Goal: Information Seeking & Learning: Learn about a topic

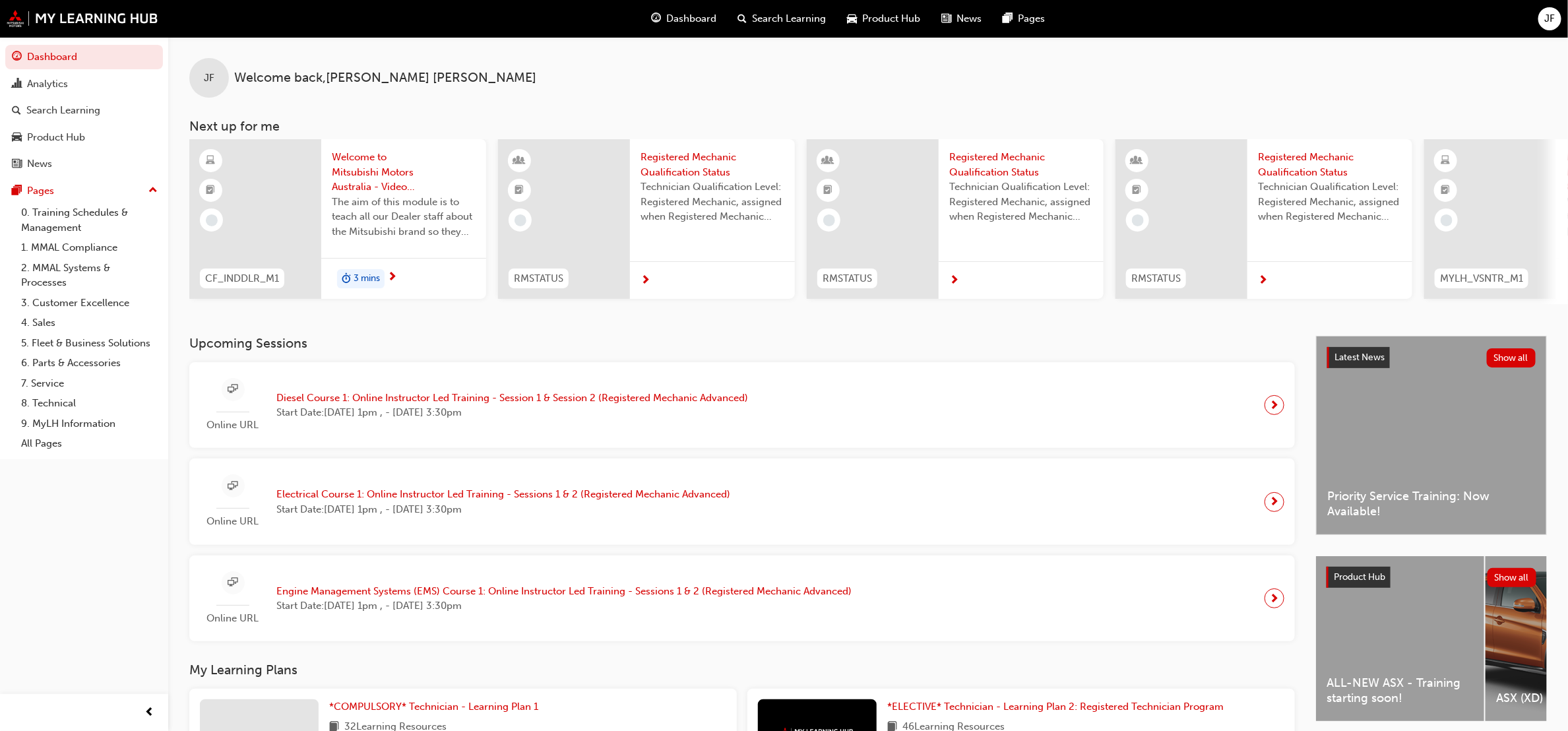
click at [486, 420] on span "Start Date: Tue 27 Jan 2026, 1pm , - Wed 28 Jan 2026, 3:30pm" at bounding box center [513, 412] width 472 height 15
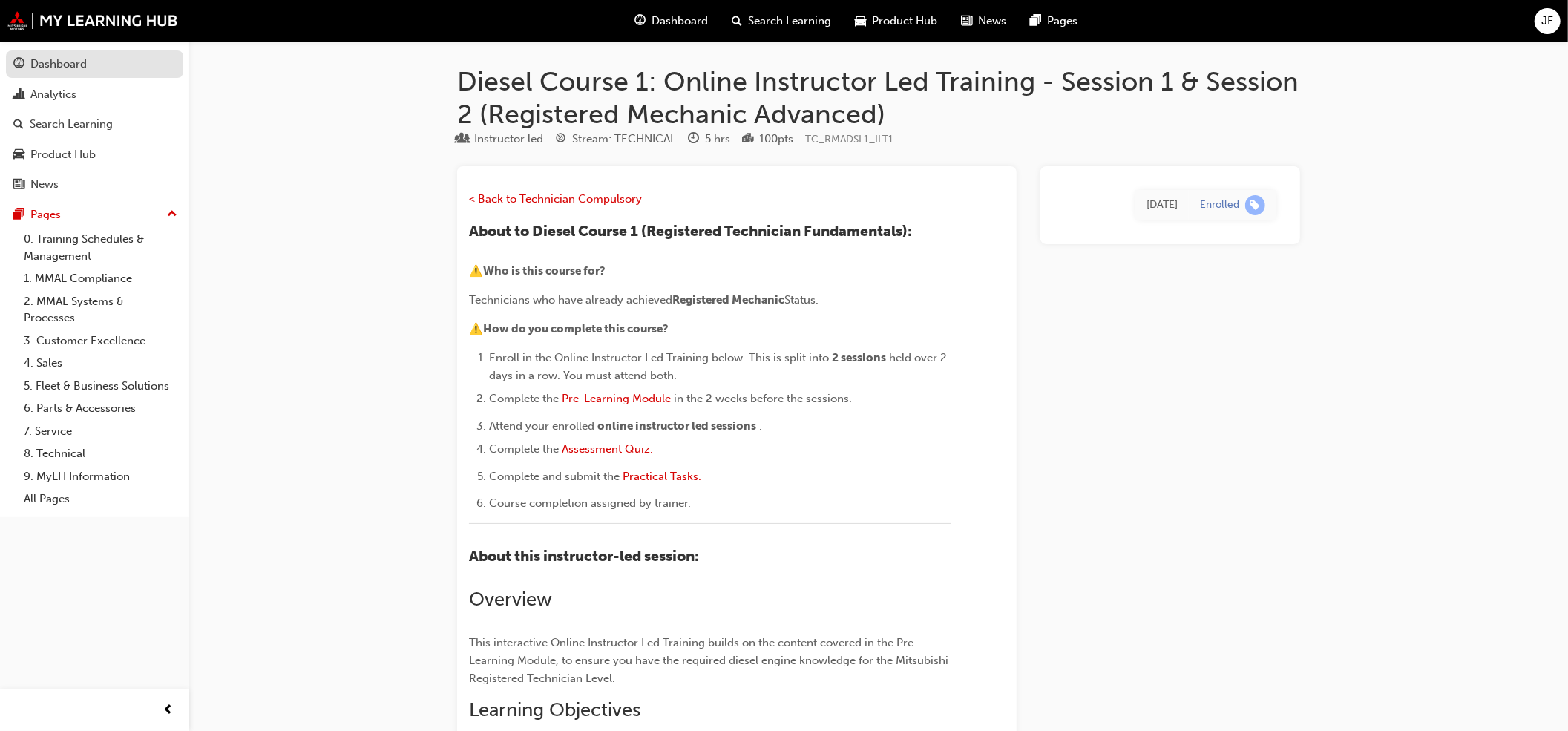
click at [110, 60] on div "Dashboard" at bounding box center [94, 63] width 163 height 18
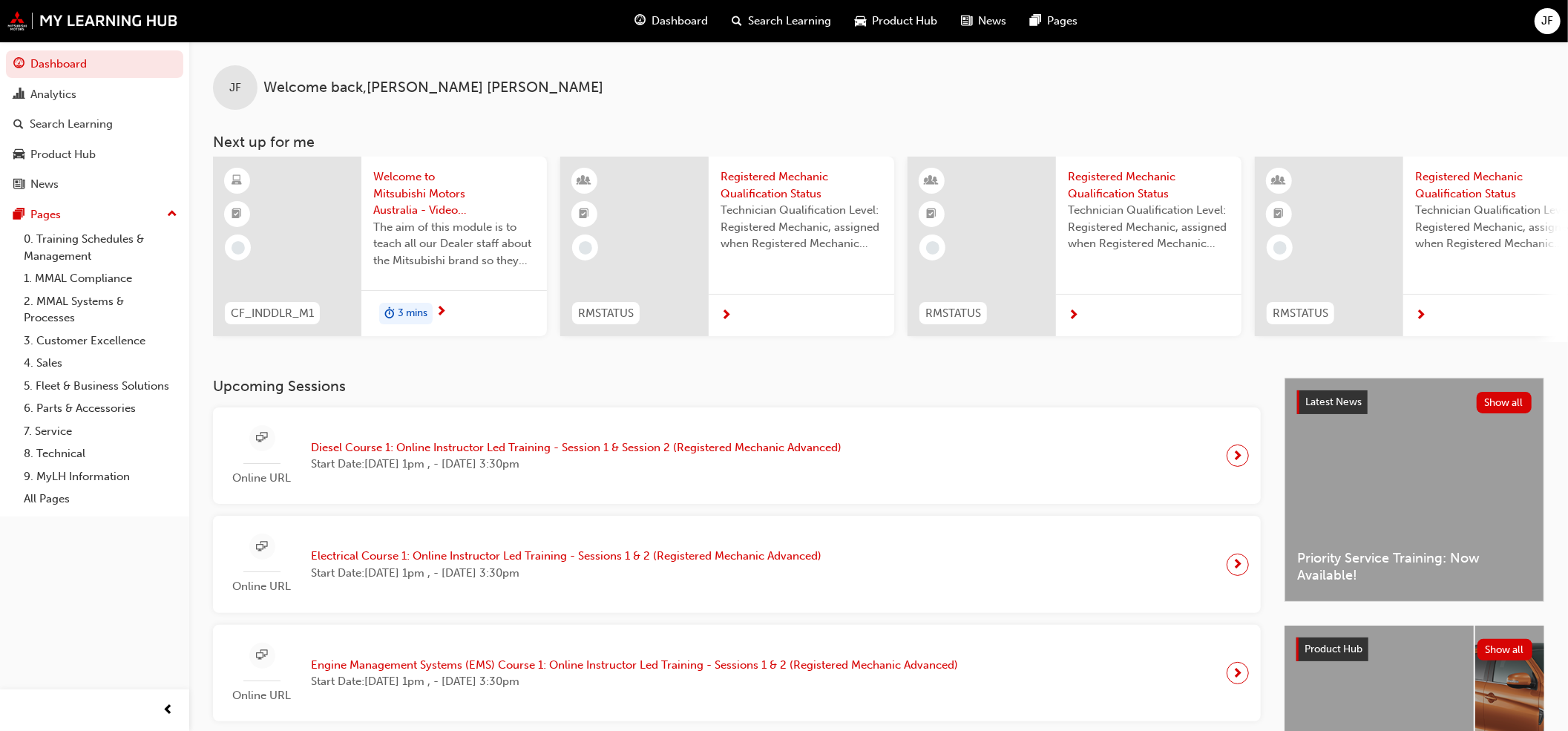
click at [446, 313] on span "next-icon" at bounding box center [441, 312] width 11 height 13
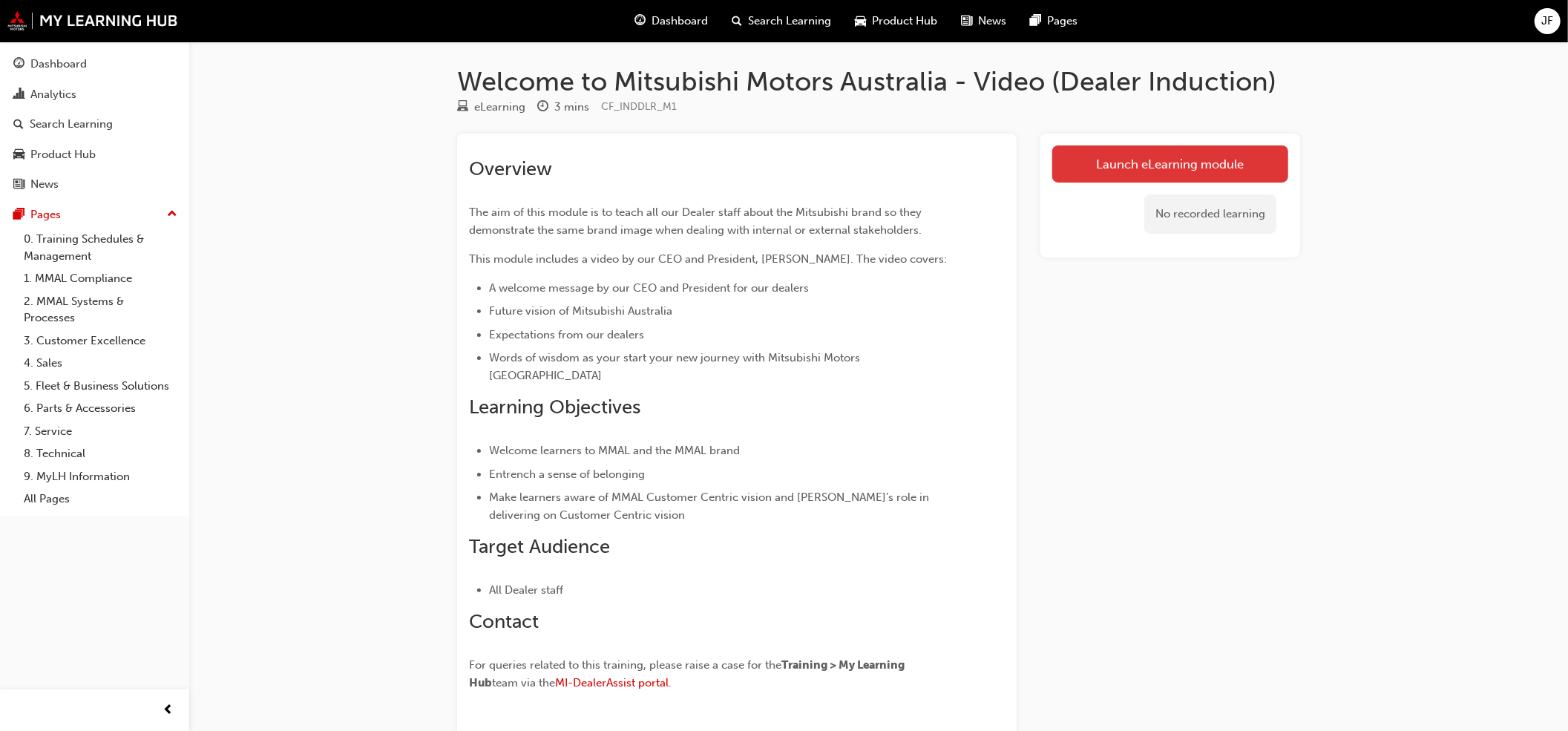
click at [1218, 150] on link "Launch eLearning module" at bounding box center [1169, 164] width 236 height 37
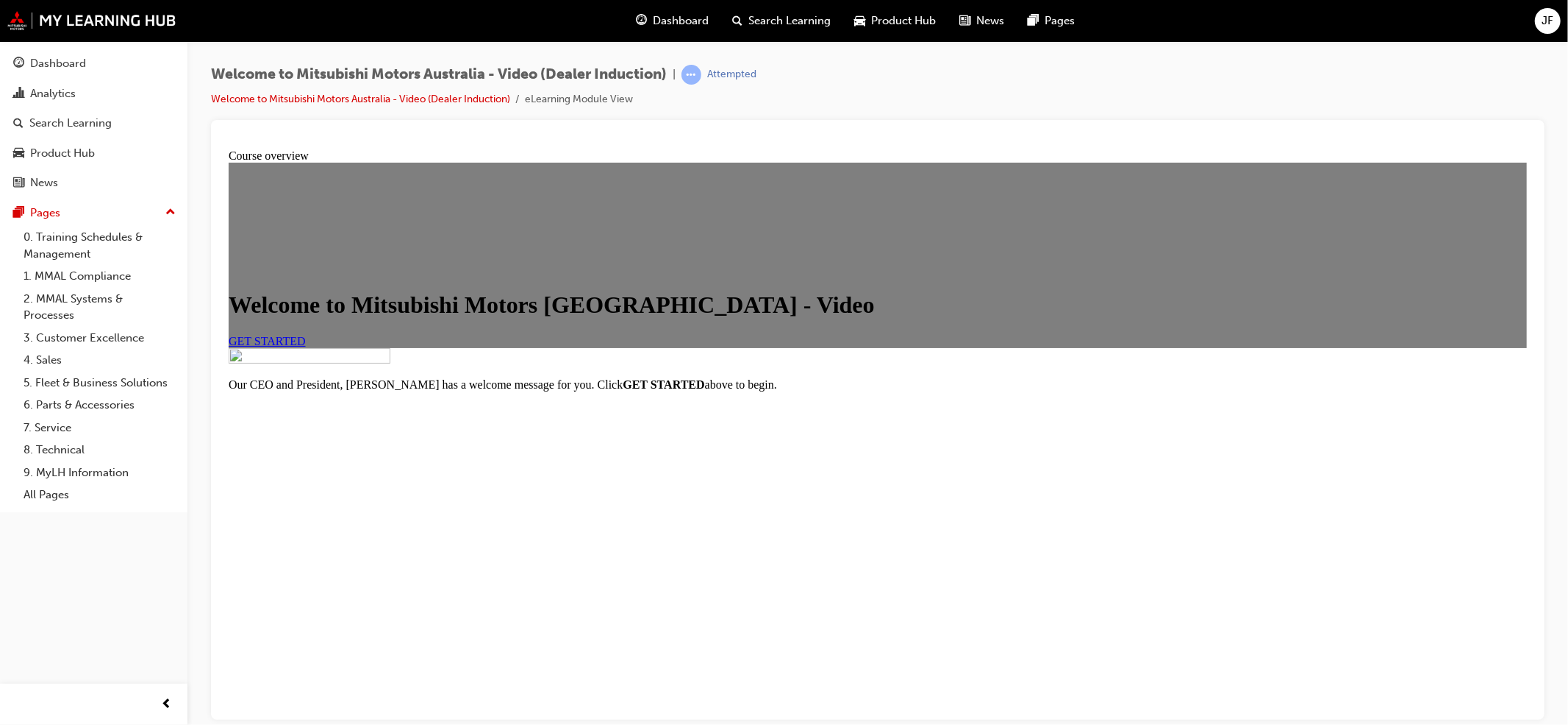
scroll to position [118, 0]
click at [305, 344] on span "GET STARTED" at bounding box center [267, 340] width 77 height 13
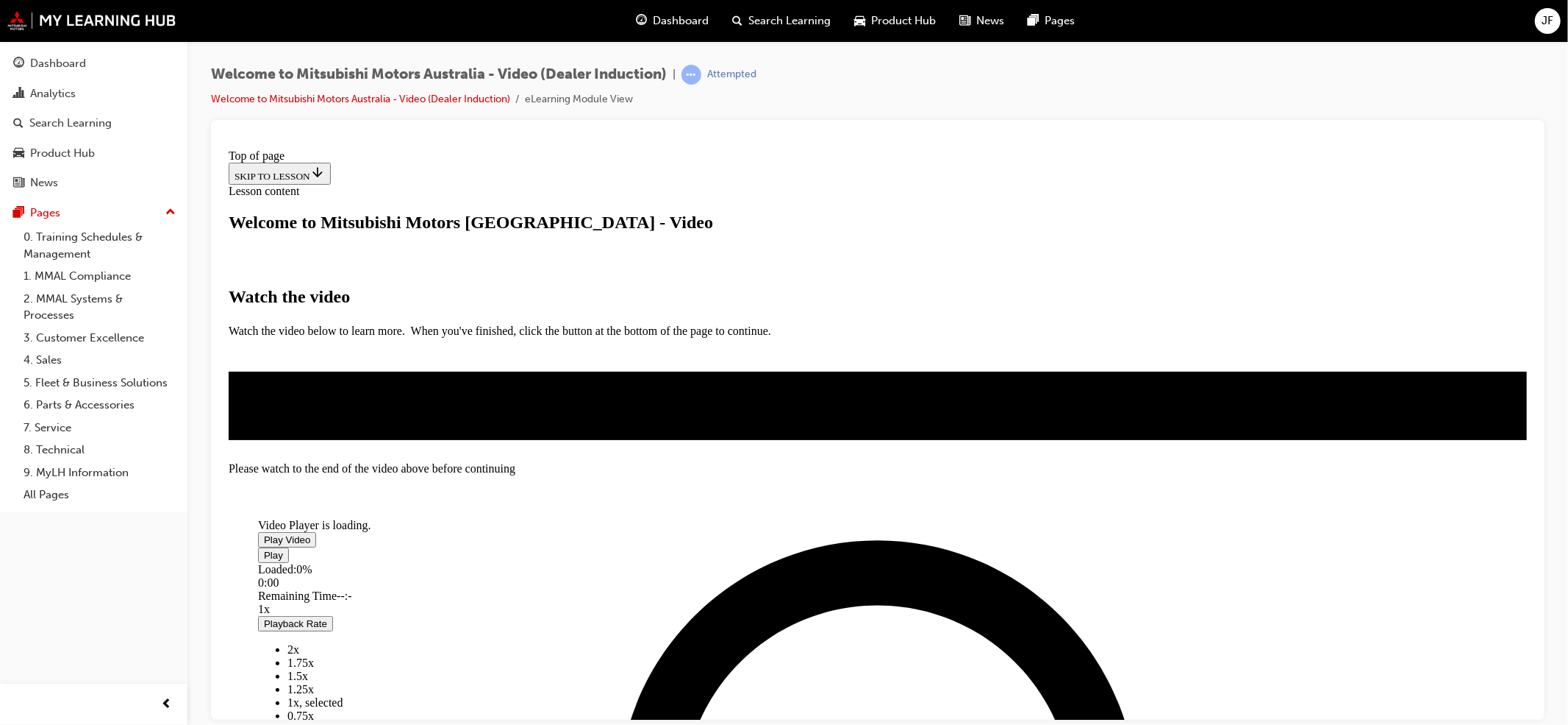
scroll to position [293, 0]
click at [264, 534] on span "Video player" at bounding box center [264, 539] width 0 height 11
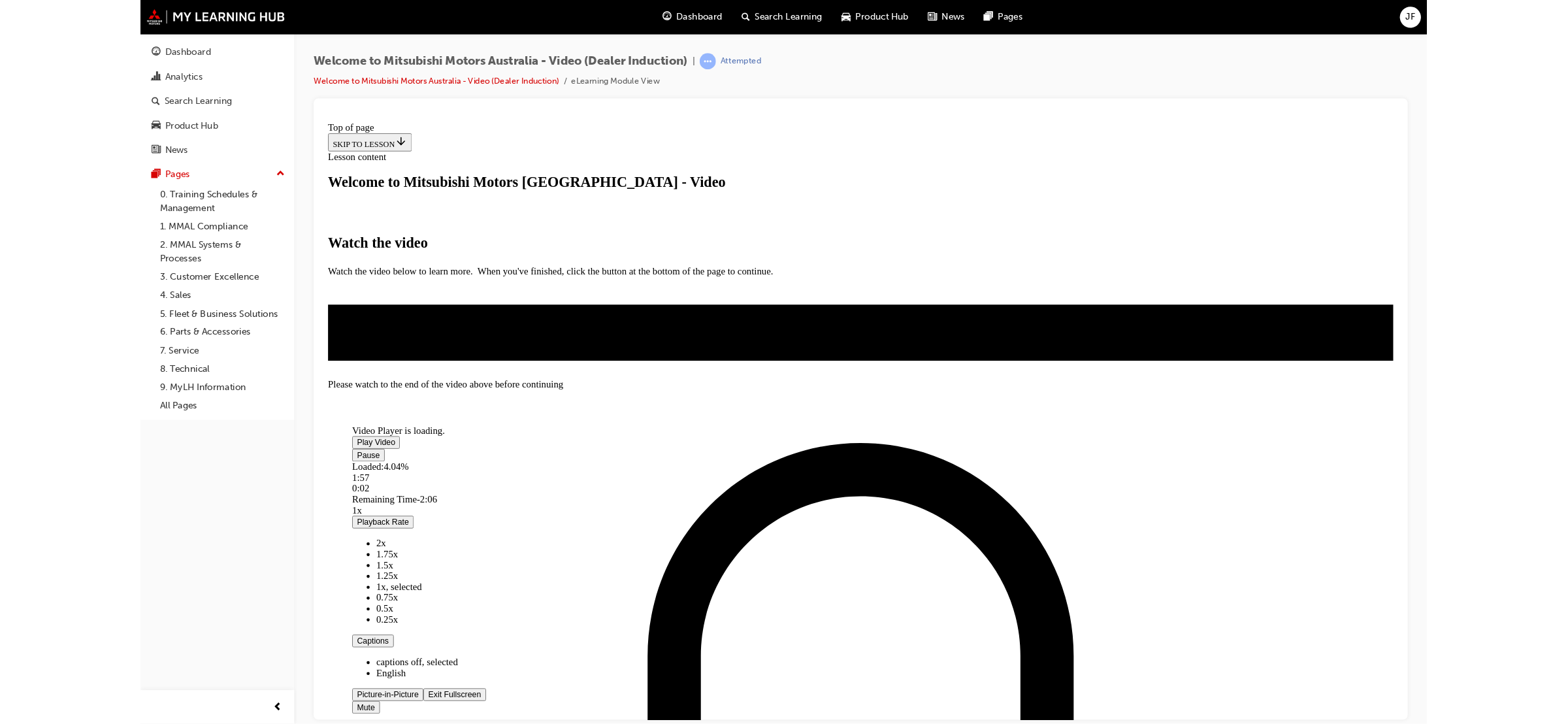
scroll to position [0, 0]
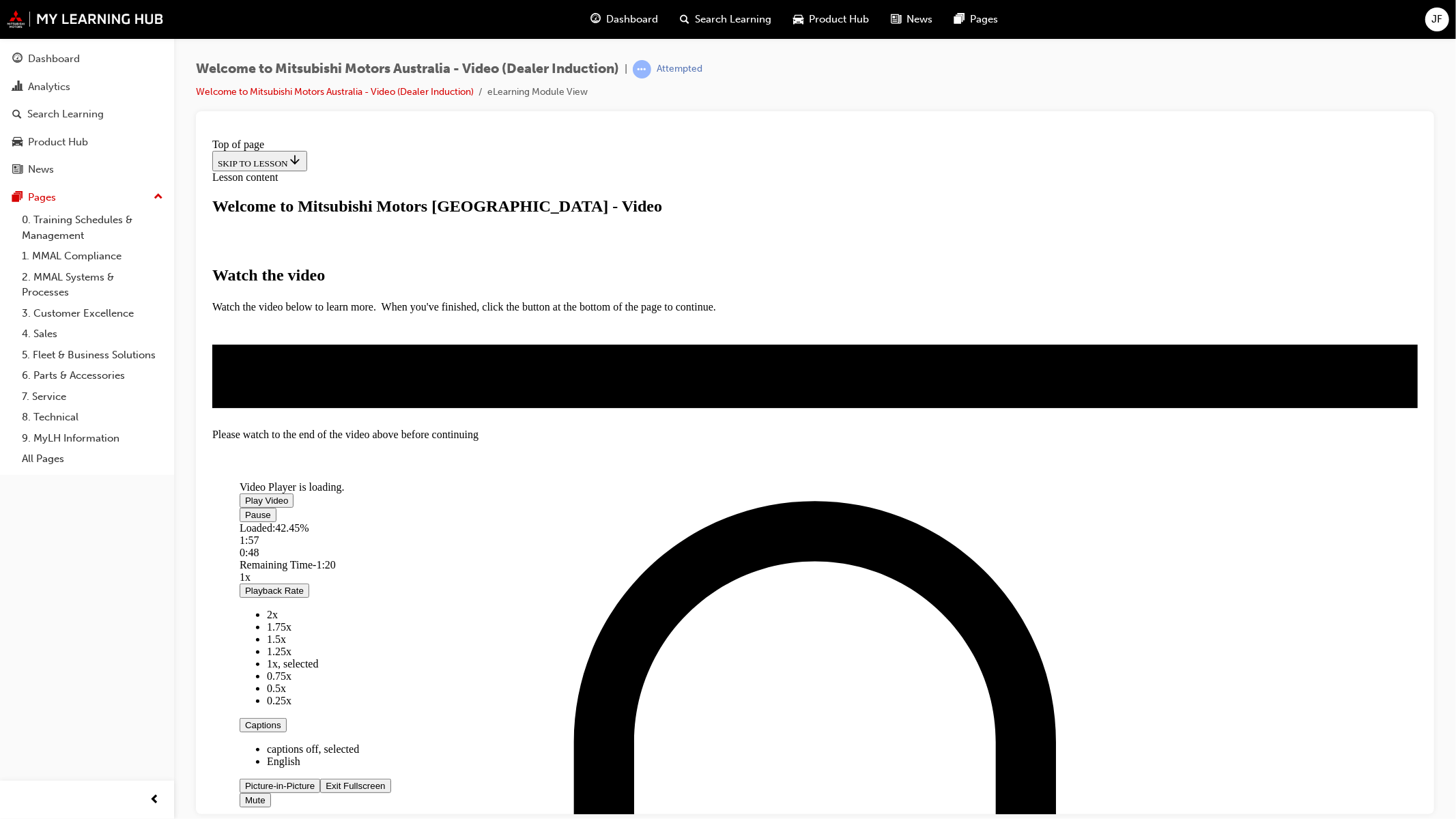
click at [443, 478] on video "Video player" at bounding box center [341, 427] width 205 height 102
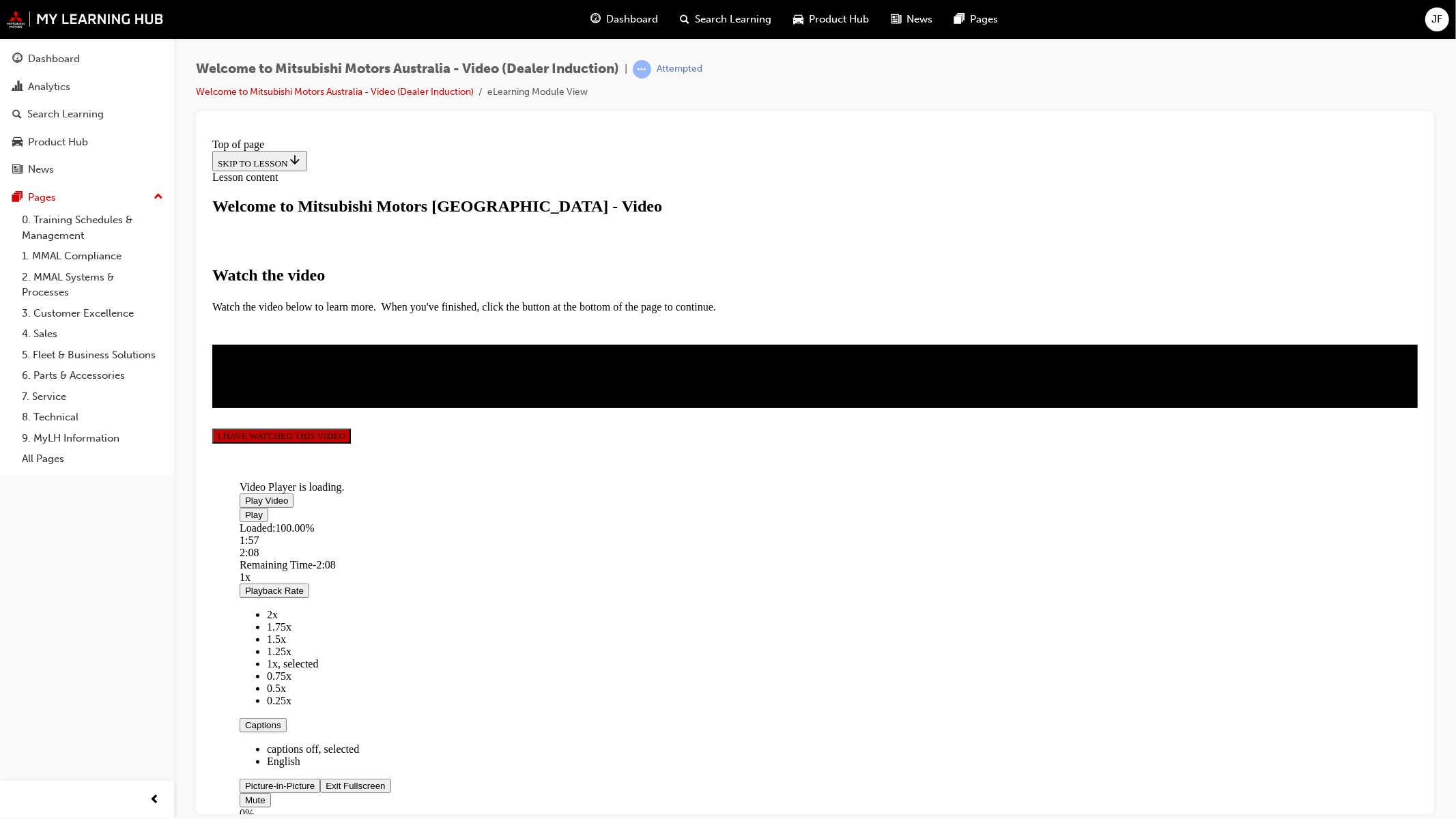
click at [325, 756] on span "Video player" at bounding box center [325, 785] width 0 height 10
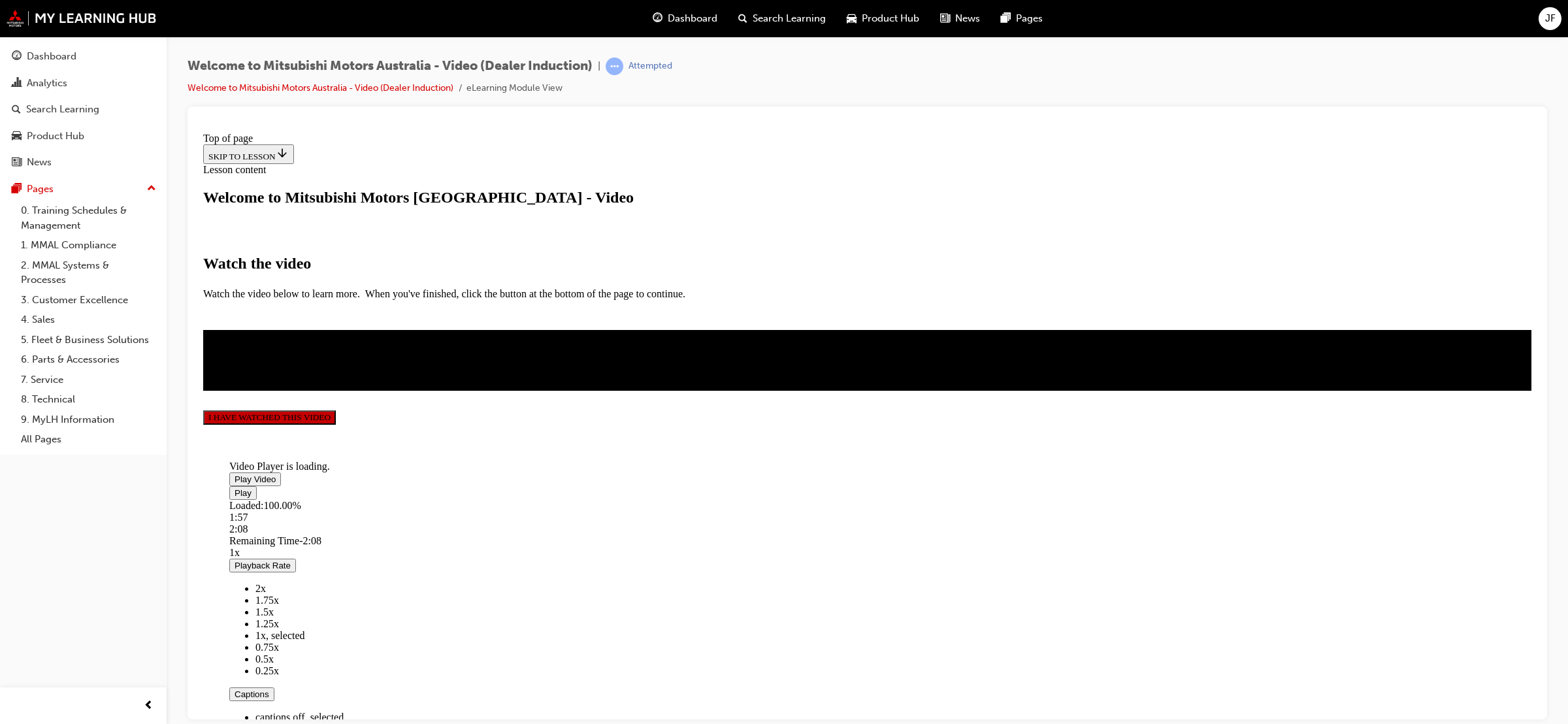
scroll to position [178, 0]
click at [336, 425] on button "I HAVE WATCHED THIS VIDEO" at bounding box center [270, 417] width 133 height 15
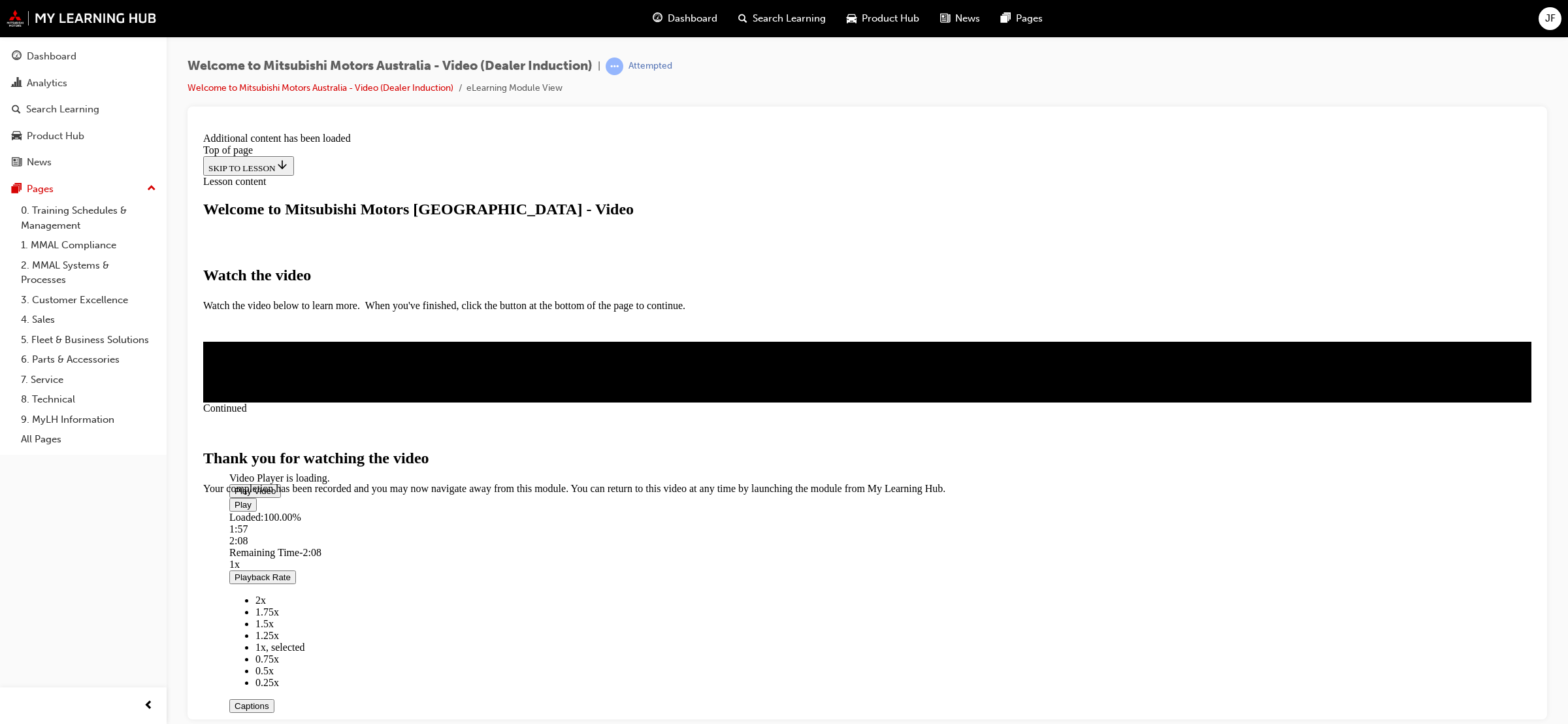
scroll to position [286, 0]
click at [284, 555] on span "CLOSE MODULE" at bounding box center [243, 550] width 80 height 11
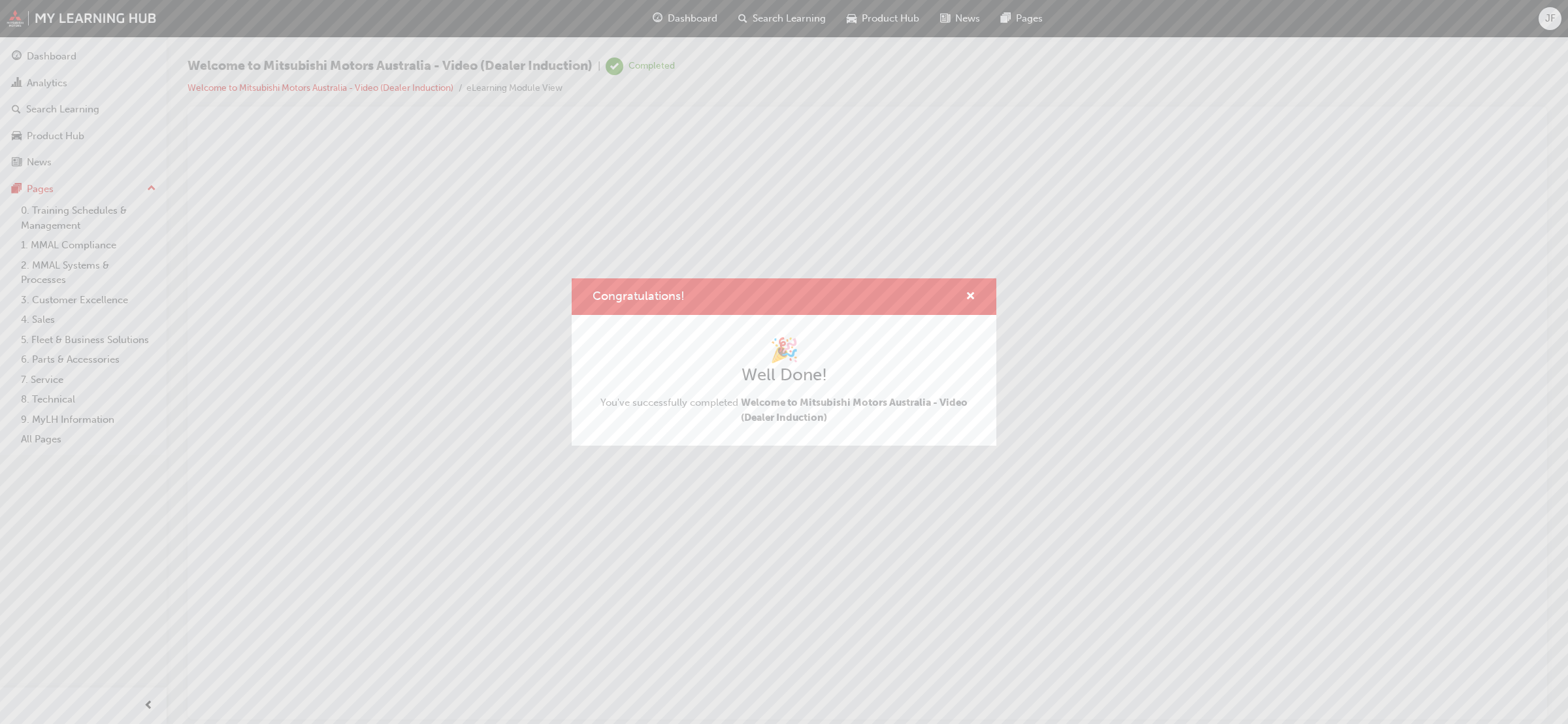
scroll to position [0, 0]
click at [812, 464] on div "Congratulations! 🎉 Well Done! You've successfully completed Welcome to Mitsubis…" at bounding box center [784, 362] width 1568 height 724
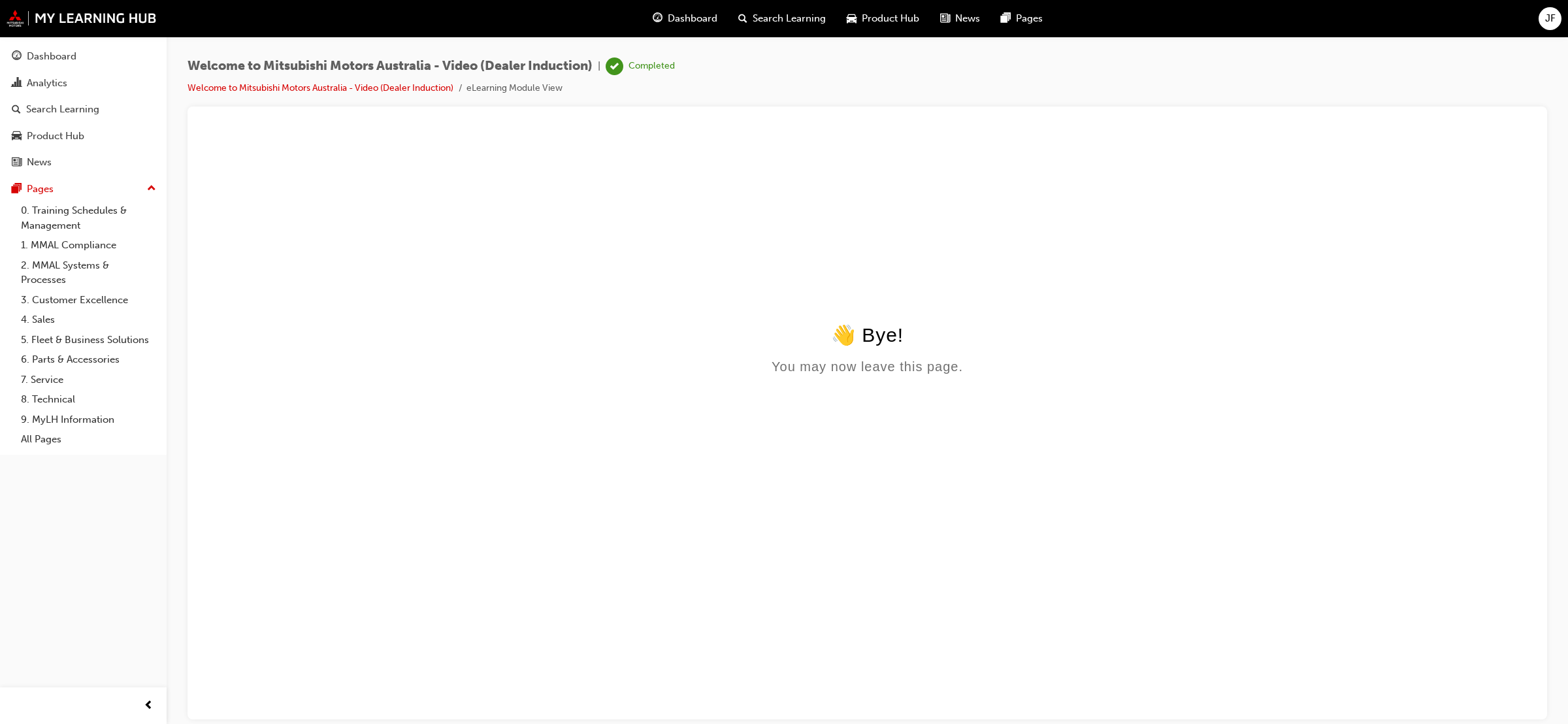
click at [772, 443] on body "👋 Bye! You may now leave this page." at bounding box center [868, 518] width 1328 height 391
click at [59, 66] on link "Dashboard" at bounding box center [82, 57] width 156 height 24
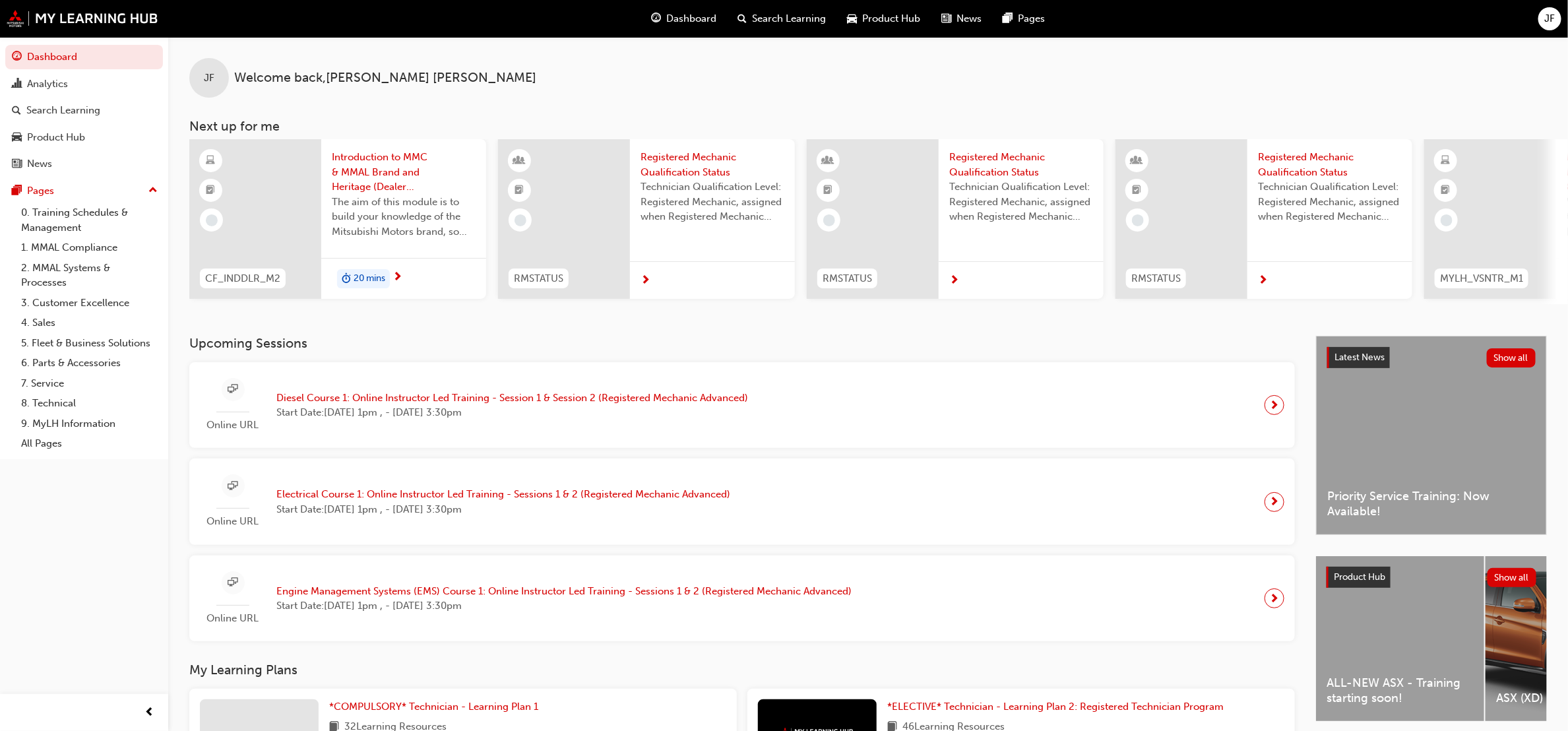
click at [400, 278] on span "next-icon" at bounding box center [397, 278] width 10 height 12
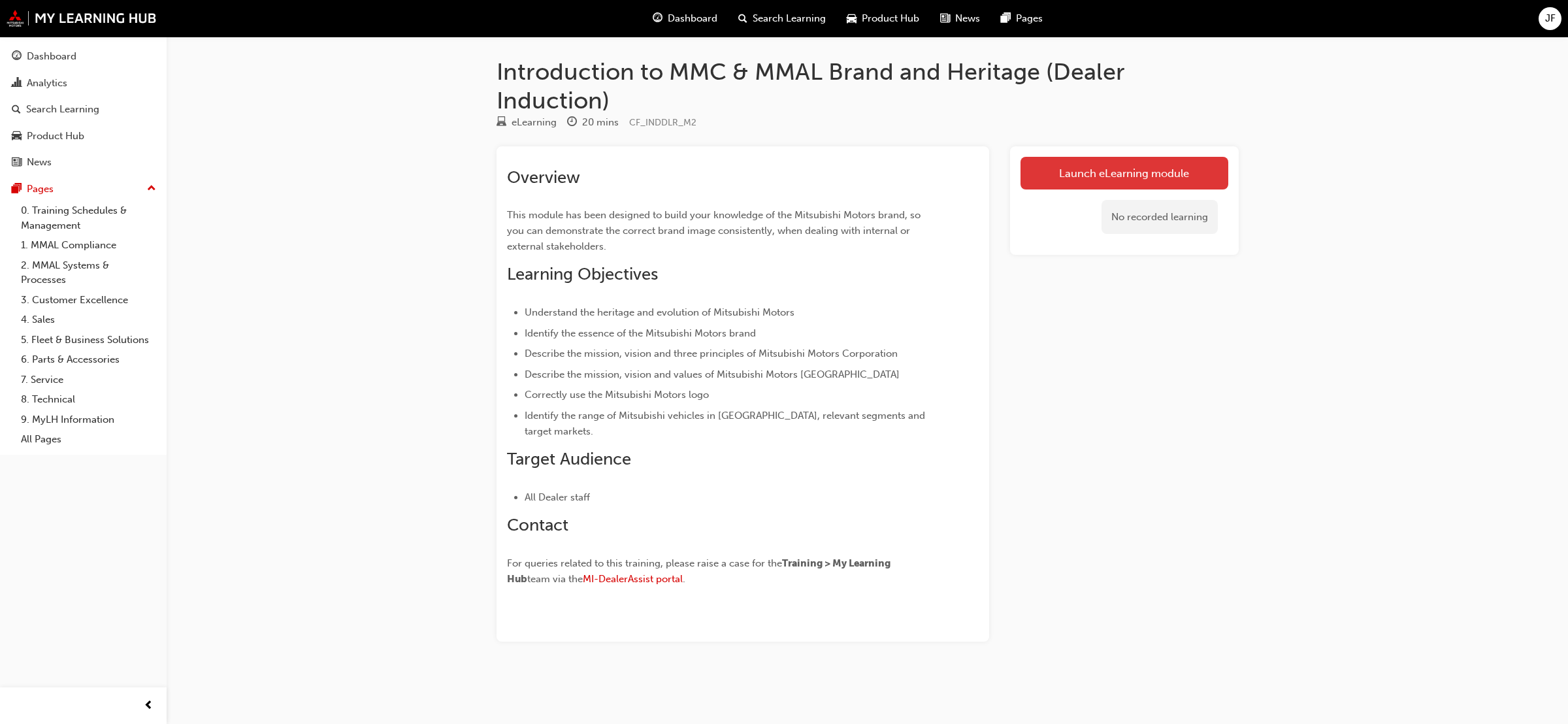
click at [1163, 176] on link "Launch eLearning module" at bounding box center [1124, 173] width 208 height 33
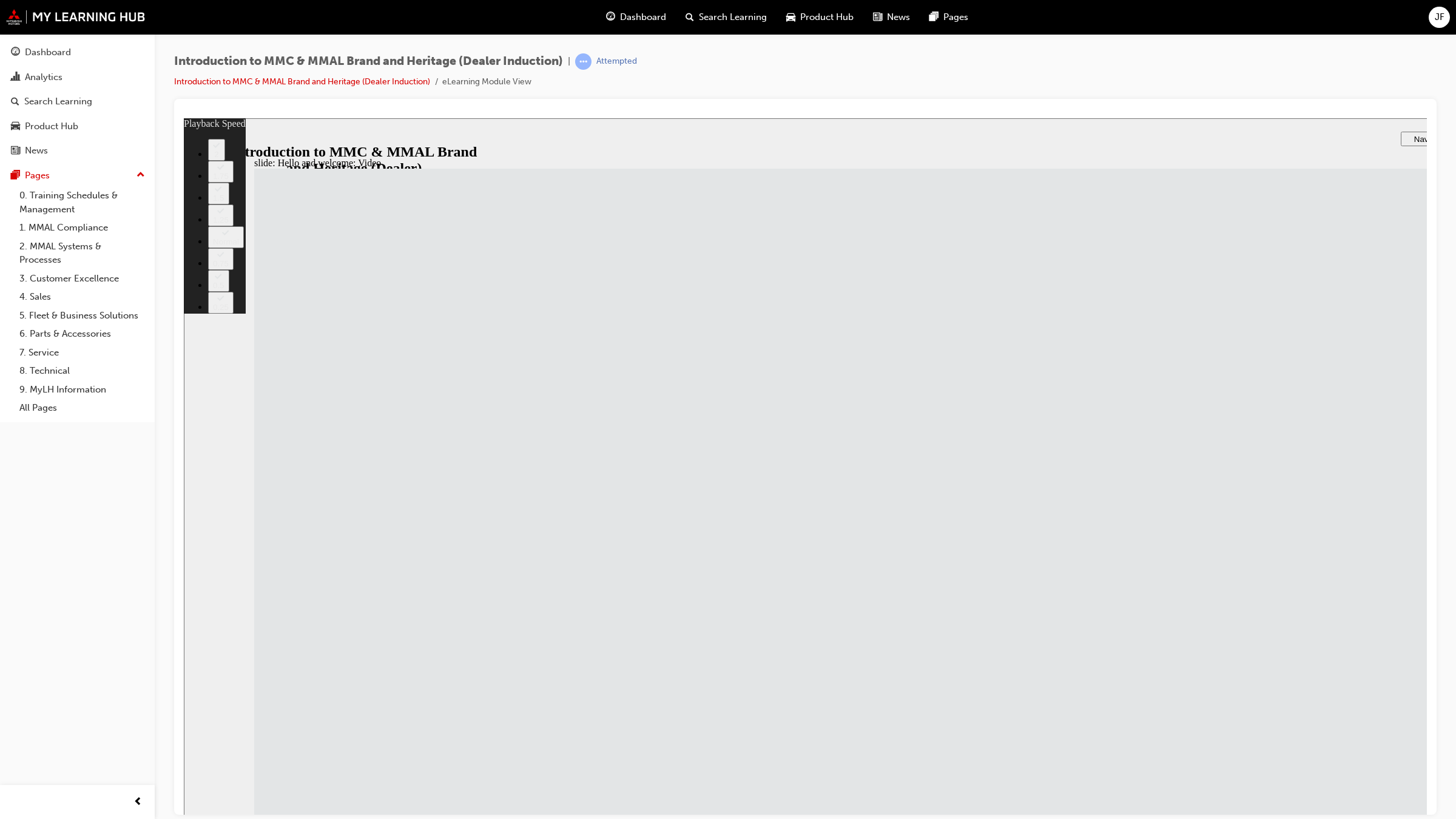
type input "33"
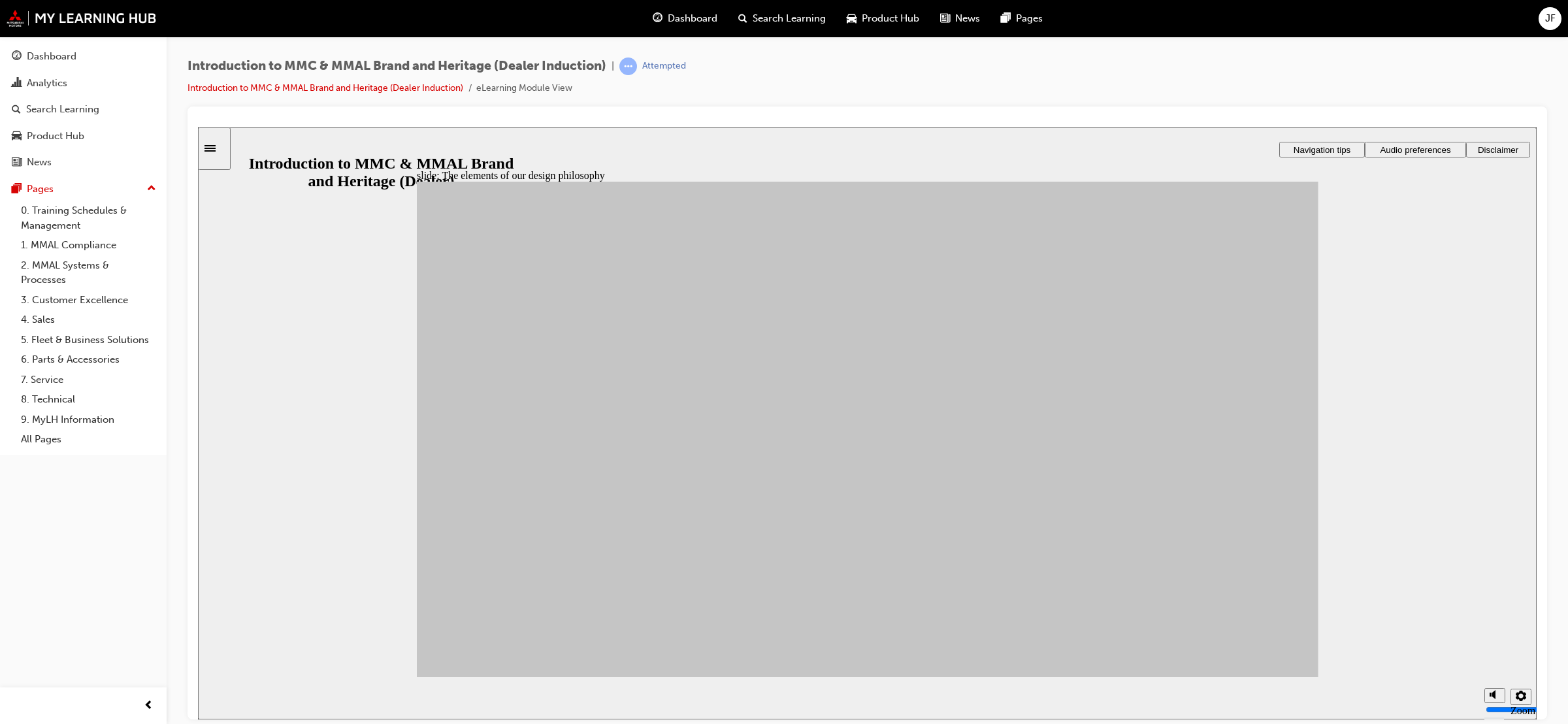
drag, startPoint x: 543, startPoint y: 429, endPoint x: 1044, endPoint y: 588, distance: 525.6
drag, startPoint x: 527, startPoint y: 488, endPoint x: 966, endPoint y: 595, distance: 451.9
drag, startPoint x: 638, startPoint y: 413, endPoint x: 958, endPoint y: 362, distance: 324.0
drag, startPoint x: 640, startPoint y: 533, endPoint x: 1053, endPoint y: 539, distance: 413.0
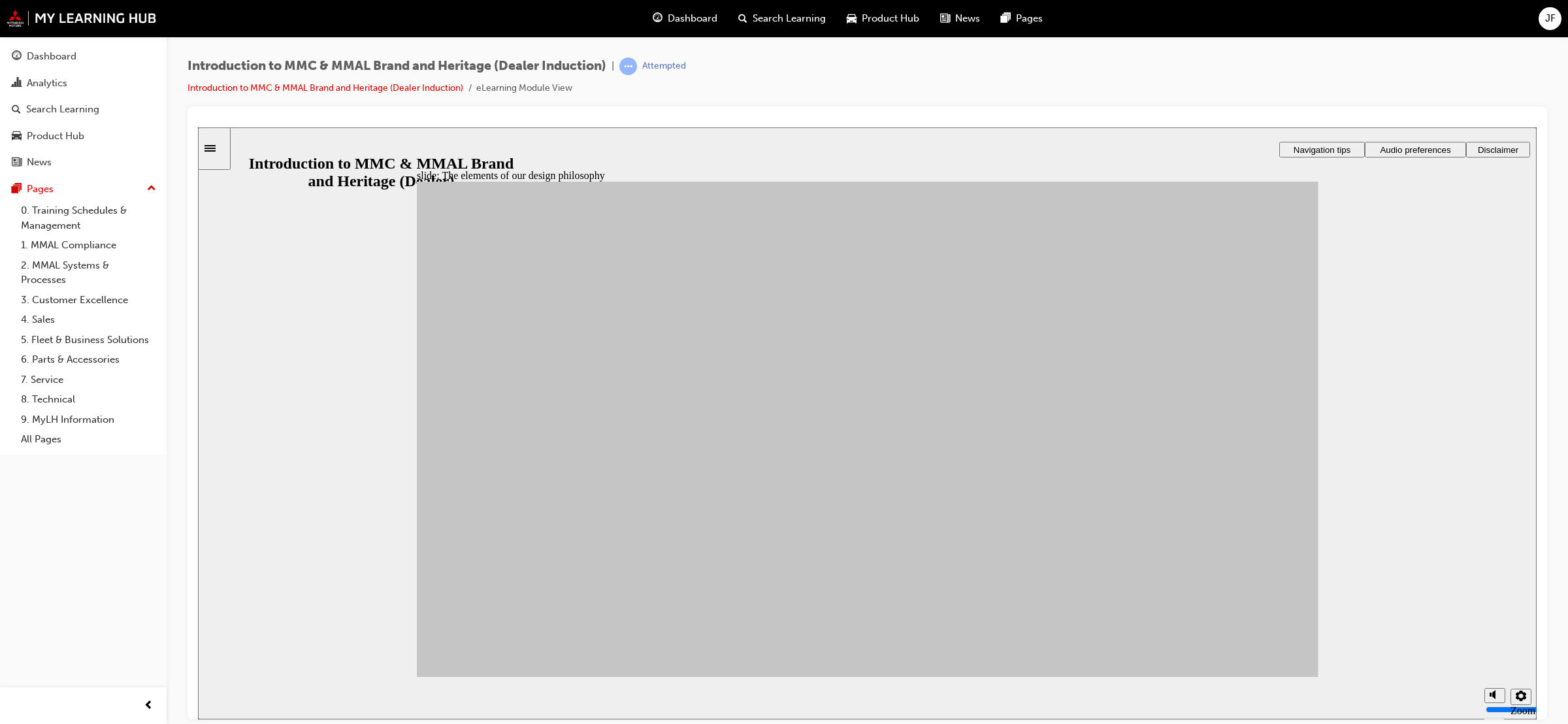
drag, startPoint x: 763, startPoint y: 499, endPoint x: 982, endPoint y: 530, distance: 221.2
drag, startPoint x: 744, startPoint y: 572, endPoint x: 1118, endPoint y: 368, distance: 426.0
drag, startPoint x: 754, startPoint y: 425, endPoint x: 1102, endPoint y: 484, distance: 353.0
drag, startPoint x: 517, startPoint y: 553, endPoint x: 1112, endPoint y: 531, distance: 595.4
drag, startPoint x: 603, startPoint y: 574, endPoint x: 954, endPoint y: 441, distance: 375.4
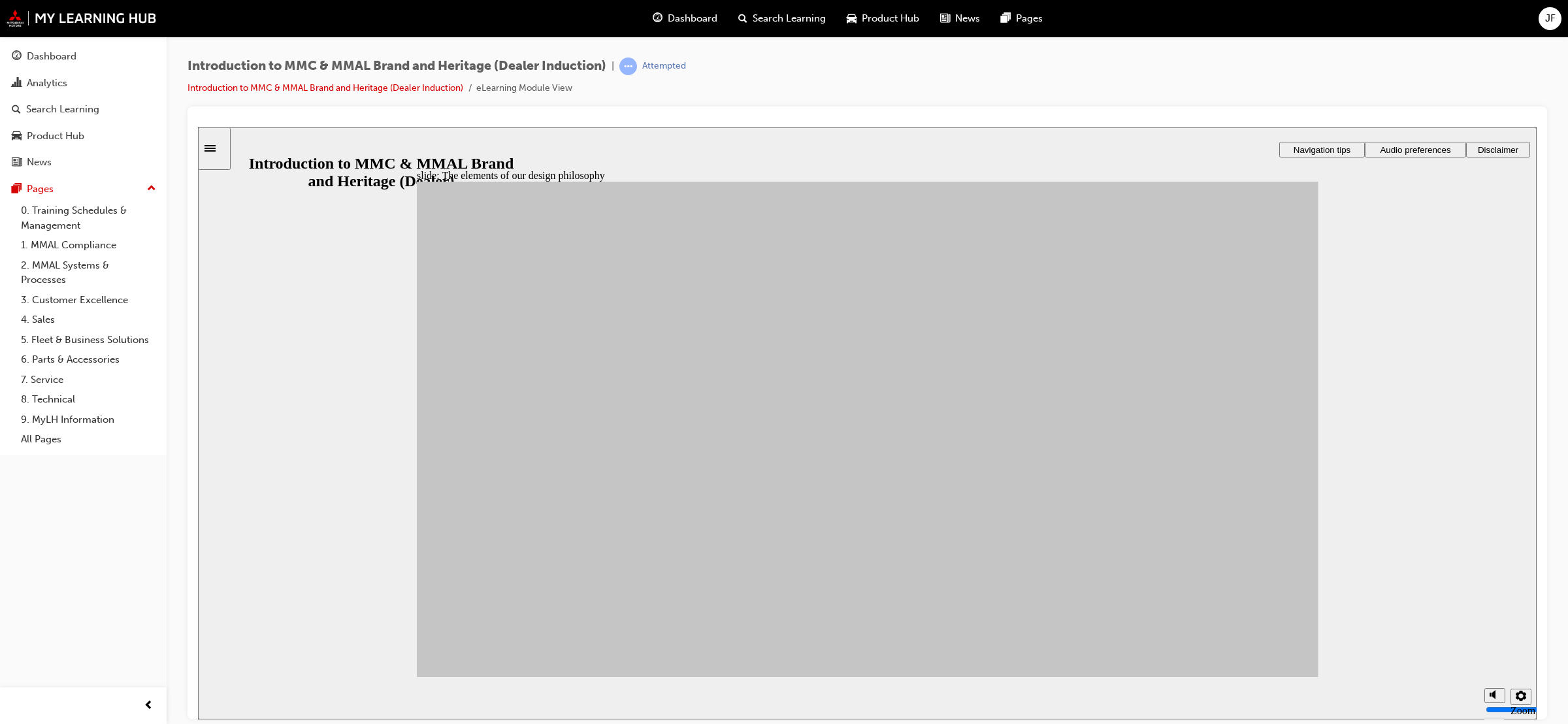
drag, startPoint x: 614, startPoint y: 471, endPoint x: 955, endPoint y: 494, distance: 341.8
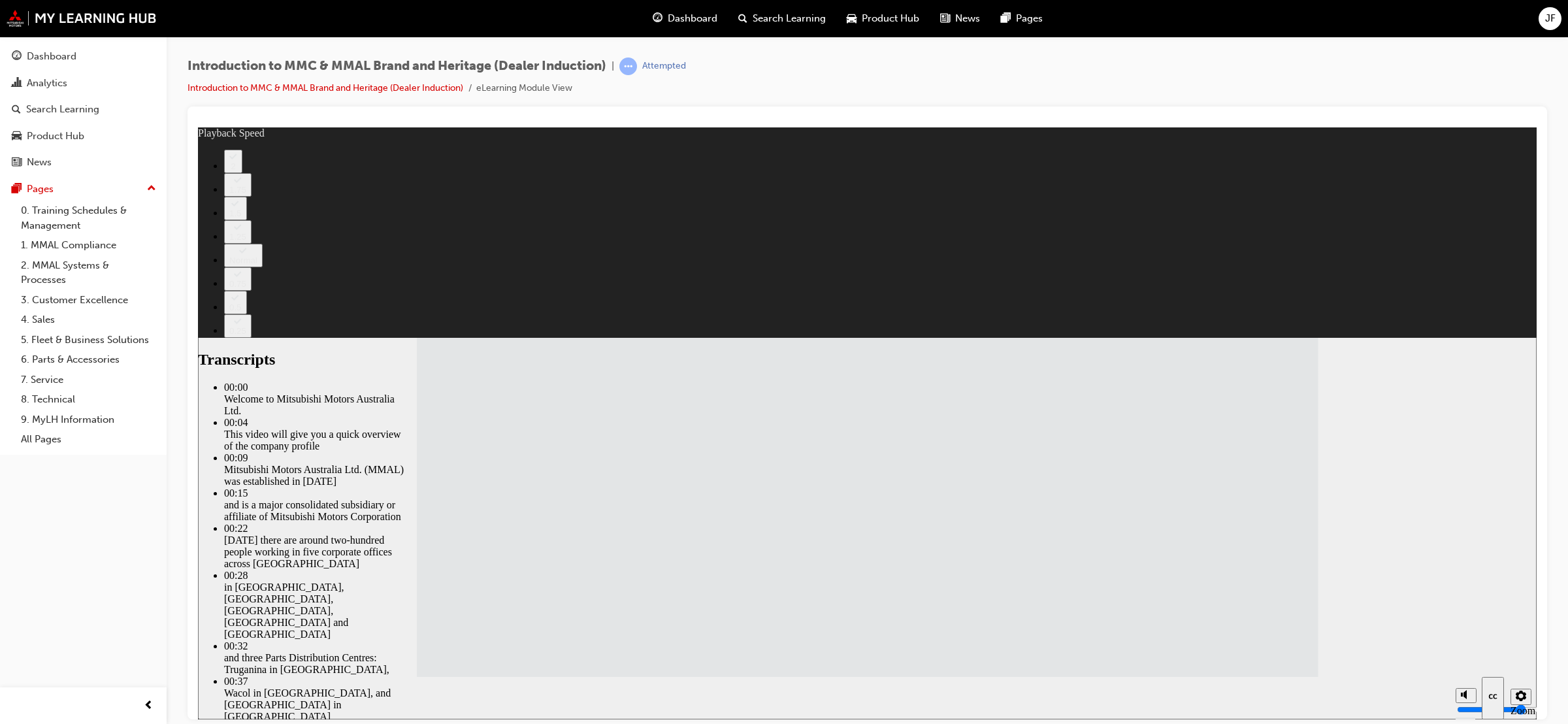
type input "112"
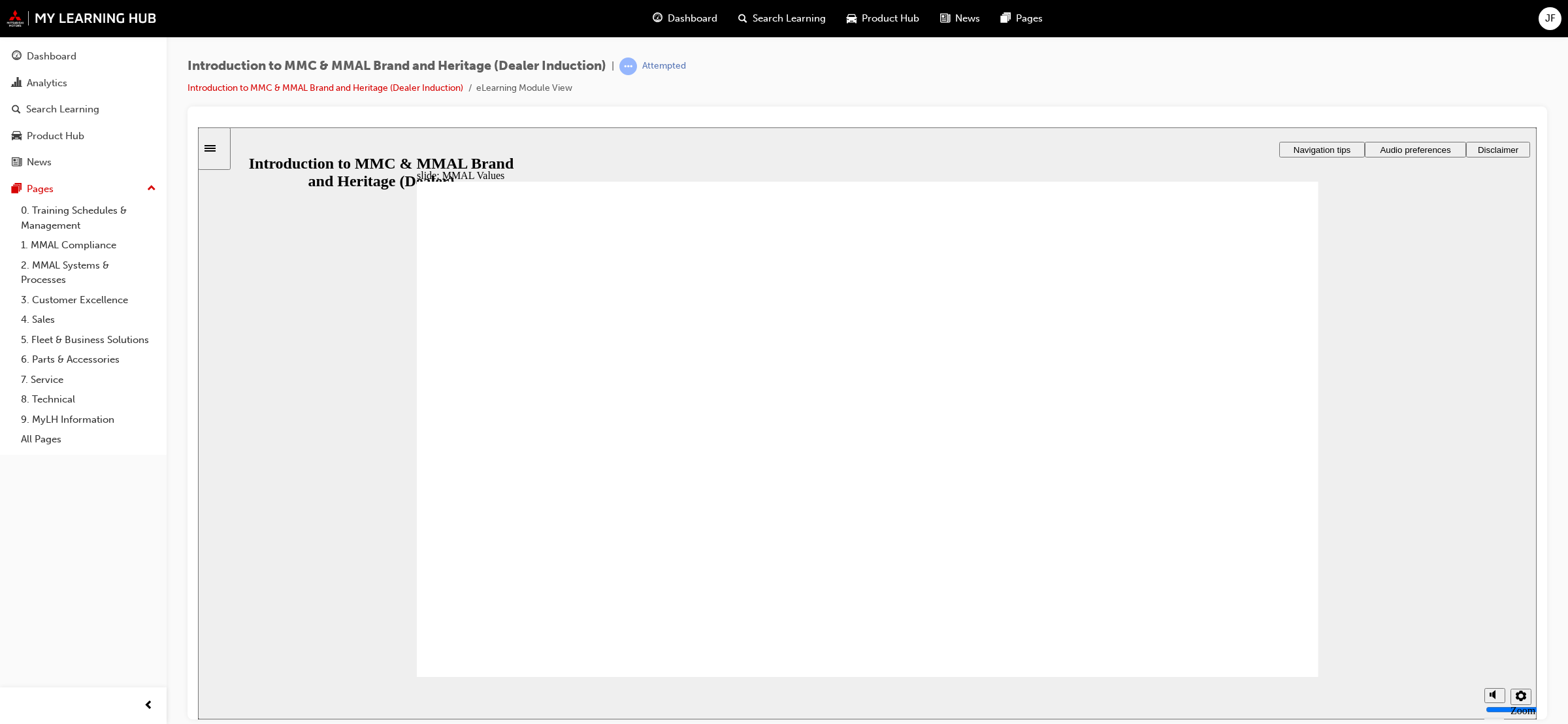
drag, startPoint x: 681, startPoint y: 413, endPoint x: 532, endPoint y: 476, distance: 161.8
drag, startPoint x: 816, startPoint y: 392, endPoint x: 1093, endPoint y: 443, distance: 281.7
drag, startPoint x: 1064, startPoint y: 413, endPoint x: 1212, endPoint y: 464, distance: 156.5
drag, startPoint x: 943, startPoint y: 399, endPoint x: 918, endPoint y: 474, distance: 79.1
drag, startPoint x: 945, startPoint y: 420, endPoint x: 944, endPoint y: 471, distance: 51.0
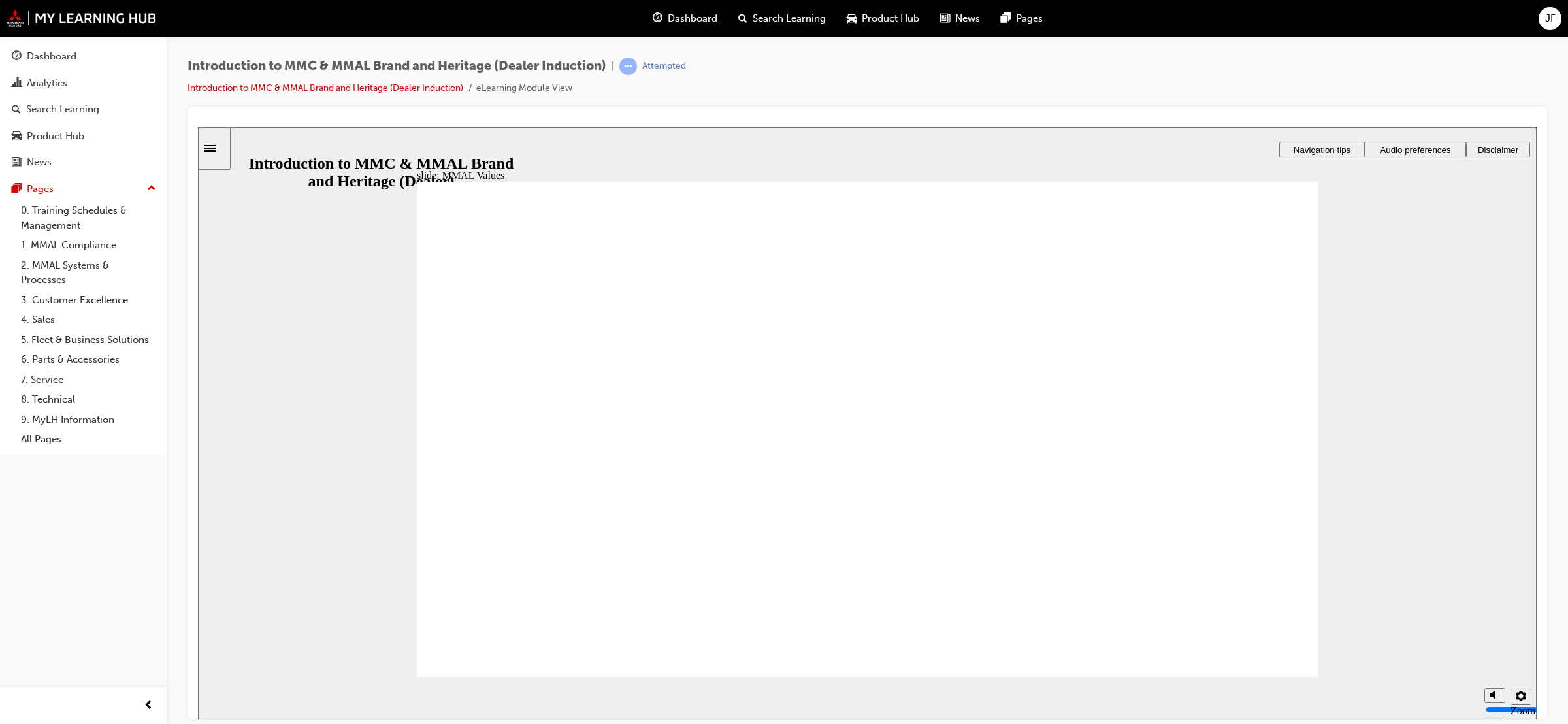
drag, startPoint x: 935, startPoint y: 422, endPoint x: 784, endPoint y: 481, distance: 162.1
drag, startPoint x: 949, startPoint y: 398, endPoint x: 672, endPoint y: 461, distance: 284.1
drag, startPoint x: 501, startPoint y: 405, endPoint x: 793, endPoint y: 464, distance: 297.9
drag, startPoint x: 1247, startPoint y: 404, endPoint x: 976, endPoint y: 453, distance: 275.4
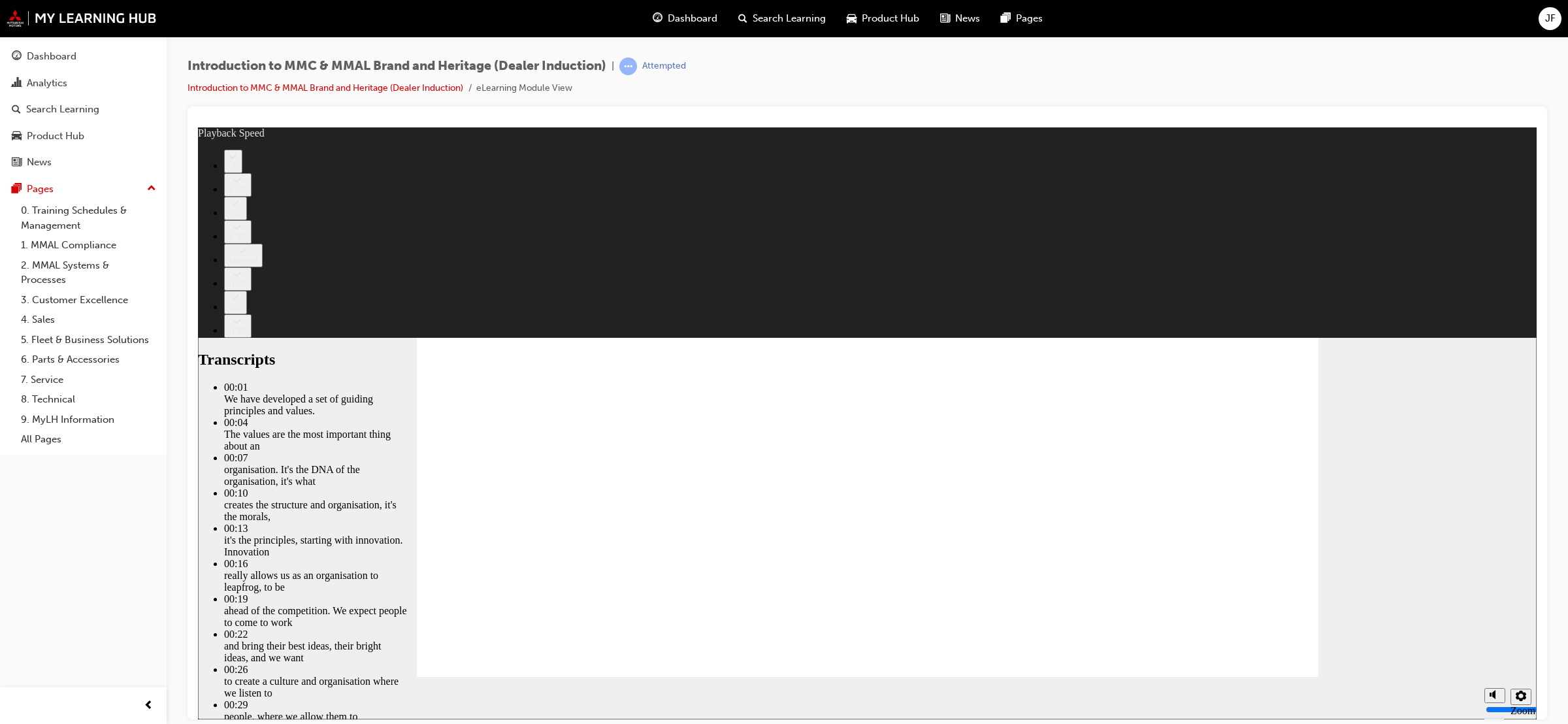
type input "0"
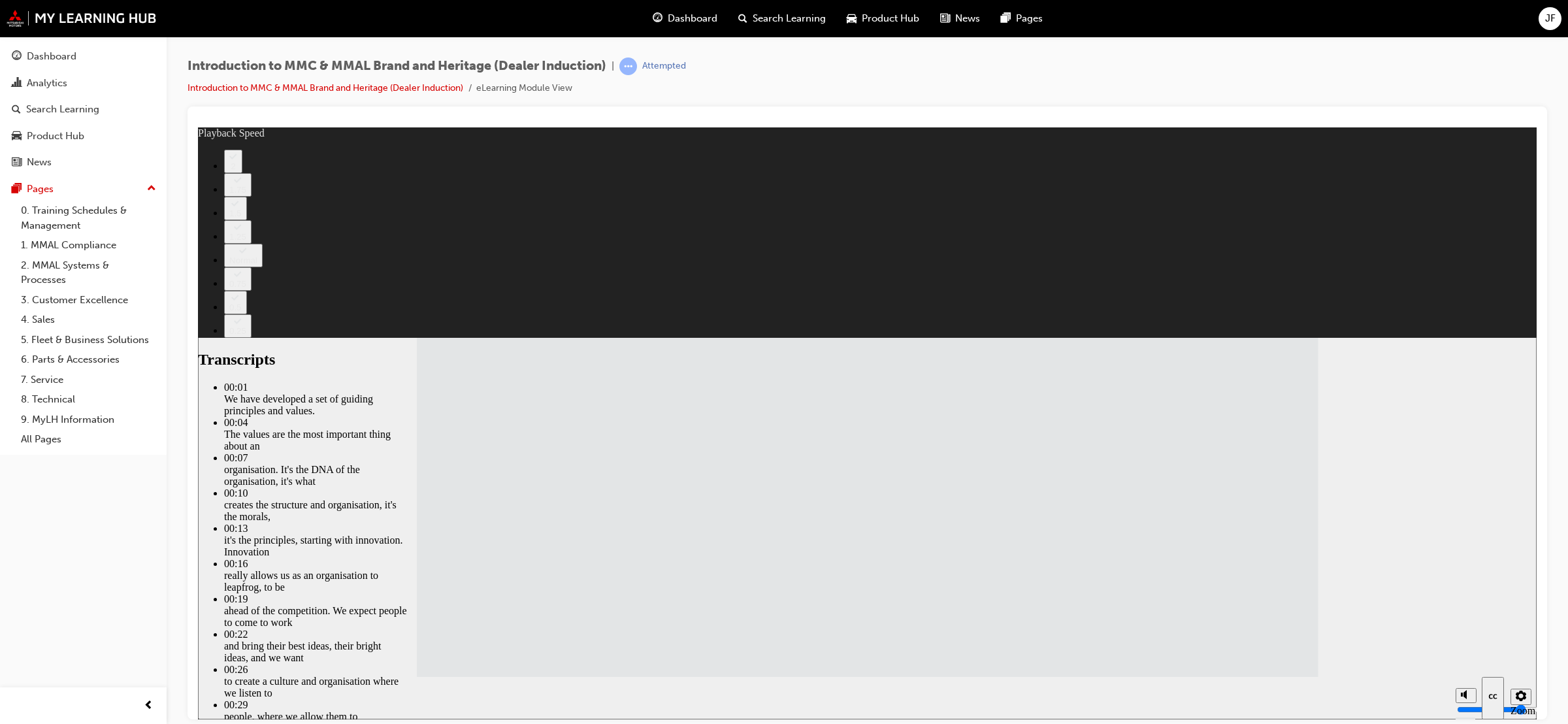
type input "120"
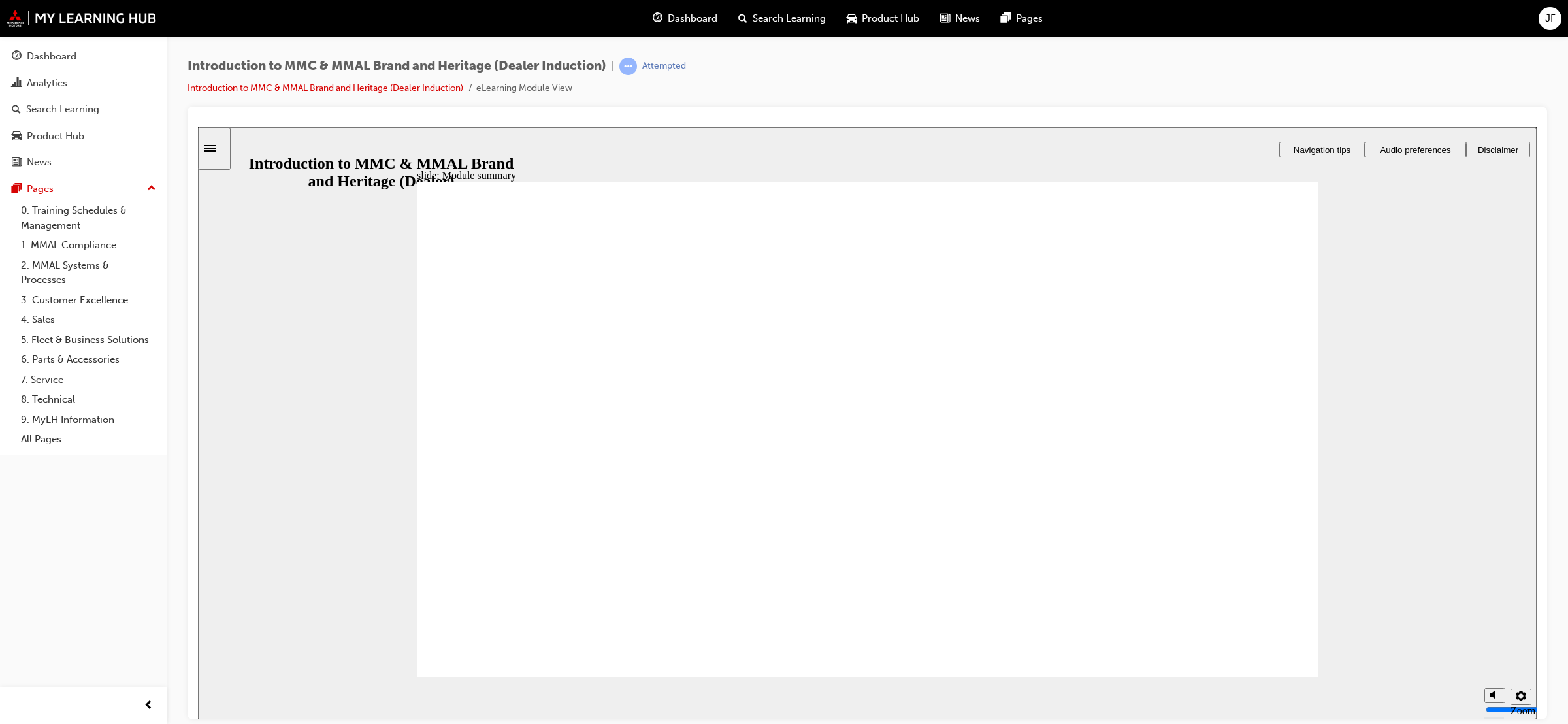
checkbox input "true"
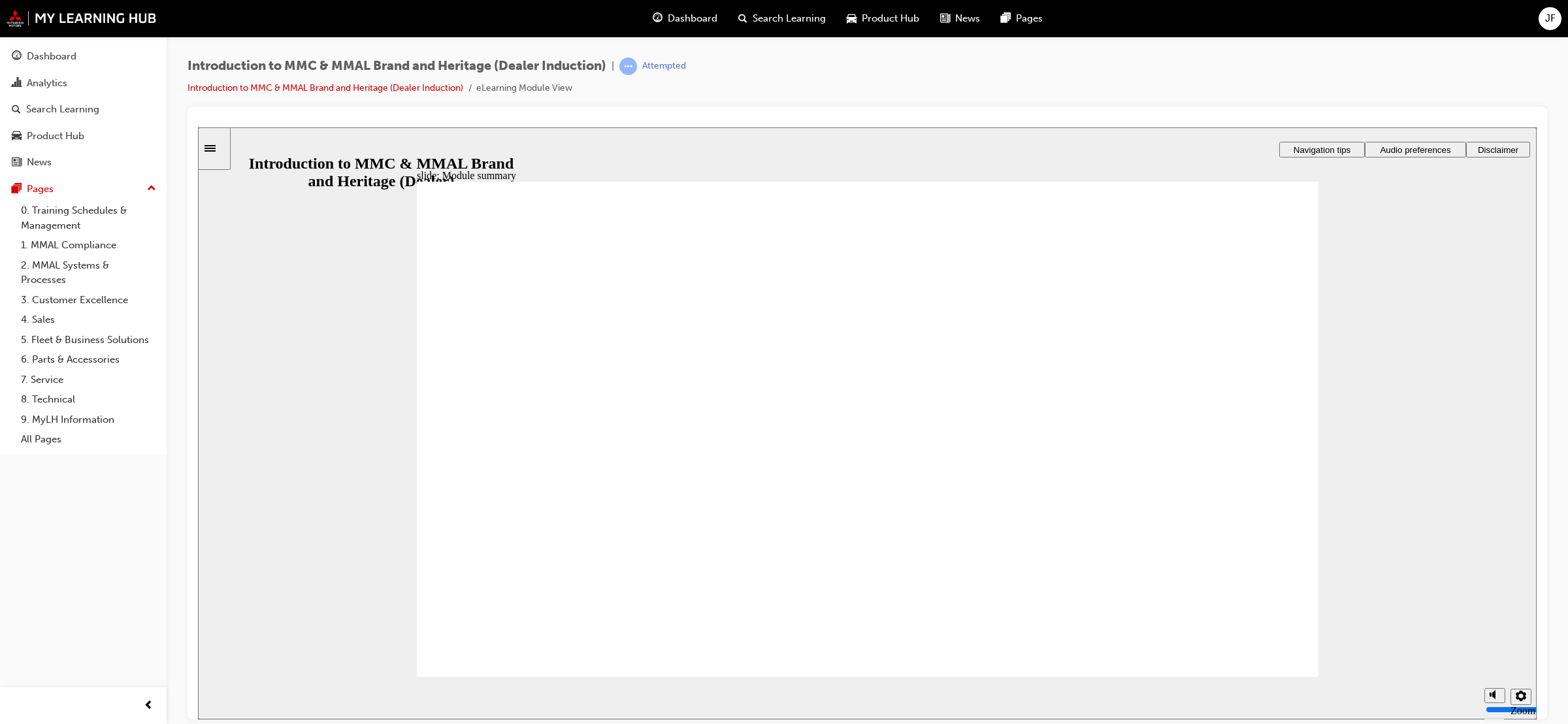
checkbox input "true"
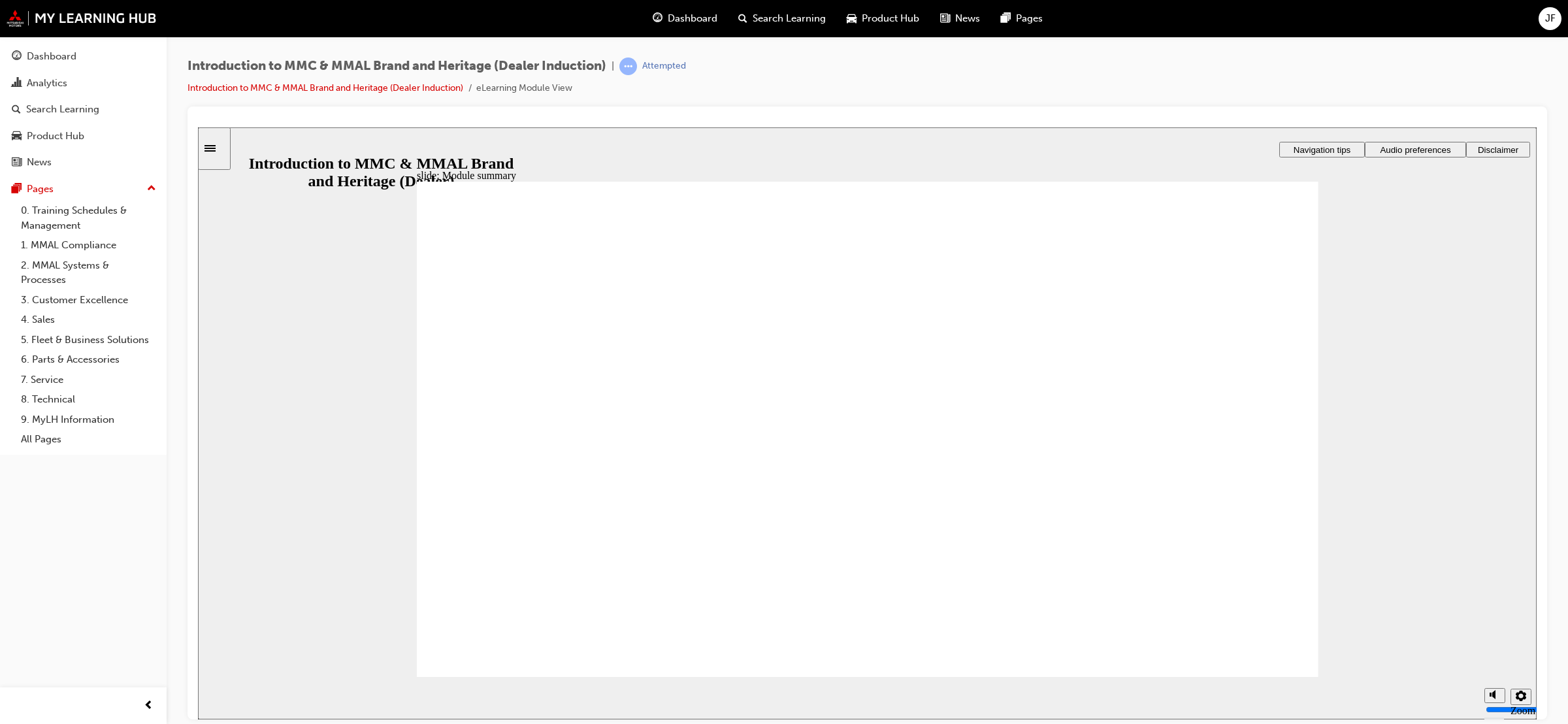
checkbox input "true"
radio input "true"
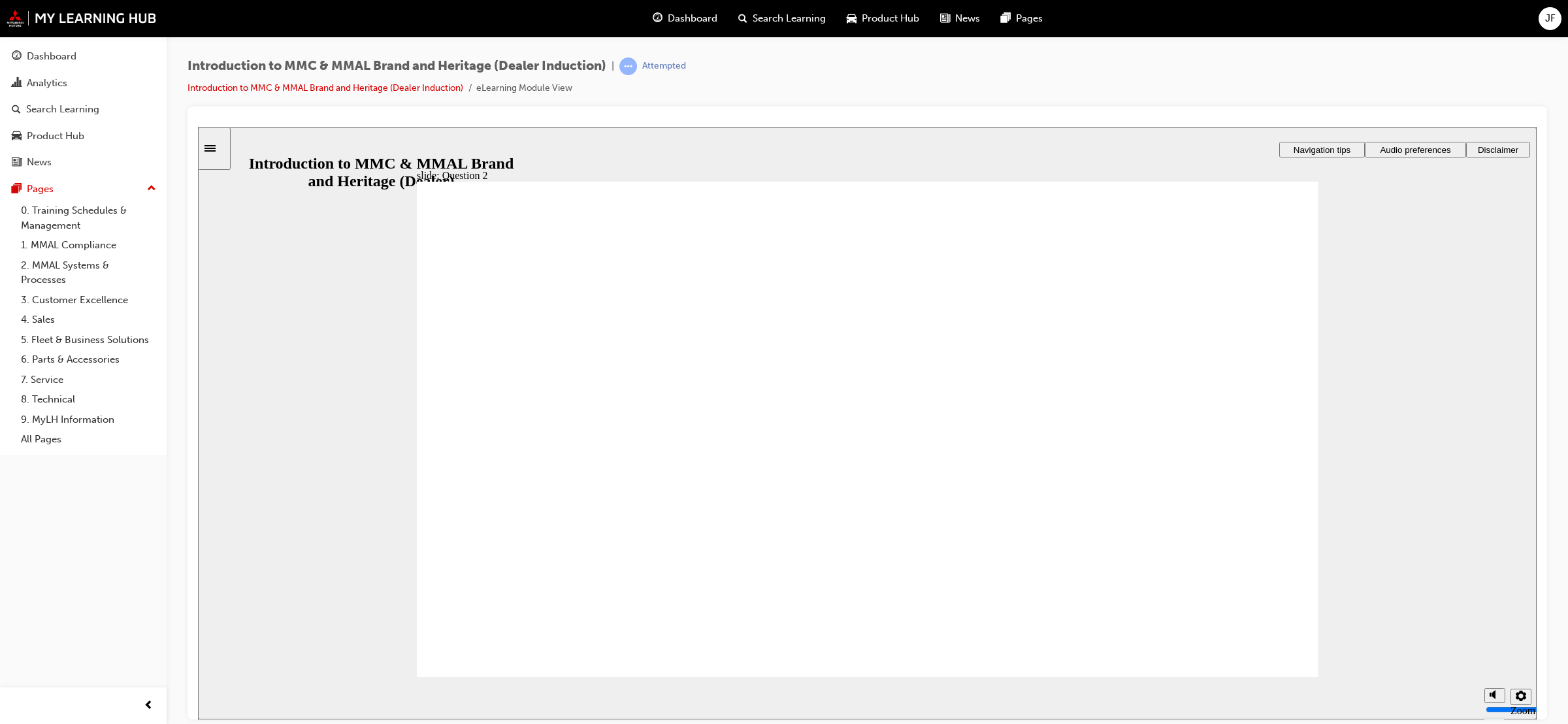
radio input "true"
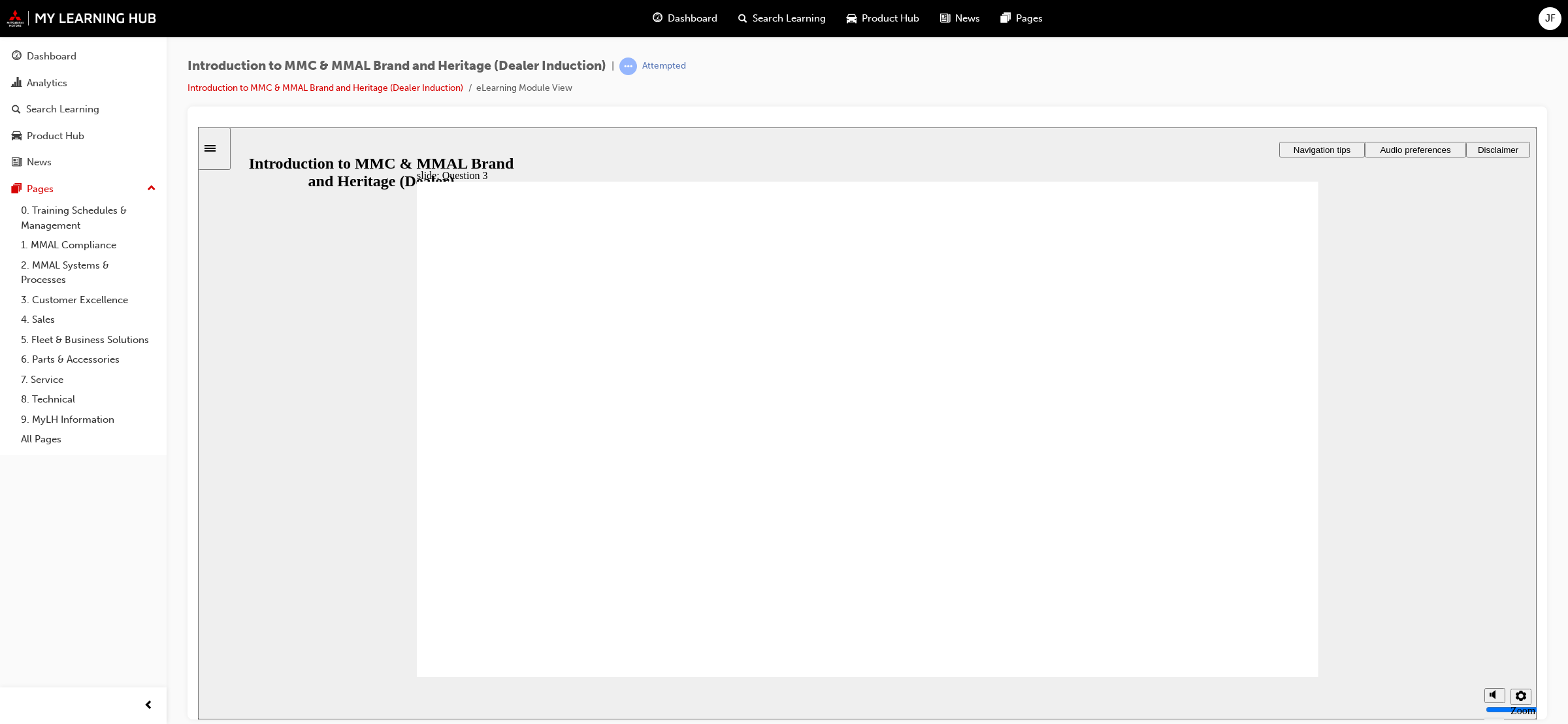
radio input "false"
radio input "true"
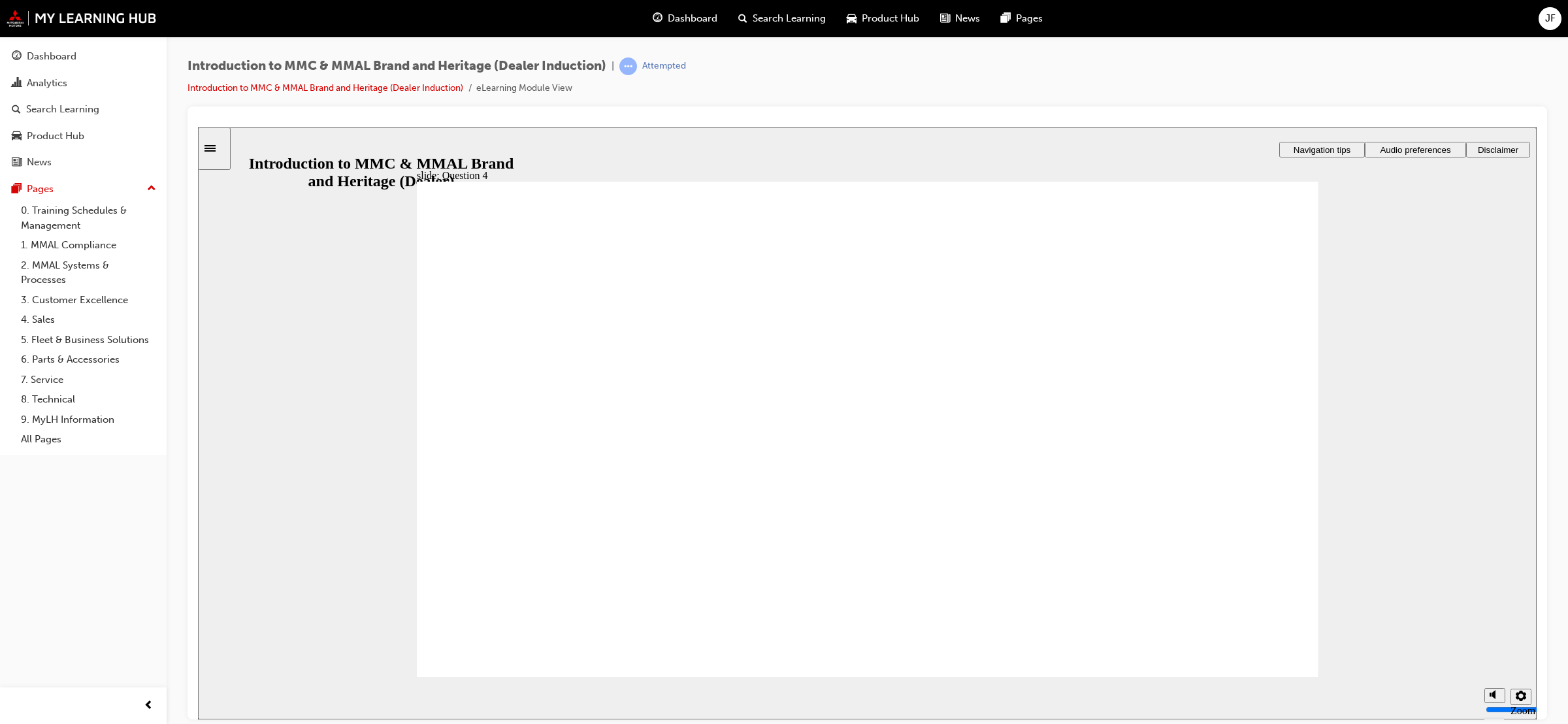
checkbox input "true"
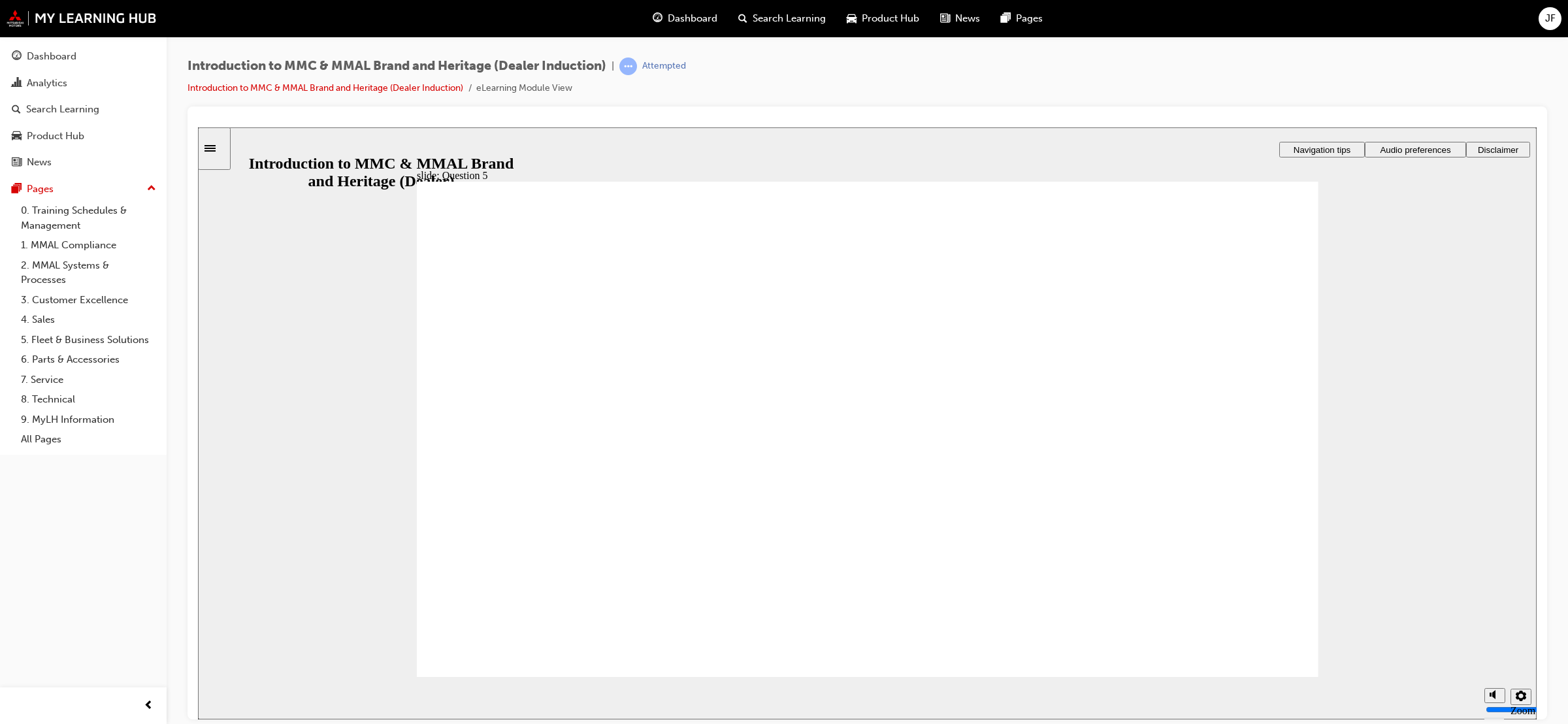
checkbox input "true"
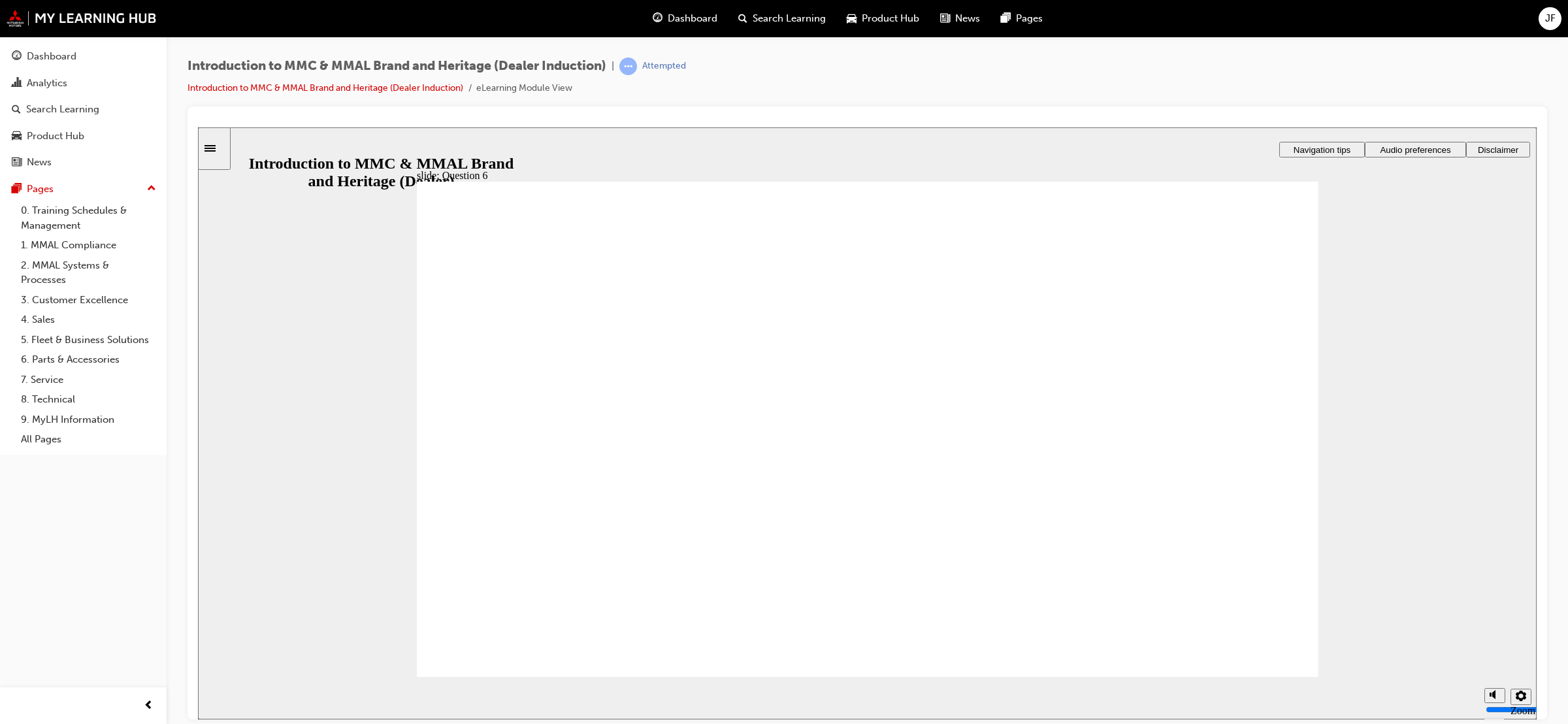
radio input "true"
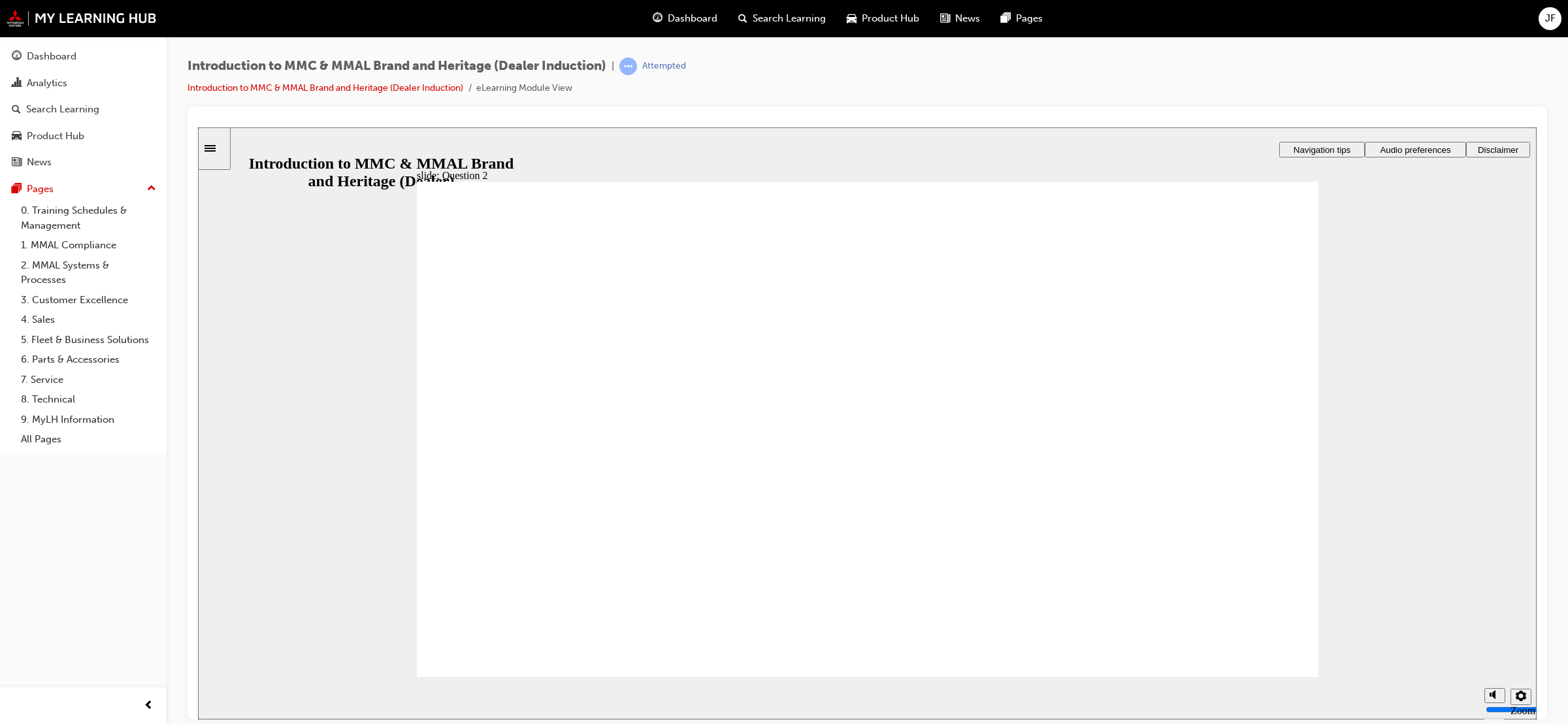
radio input "true"
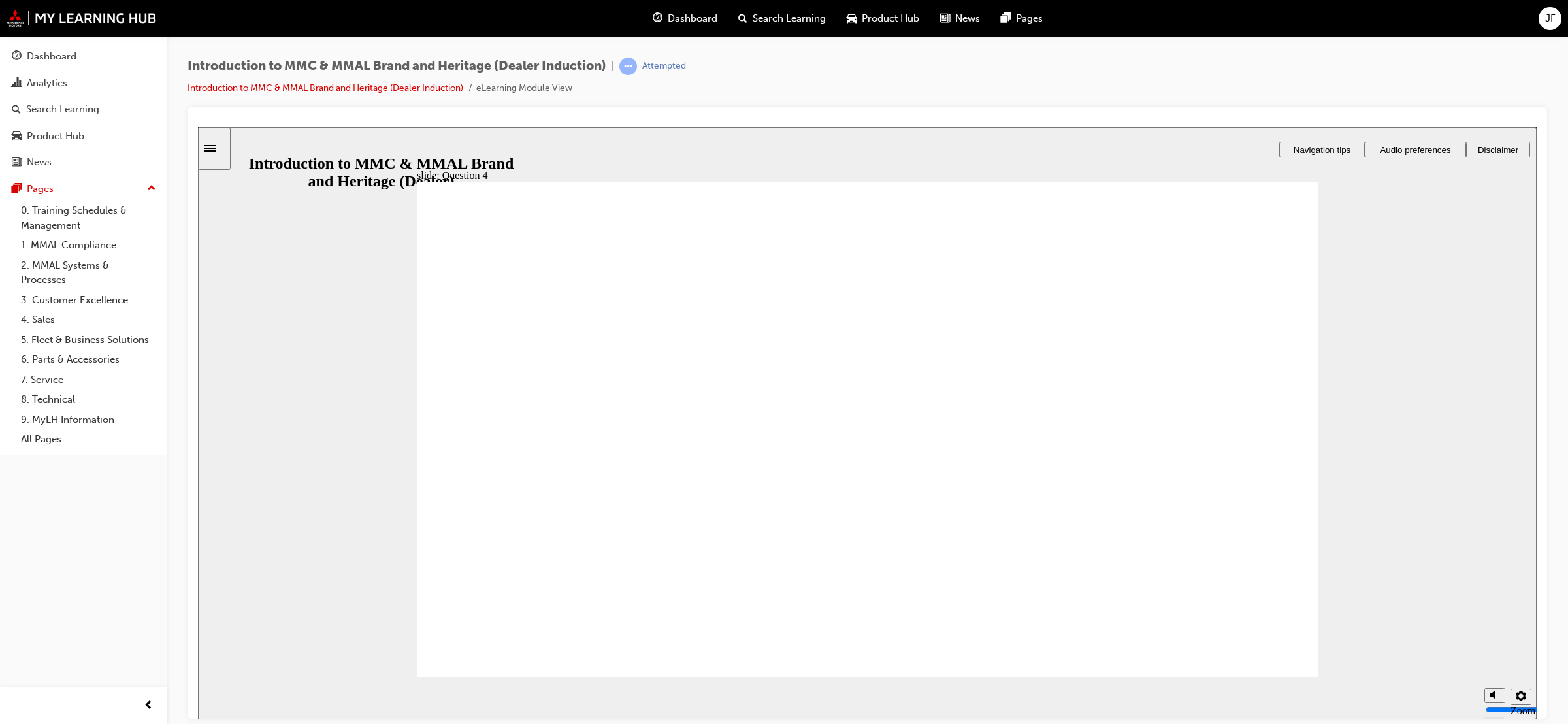
radio input "true"
checkbox input "true"
drag, startPoint x: 451, startPoint y: 504, endPoint x: 456, endPoint y: 565, distance: 61.2
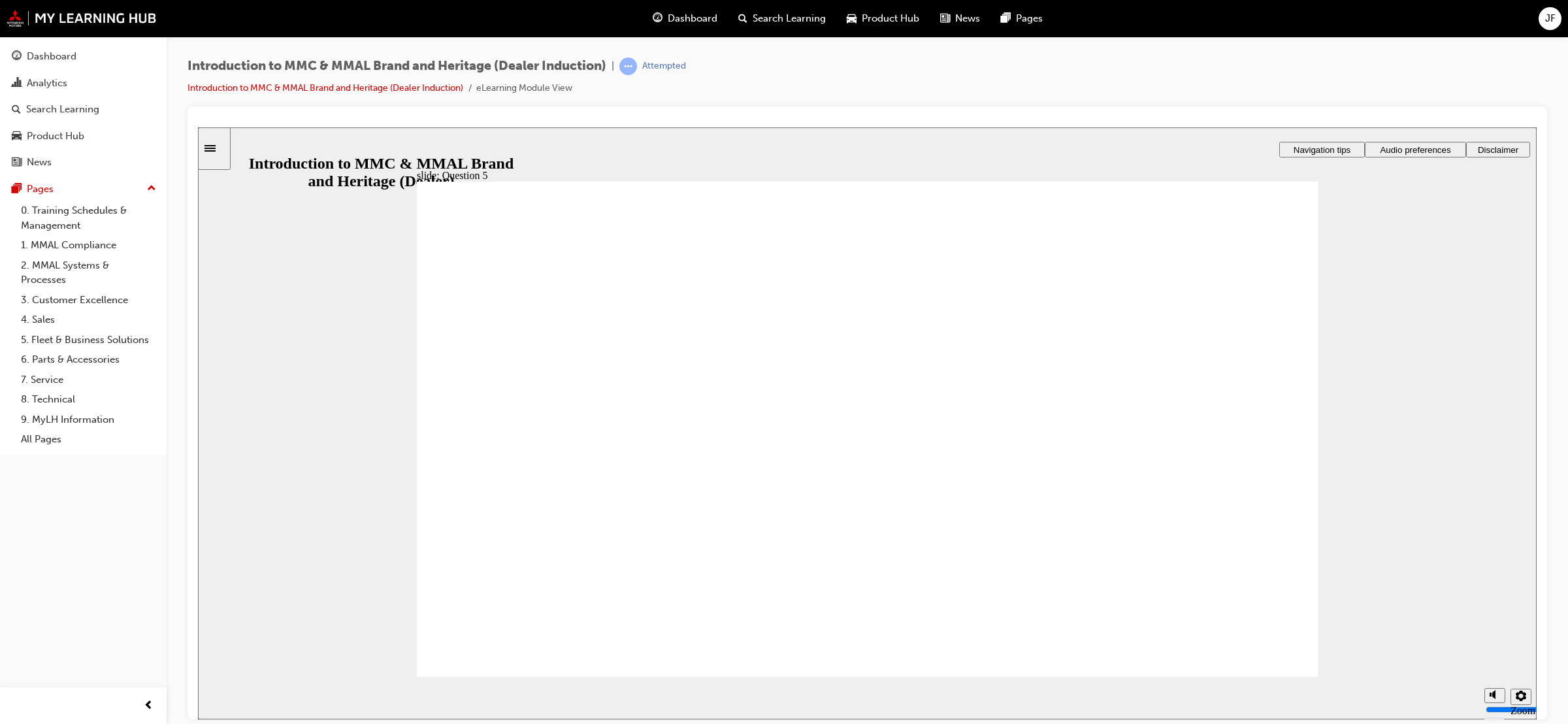
checkbox input "true"
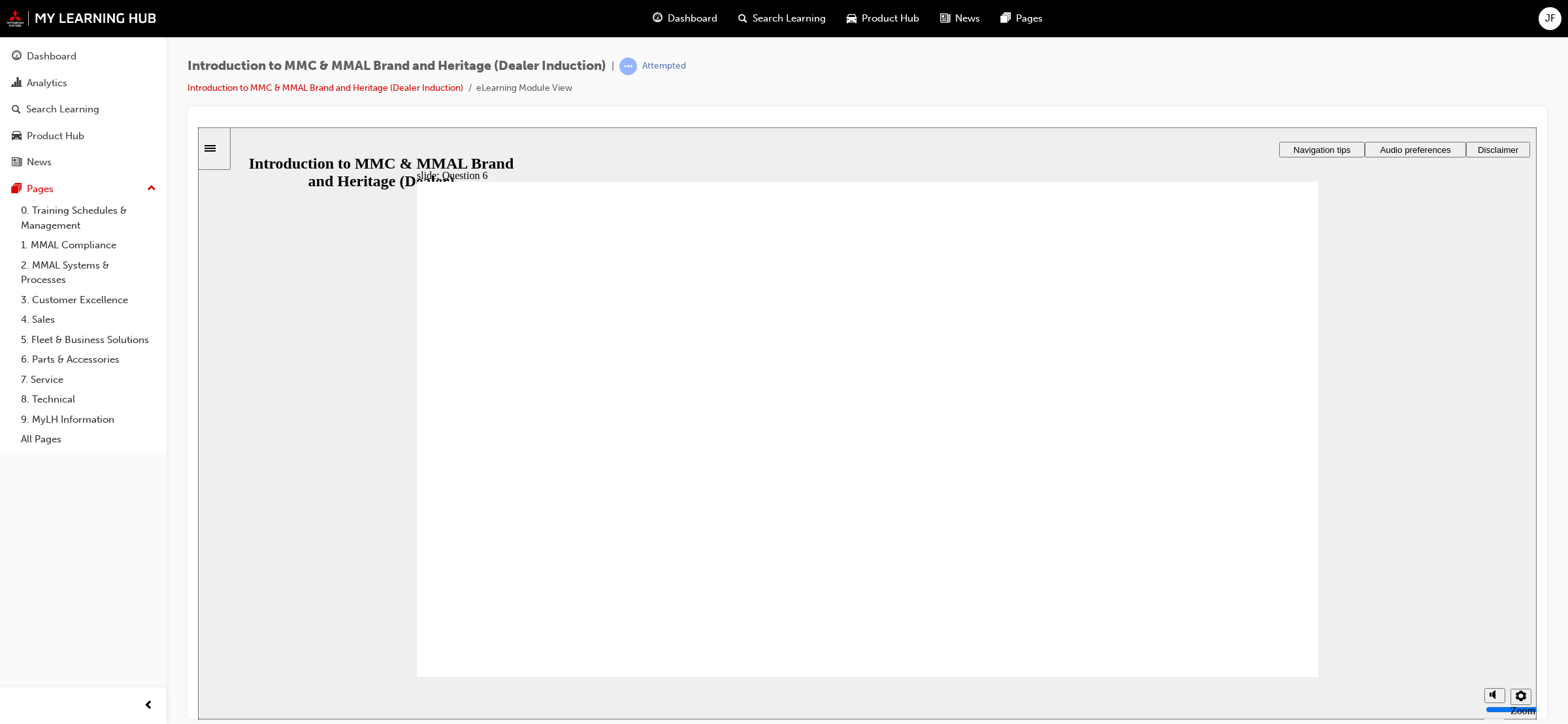
radio input "true"
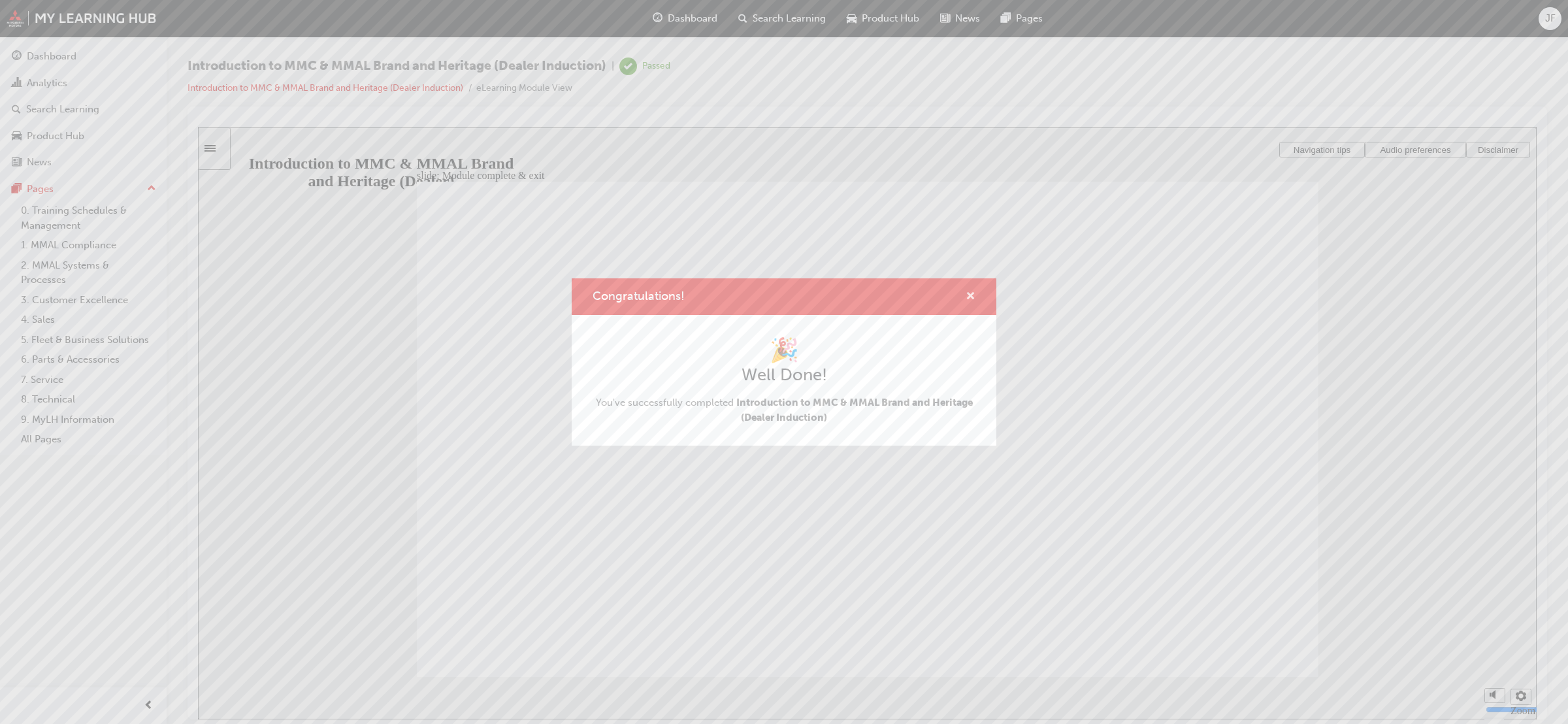
click at [970, 294] on span "cross-icon" at bounding box center [970, 297] width 10 height 12
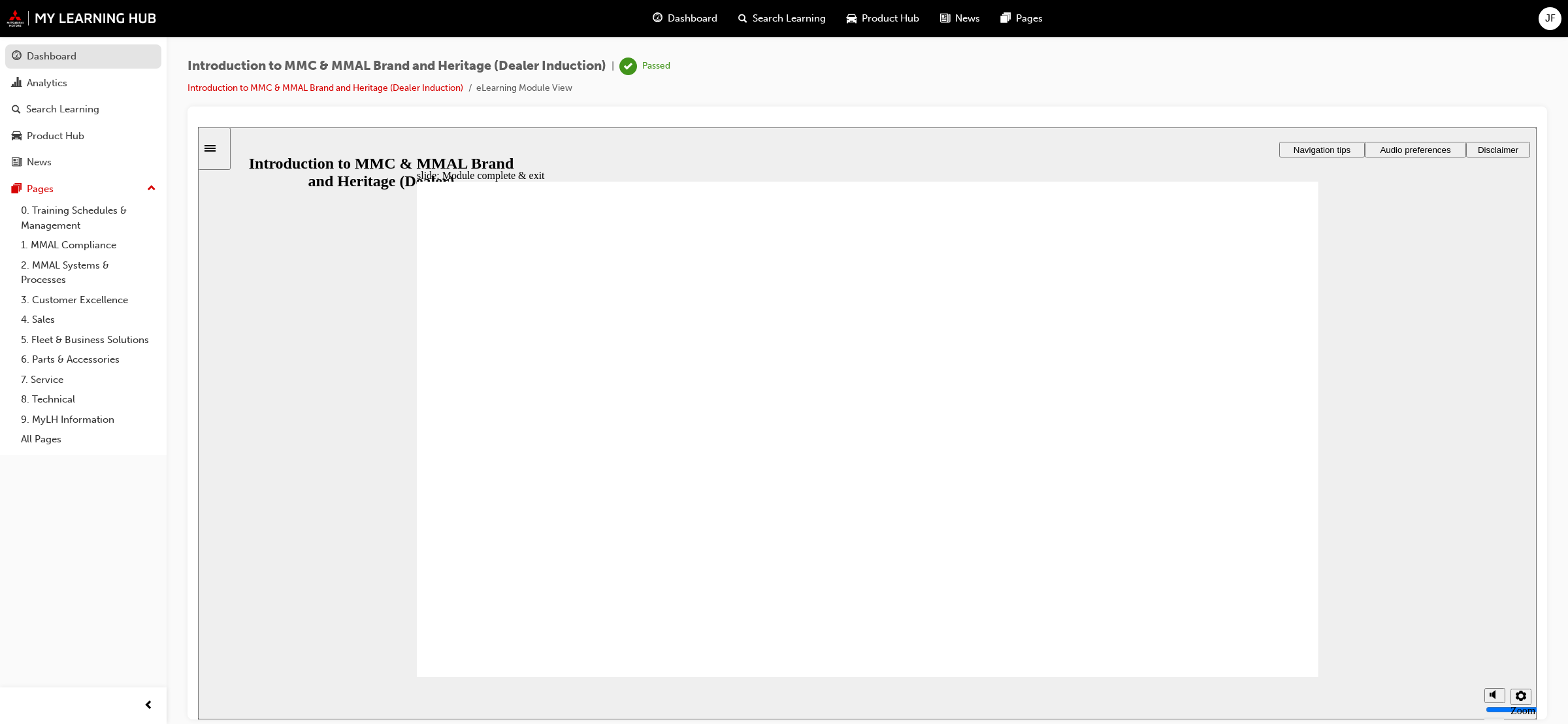
click at [85, 59] on div "Dashboard" at bounding box center [83, 56] width 143 height 16
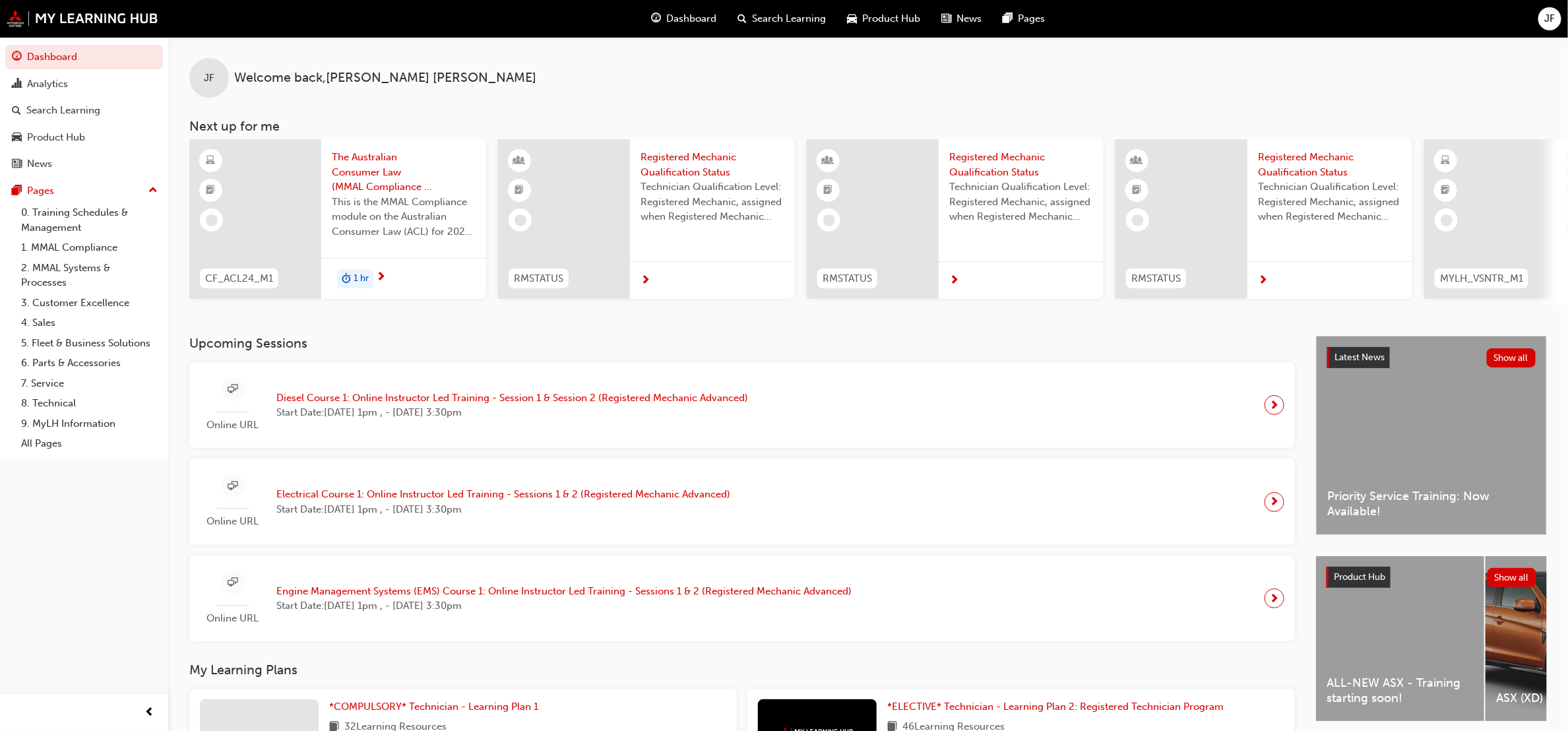
click at [388, 280] on div "1 hr" at bounding box center [404, 278] width 165 height 42
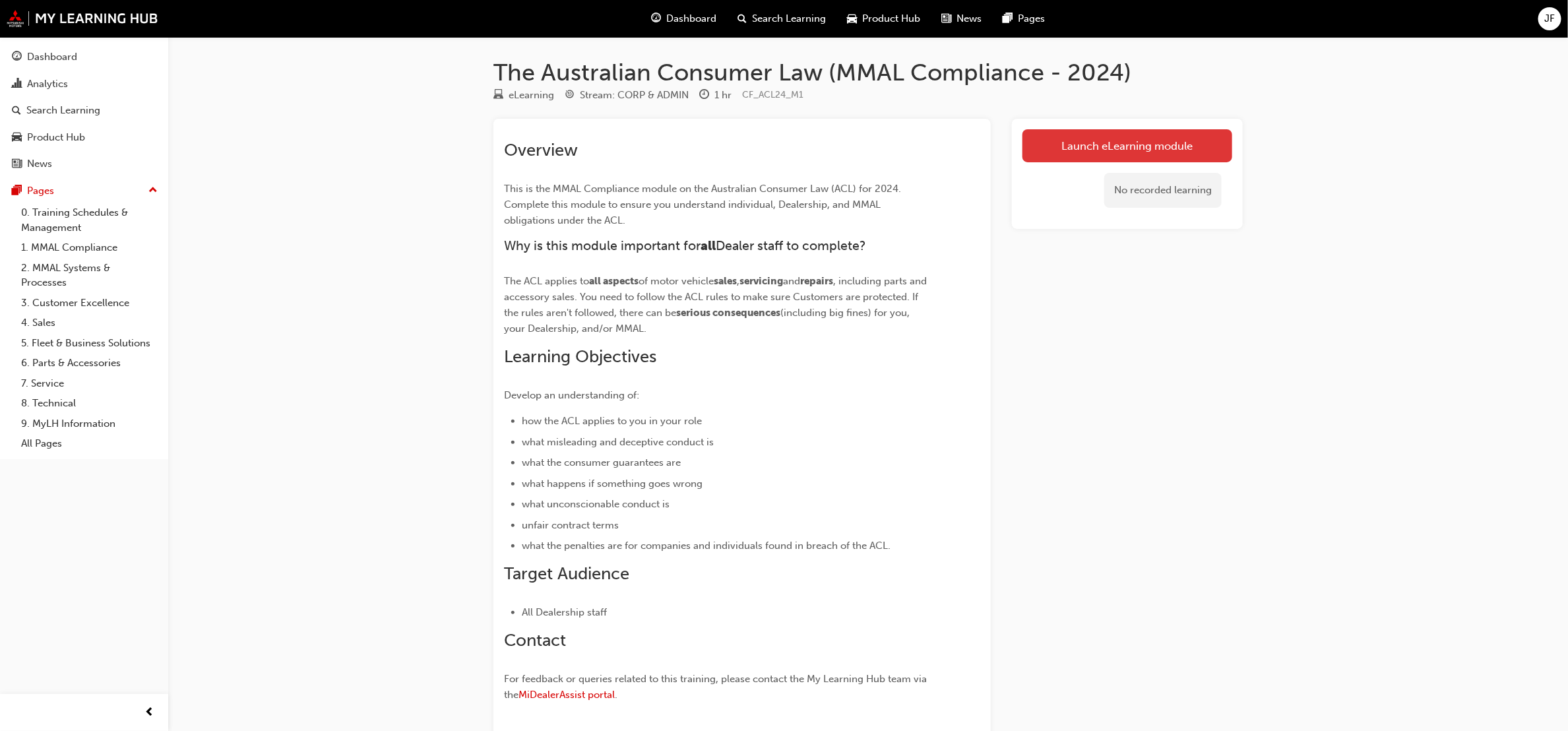
click at [1091, 150] on link "Launch eLearning module" at bounding box center [1127, 145] width 210 height 33
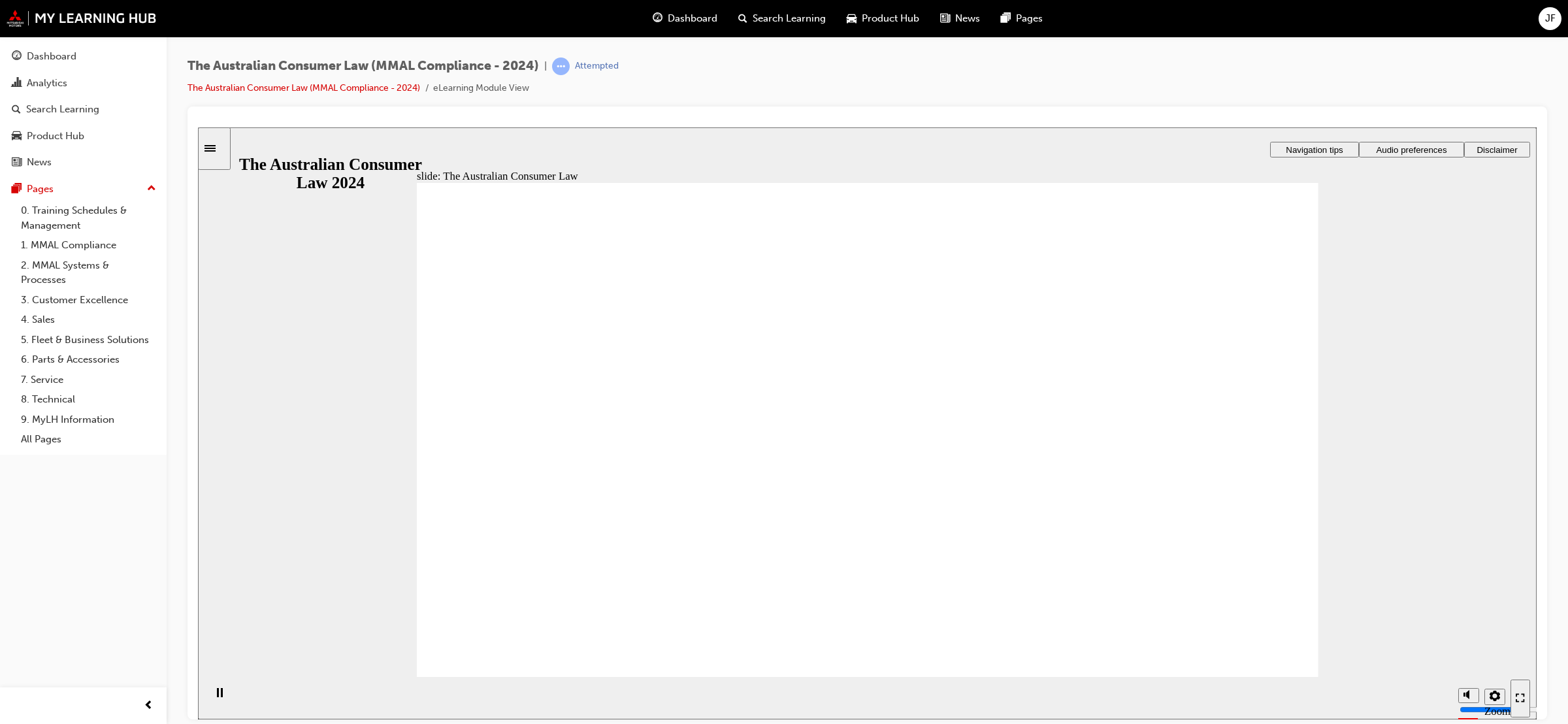
click at [1496, 693] on icon "Settings" at bounding box center [1495, 695] width 10 height 10
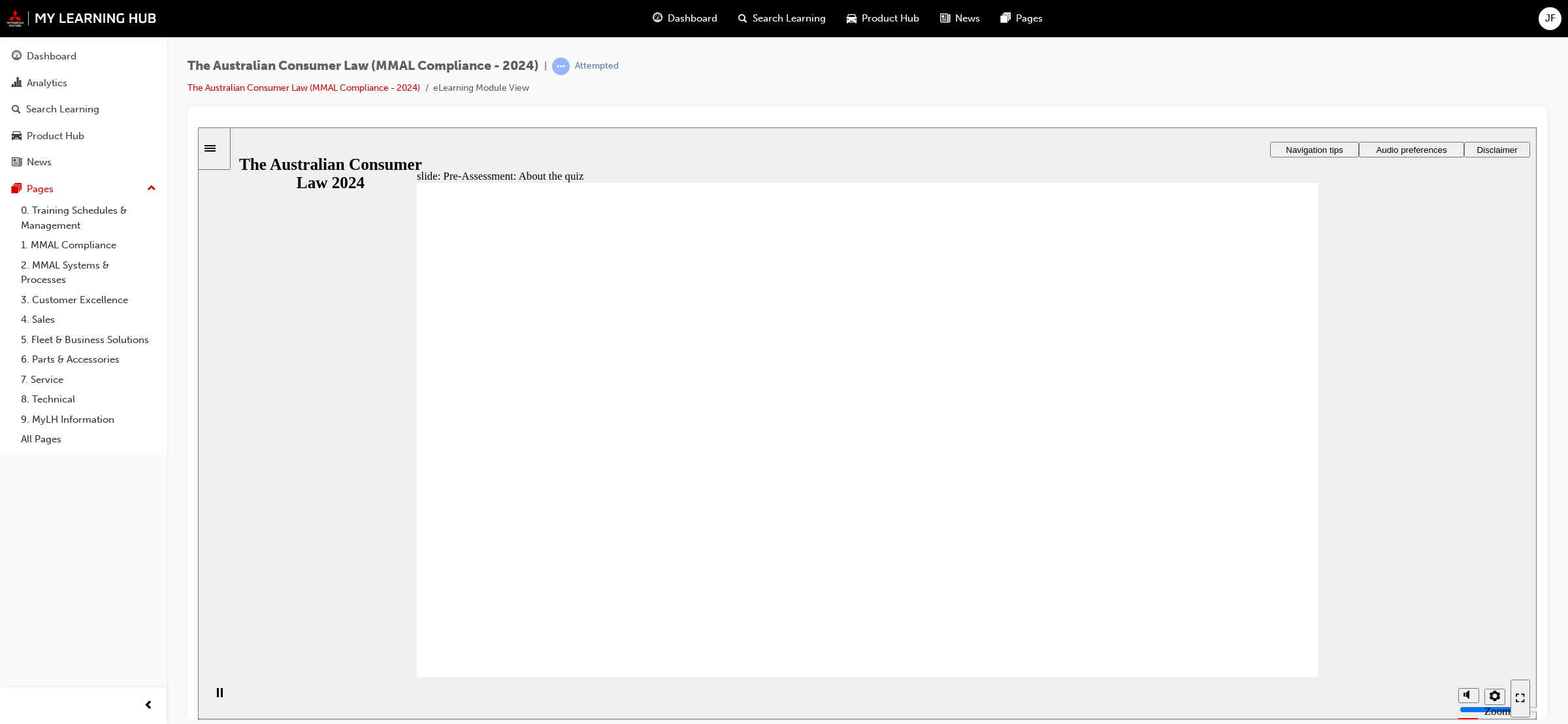
click at [1319, 560] on div "slide: Pre-Assessment: About the quiz Rectangle 1 Rectangle 2 Rectangle 3 Right…" at bounding box center [867, 423] width 1339 height 592
radio input "true"
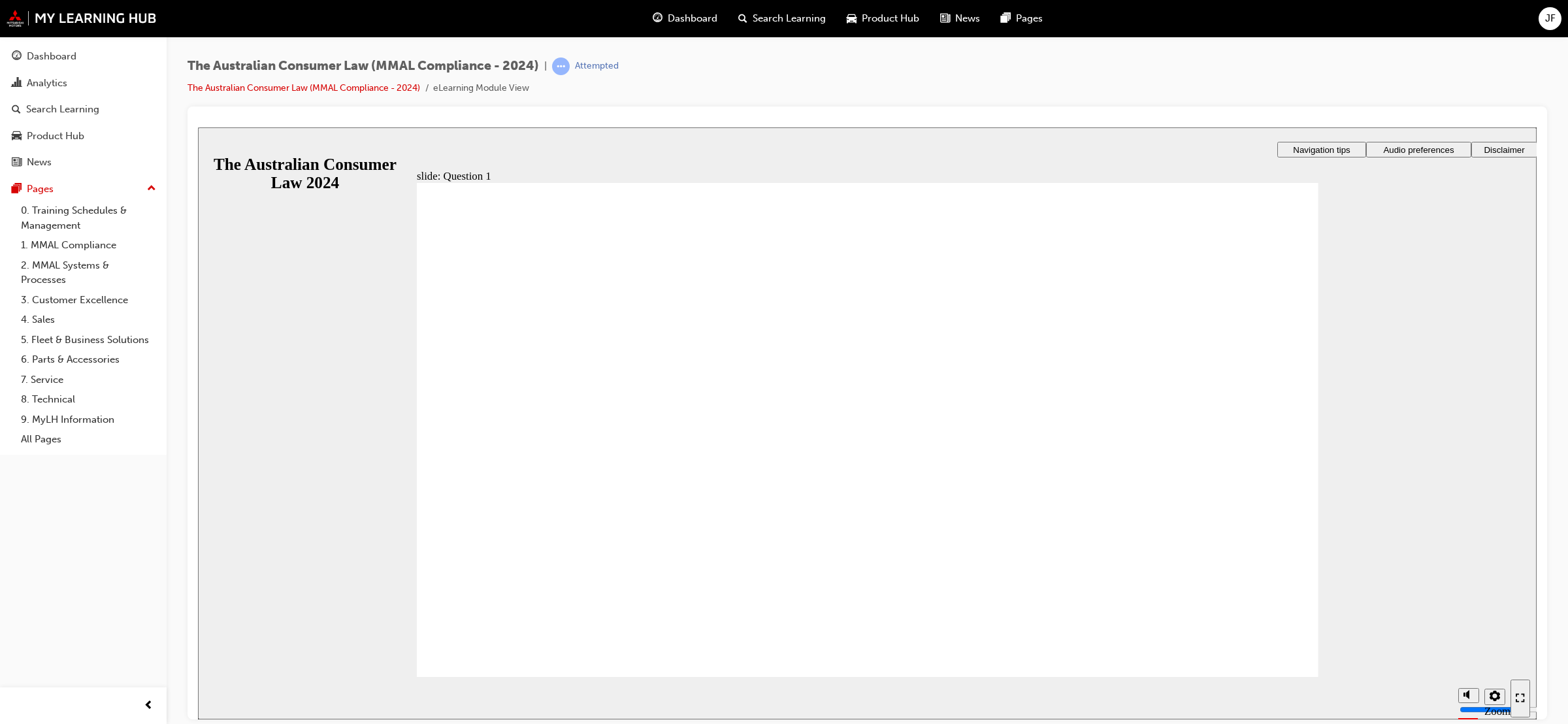
radio input "true"
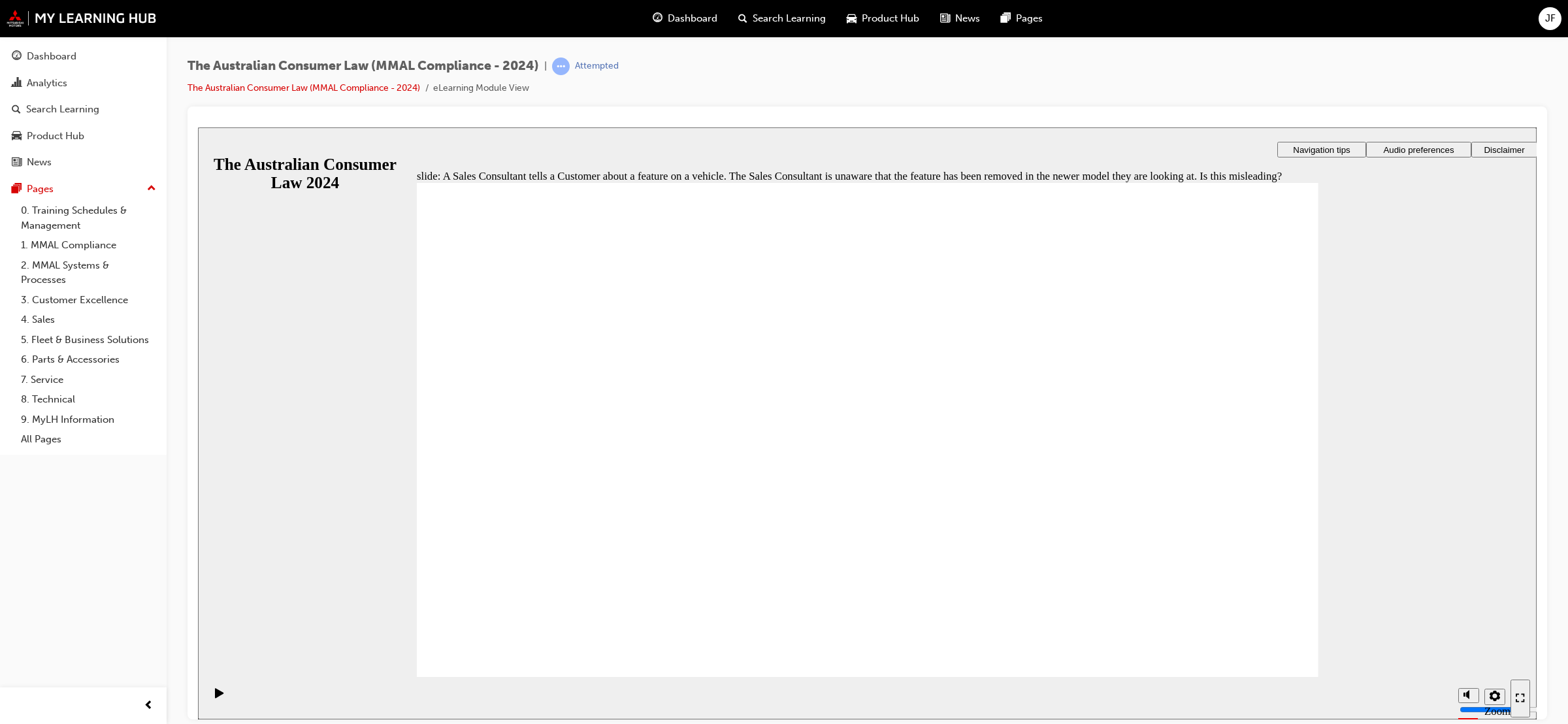
radio input "true"
radio input "false"
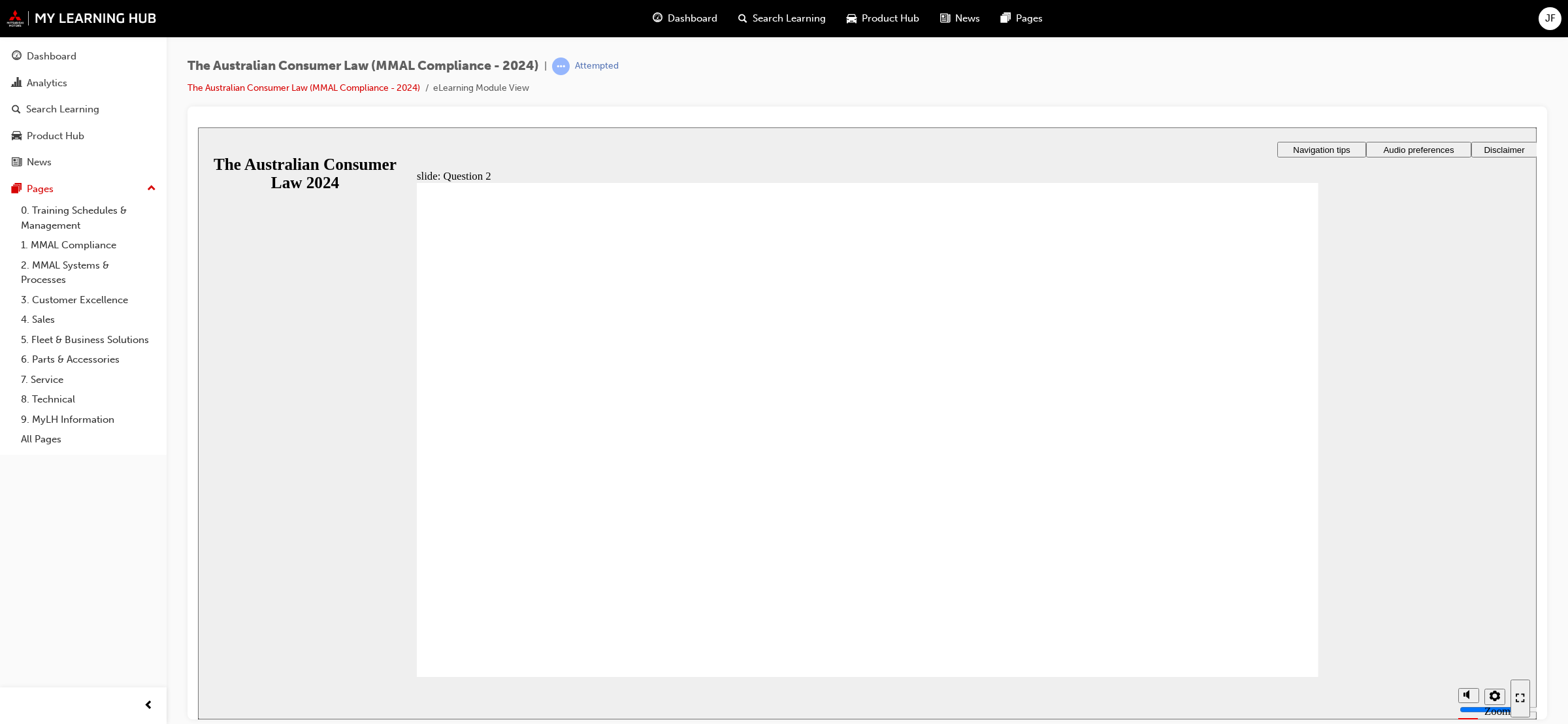
radio input "true"
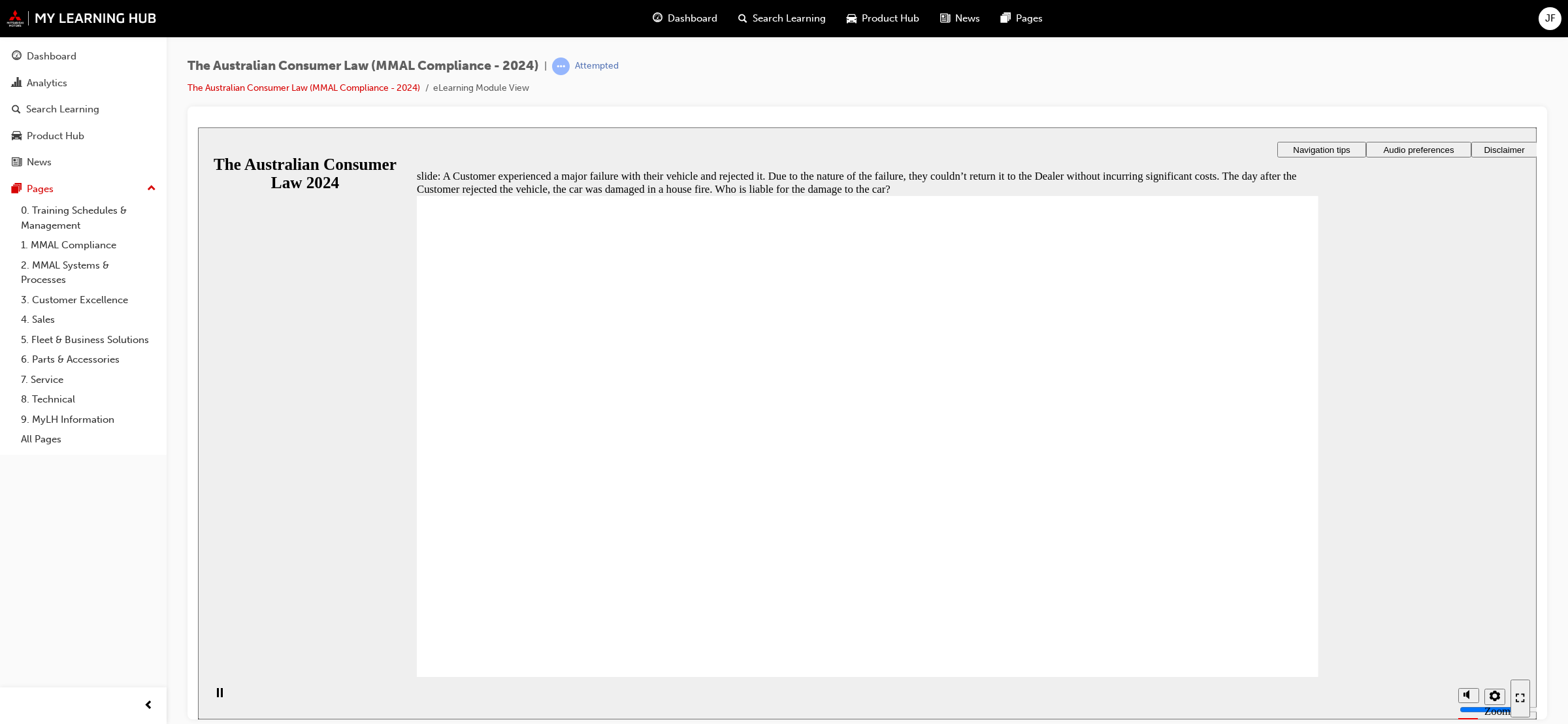
radio input "true"
radio input "false"
radio input "true"
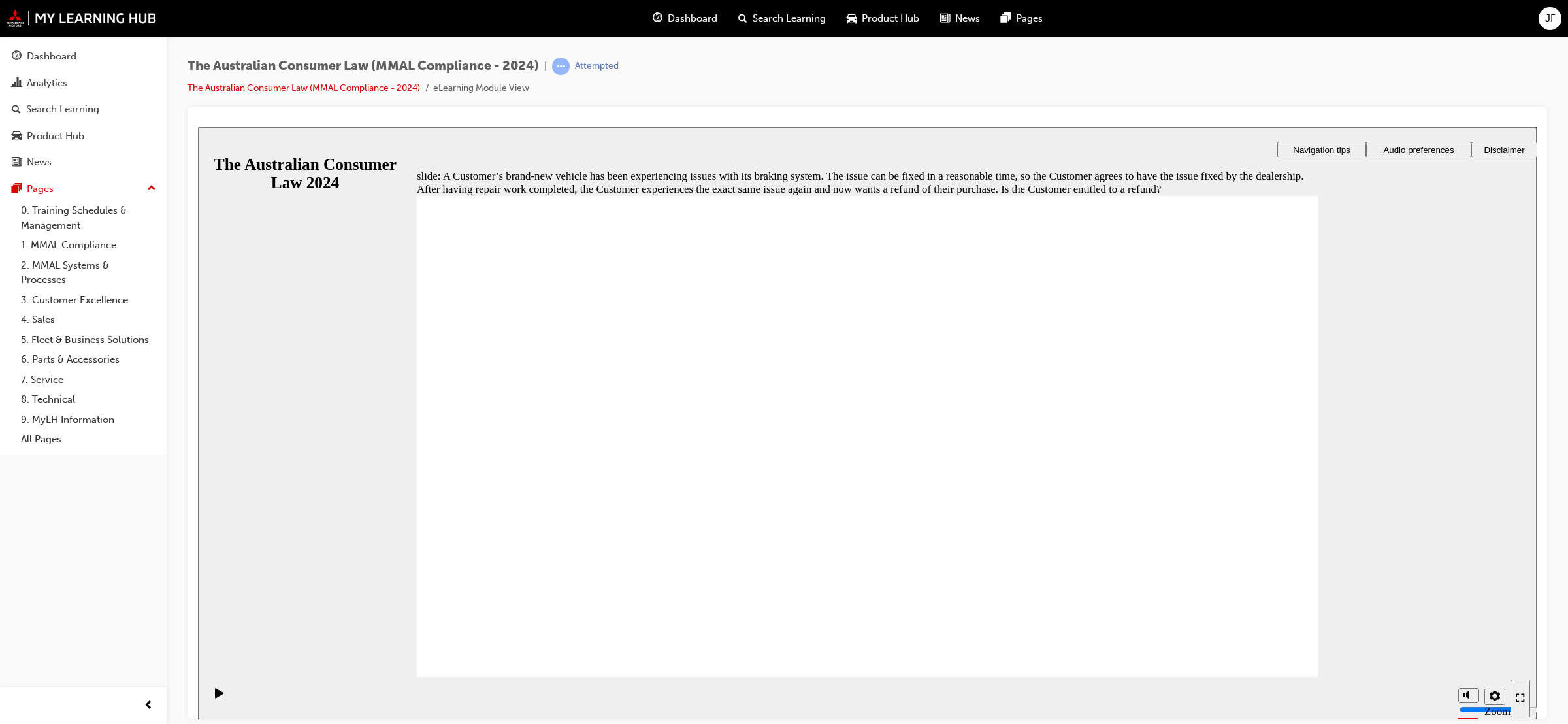
radio input "false"
radio input "true"
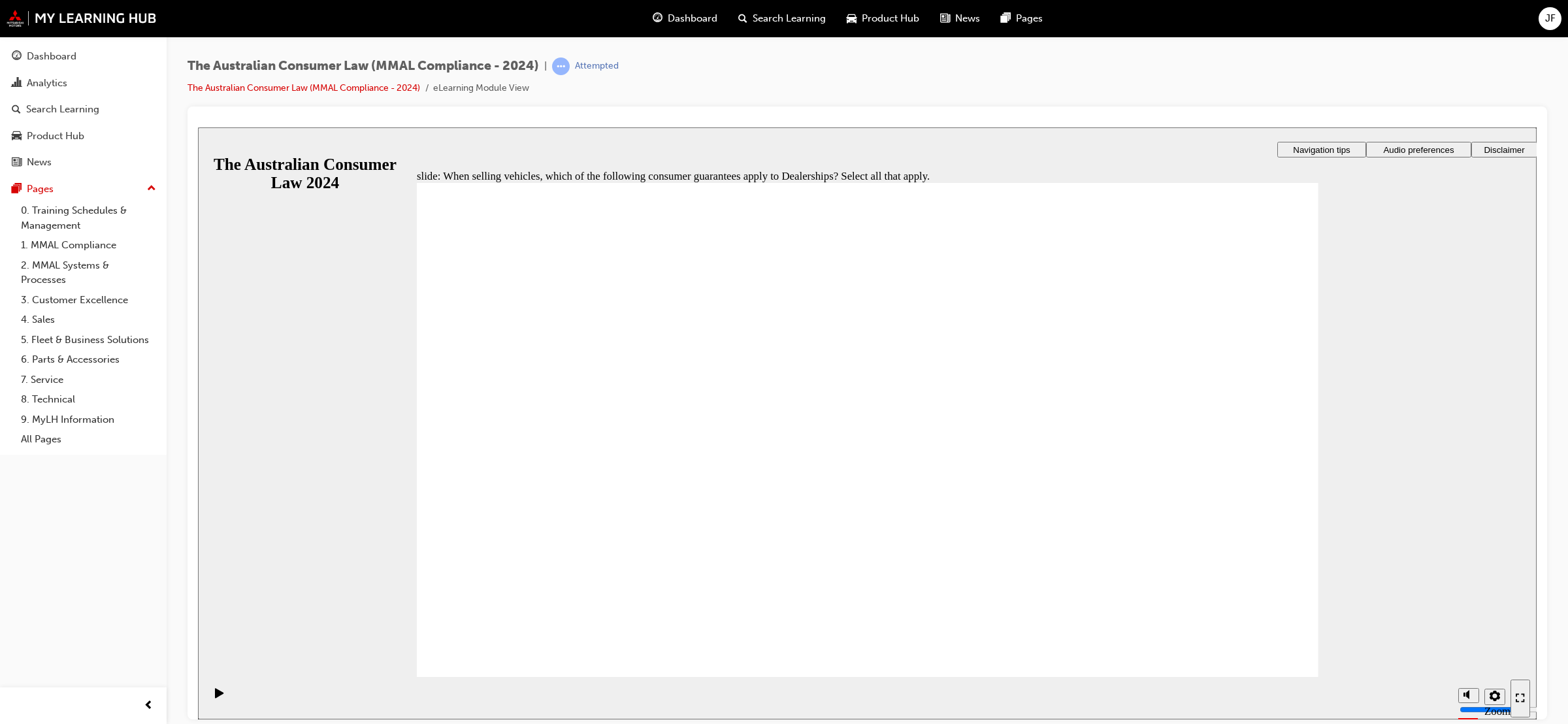
checkbox input "true"
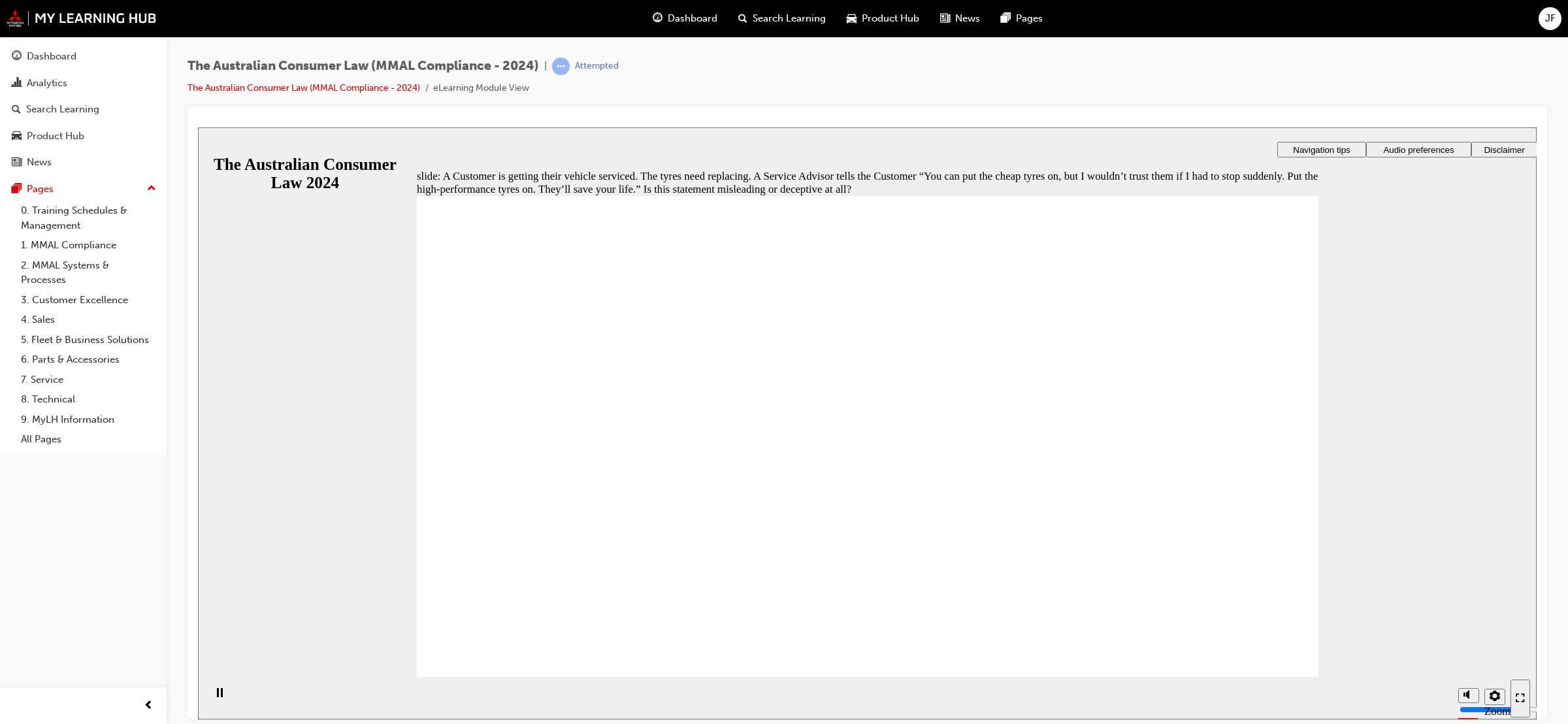
radio input "true"
checkbox input "true"
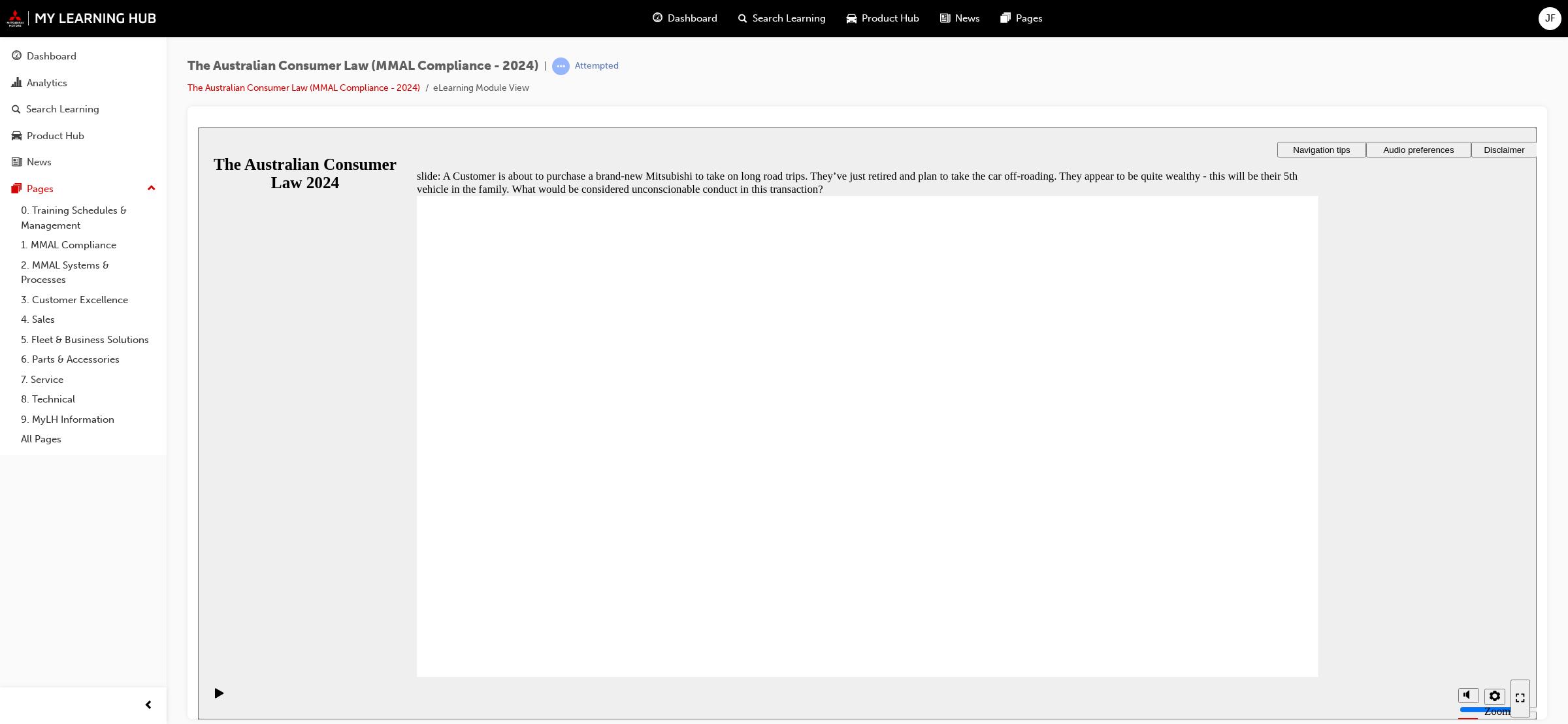
radio input "true"
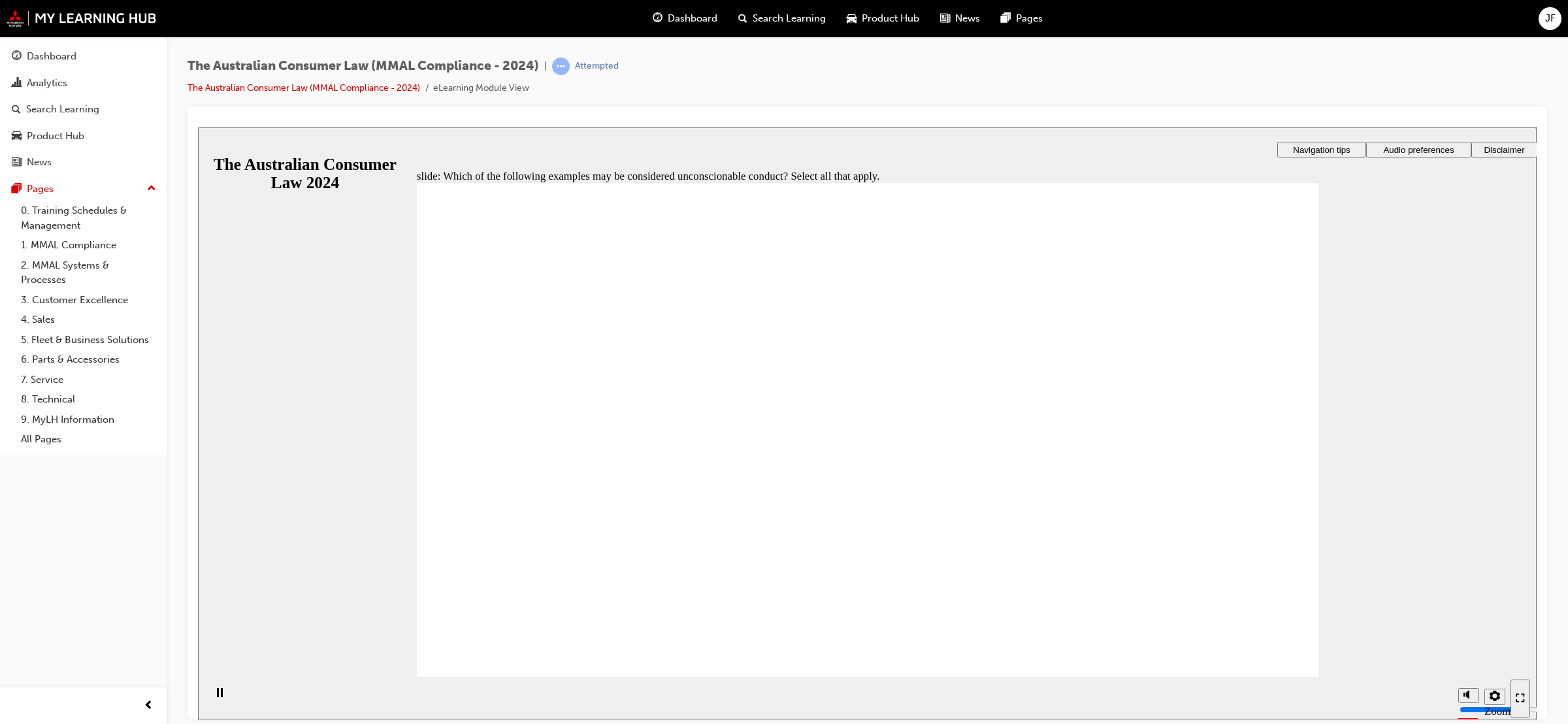
checkbox input "true"
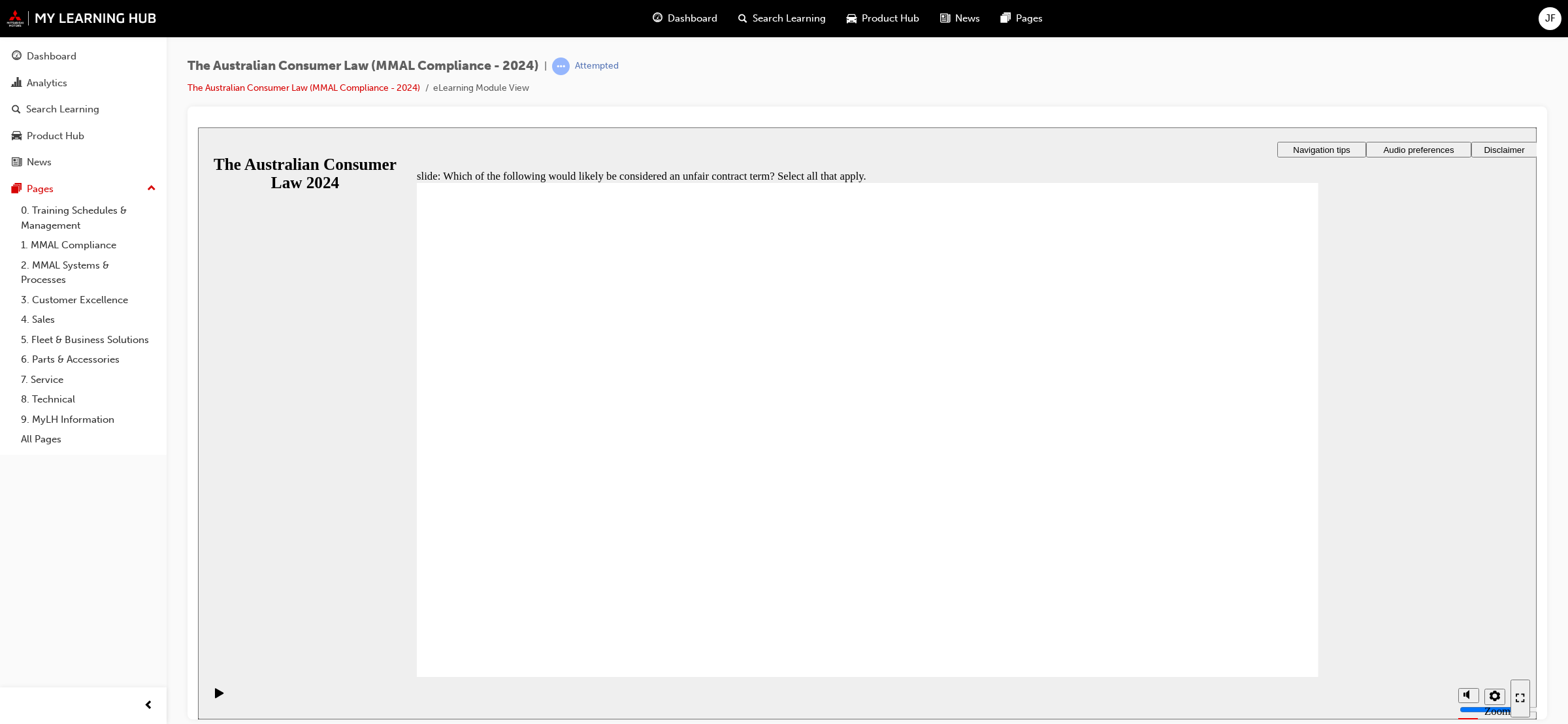
checkbox input "true"
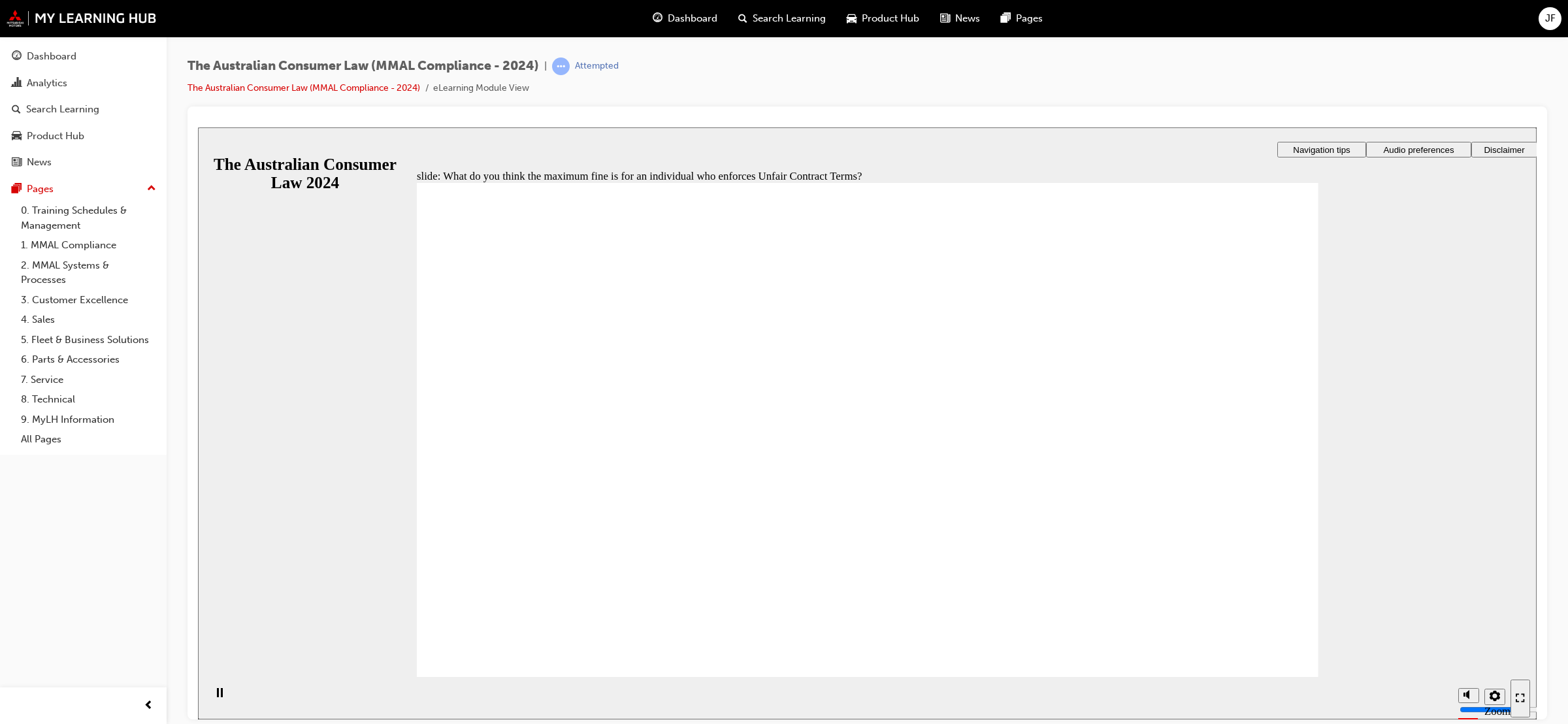
radio input "true"
checkbox input "false"
checkbox input "true"
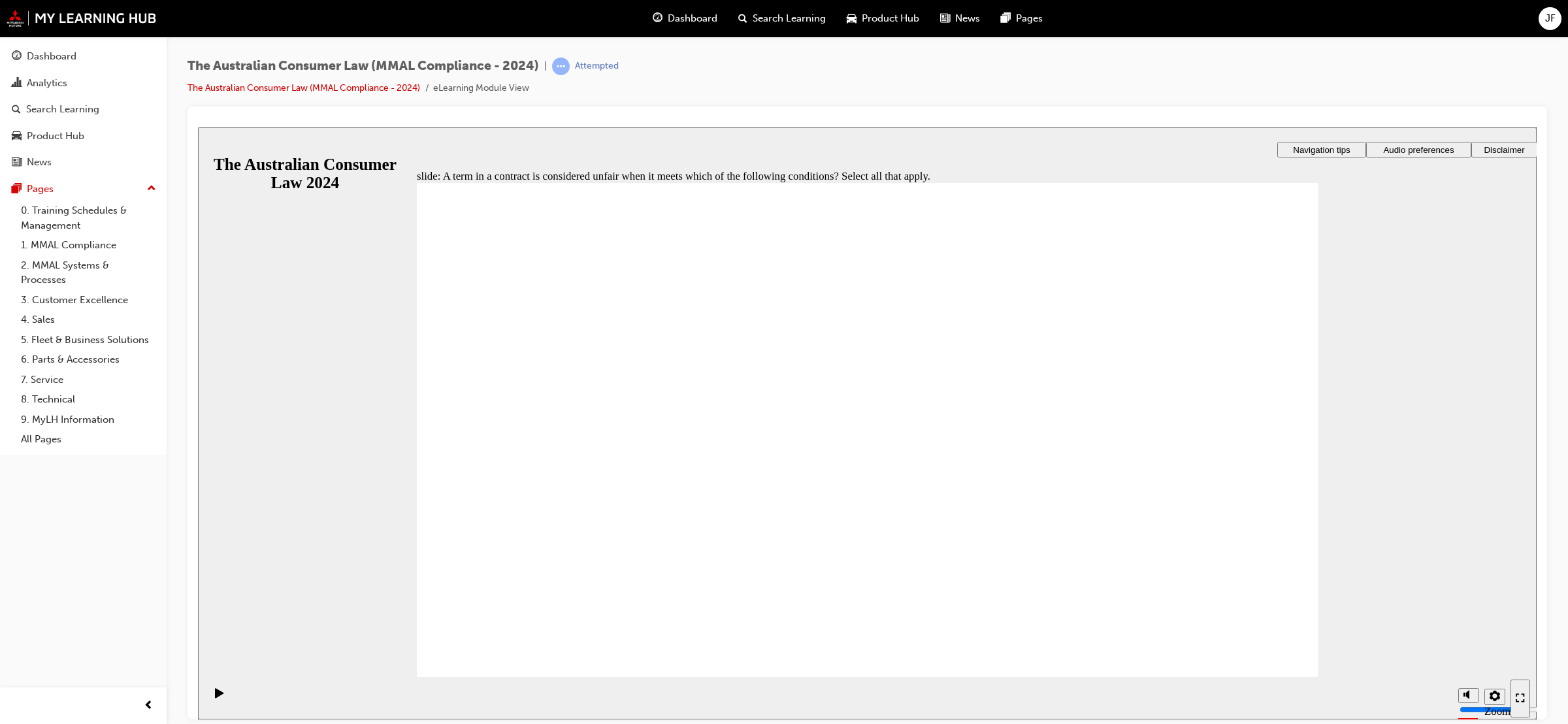
checkbox input "true"
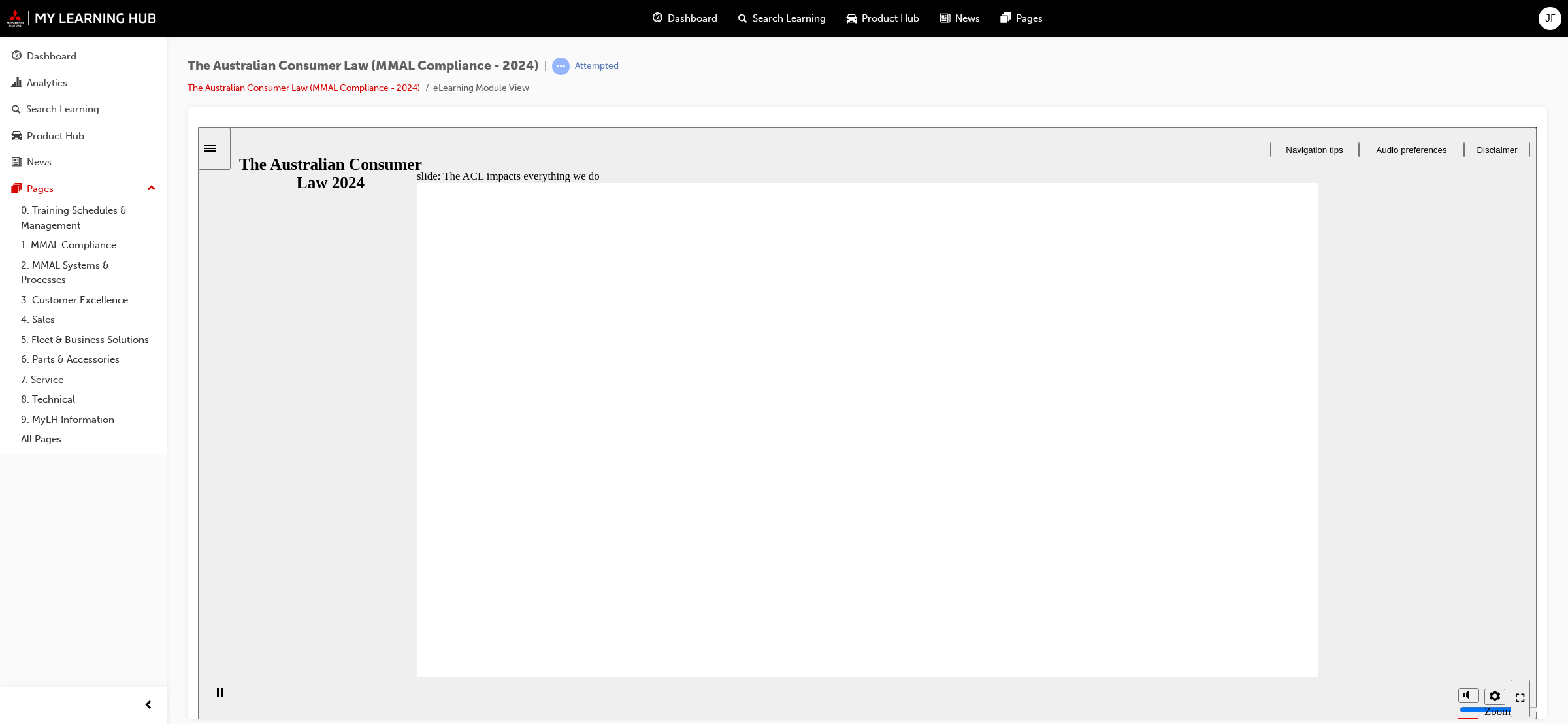
radio input "true"
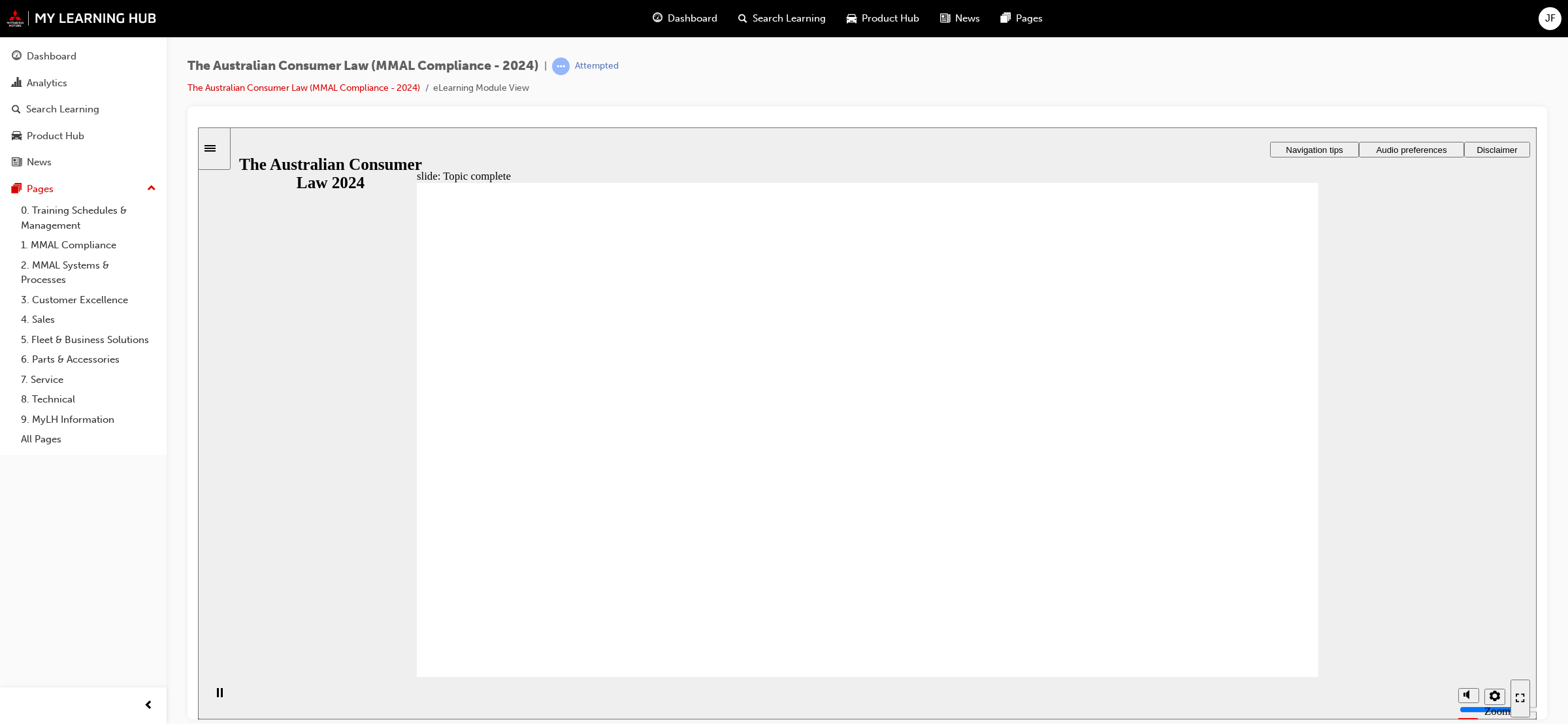
drag, startPoint x: 898, startPoint y: 355, endPoint x: 724, endPoint y: 517, distance: 237.7
drag, startPoint x: 916, startPoint y: 397, endPoint x: 726, endPoint y: 549, distance: 243.3
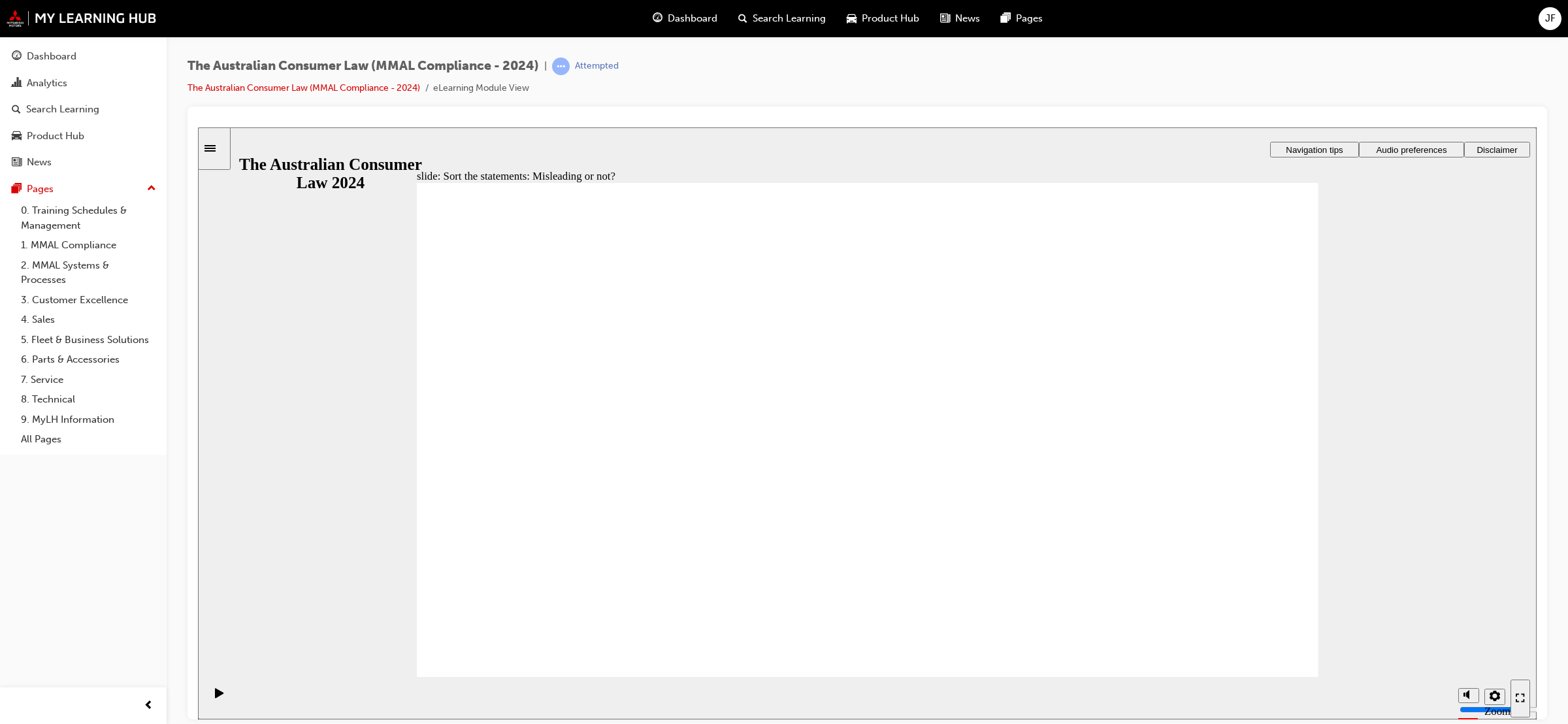
drag, startPoint x: 902, startPoint y: 351, endPoint x: 731, endPoint y: 511, distance: 234.2
drag, startPoint x: 867, startPoint y: 356, endPoint x: 684, endPoint y: 512, distance: 240.5
drag, startPoint x: 896, startPoint y: 339, endPoint x: 700, endPoint y: 525, distance: 270.2
drag, startPoint x: 886, startPoint y: 376, endPoint x: 684, endPoint y: 521, distance: 248.7
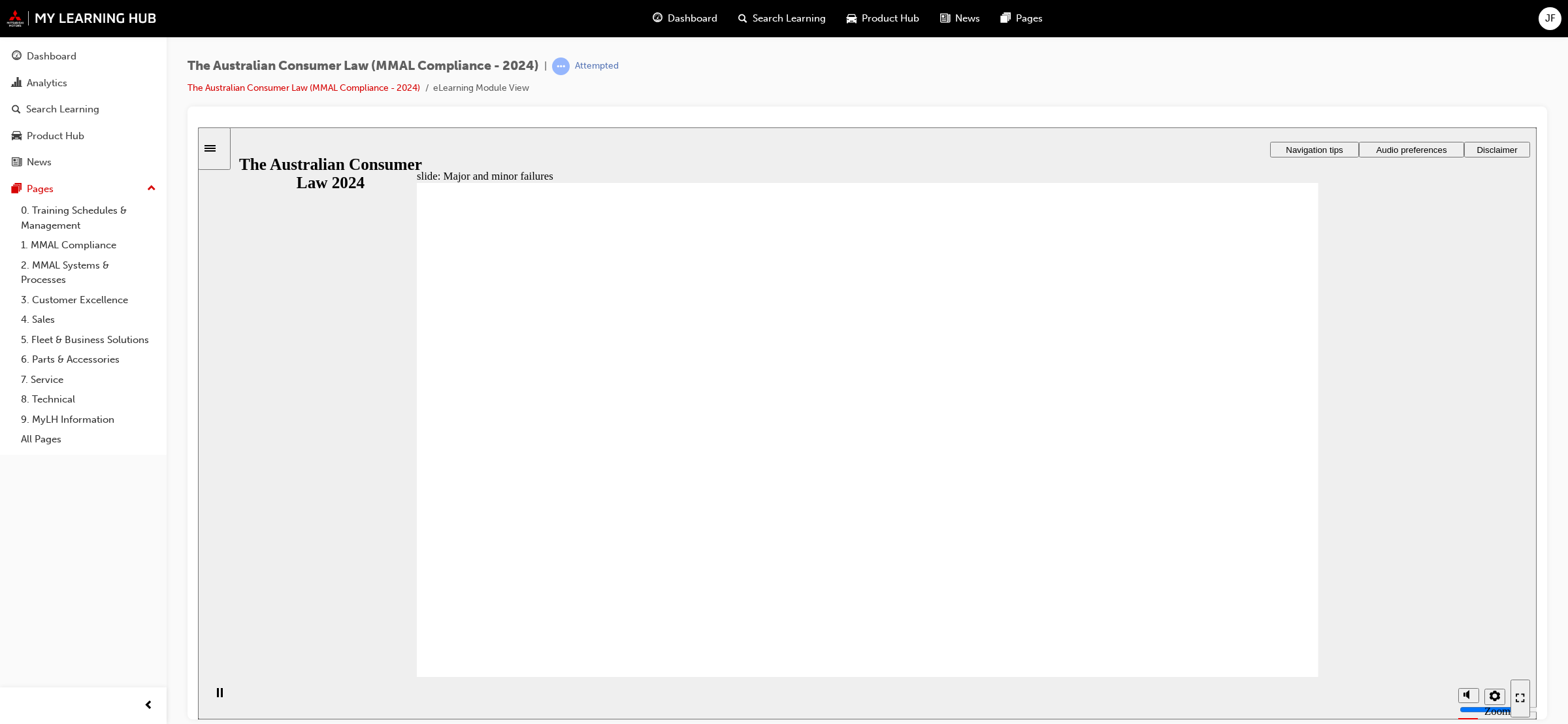
drag, startPoint x: 879, startPoint y: 370, endPoint x: 1157, endPoint y: 547, distance: 329.6
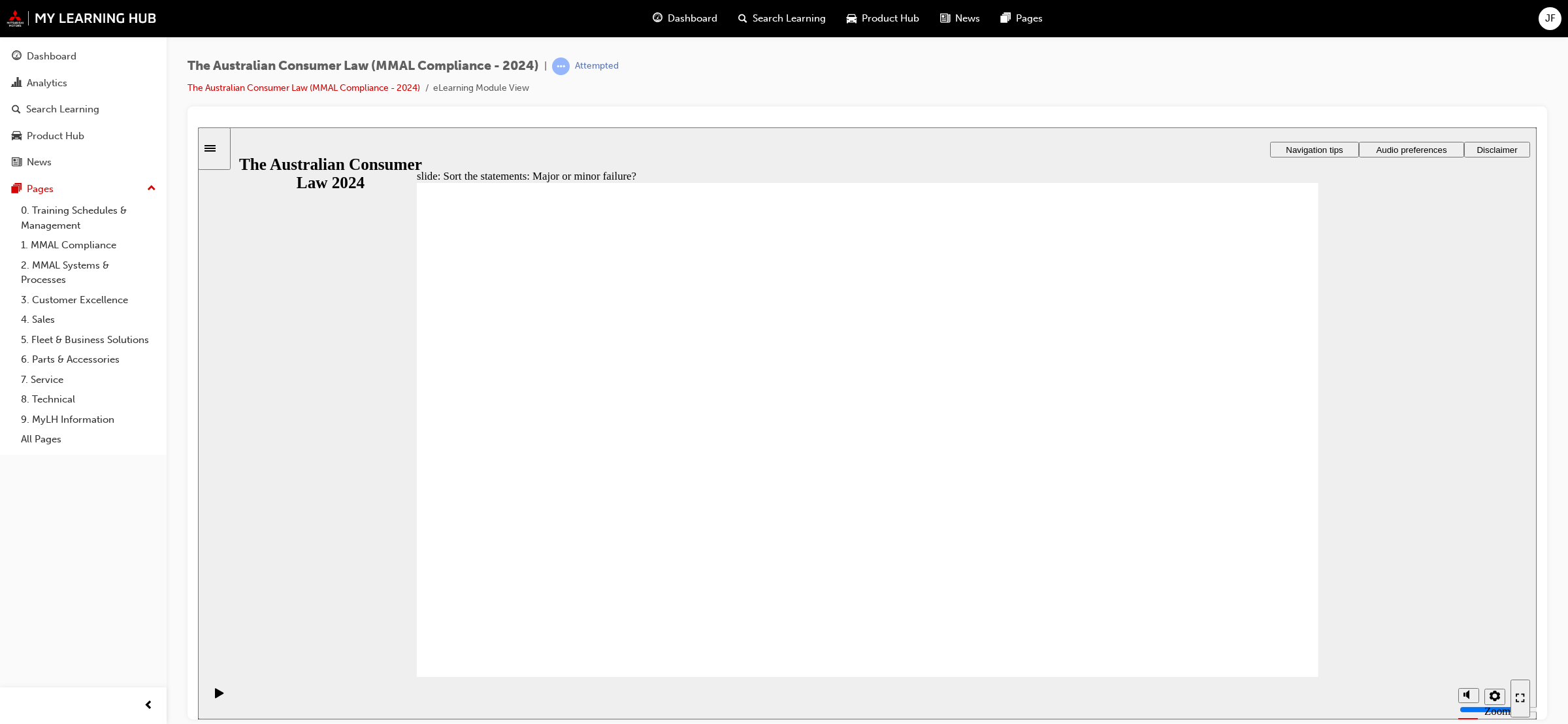
drag, startPoint x: 900, startPoint y: 383, endPoint x: 659, endPoint y: 556, distance: 296.7
drag, startPoint x: 869, startPoint y: 394, endPoint x: 1132, endPoint y: 561, distance: 311.5
drag, startPoint x: 863, startPoint y: 378, endPoint x: 661, endPoint y: 529, distance: 252.2
drag, startPoint x: 858, startPoint y: 381, endPoint x: 659, endPoint y: 541, distance: 255.3
drag, startPoint x: 853, startPoint y: 385, endPoint x: 1114, endPoint y: 548, distance: 307.7
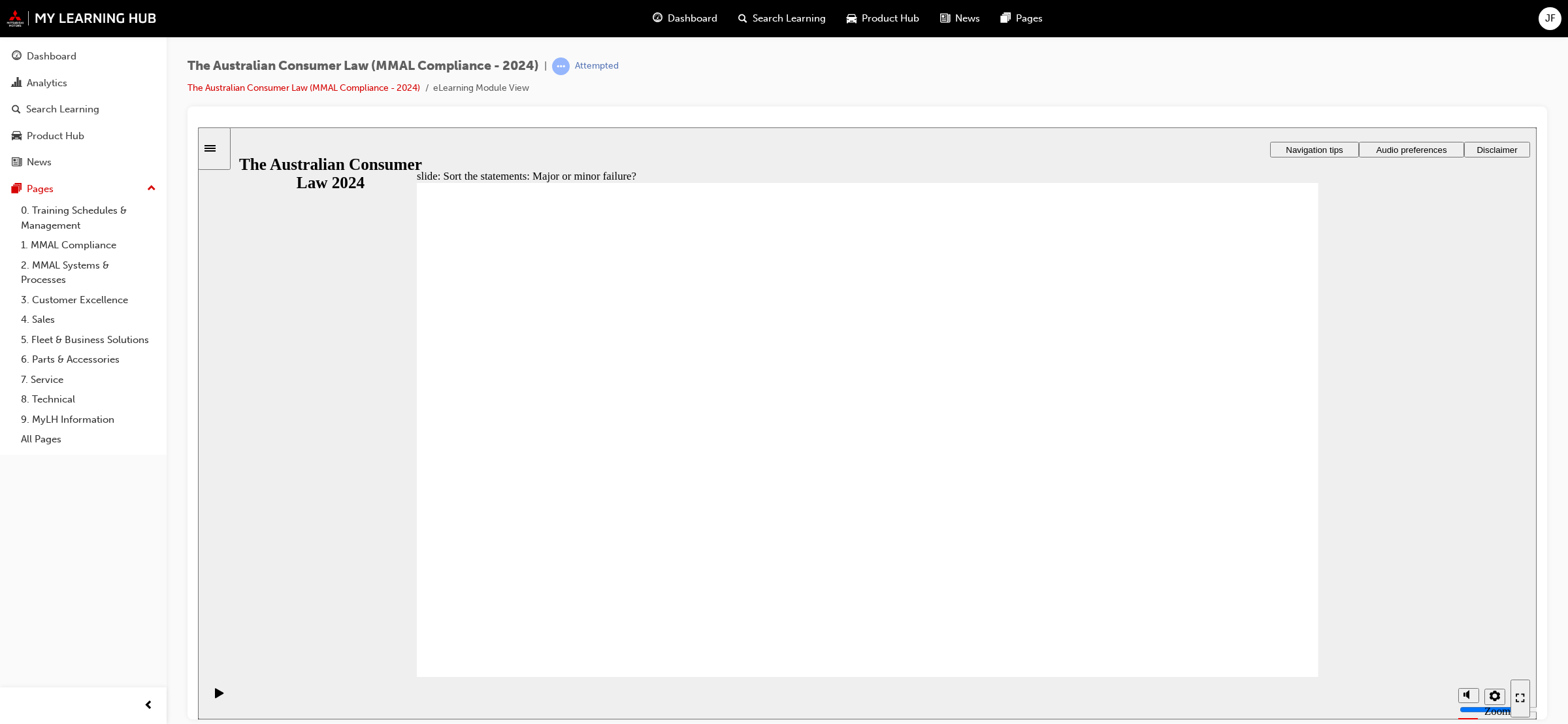
drag, startPoint x: 871, startPoint y: 373, endPoint x: 669, endPoint y: 541, distance: 262.7
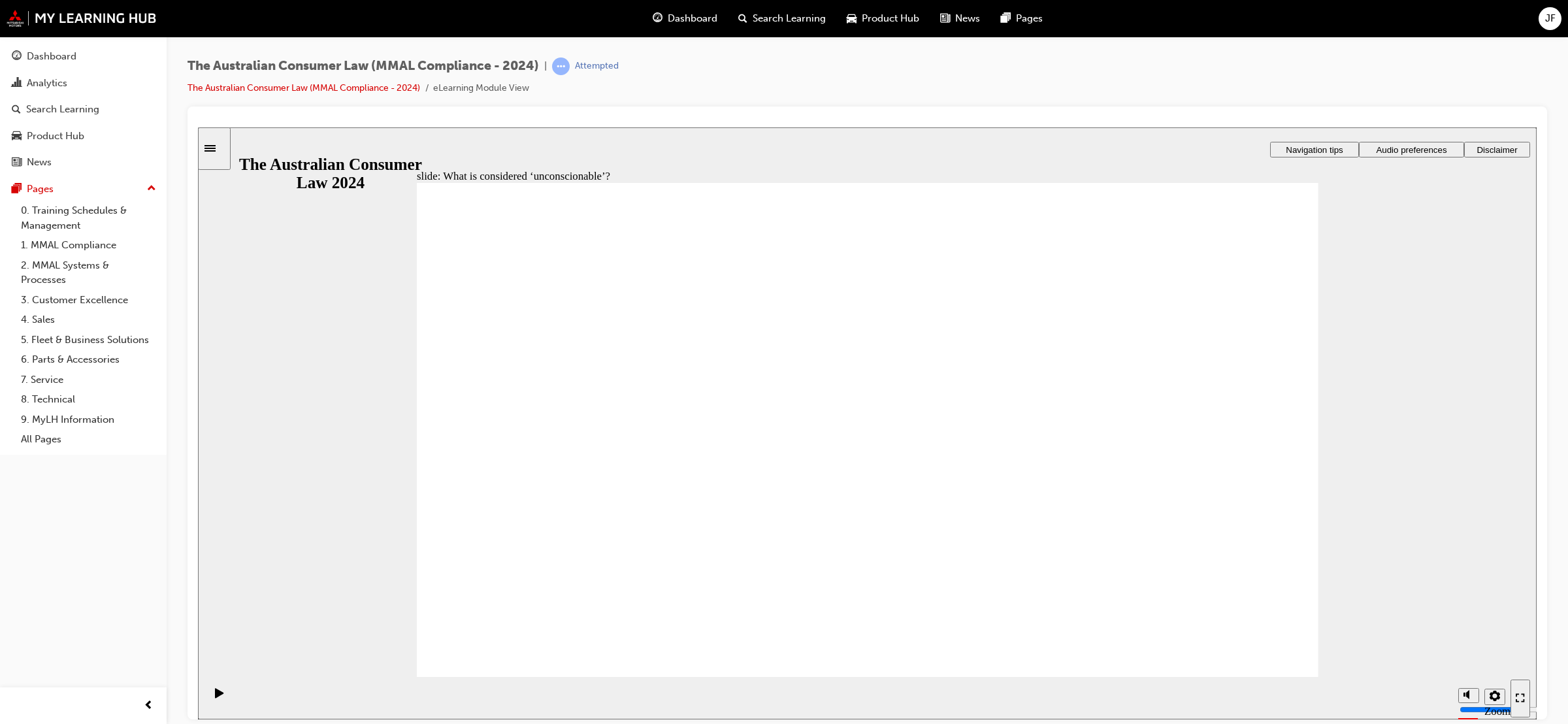
drag, startPoint x: 861, startPoint y: 376, endPoint x: 615, endPoint y: 515, distance: 282.6
drag, startPoint x: 847, startPoint y: 376, endPoint x: 600, endPoint y: 499, distance: 275.9
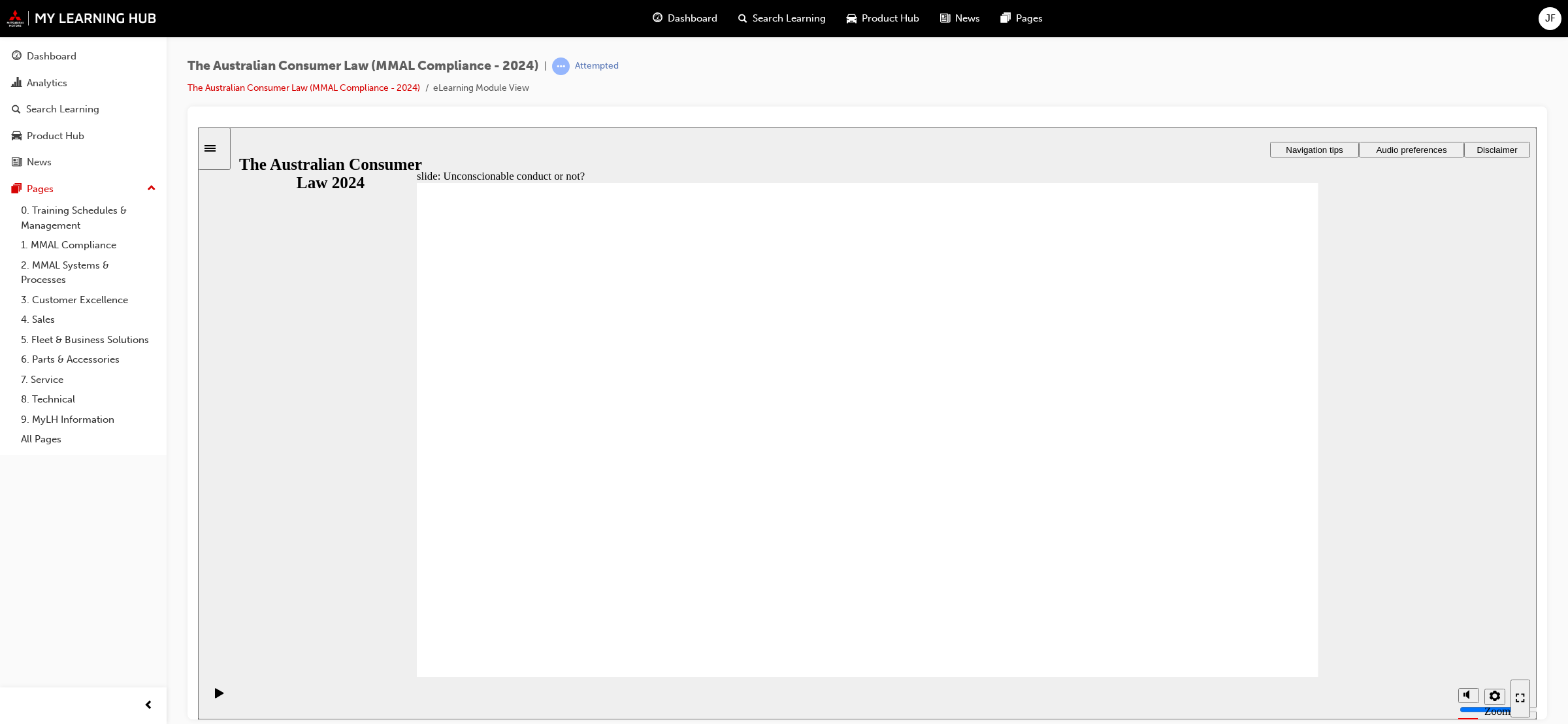
drag, startPoint x: 856, startPoint y: 380, endPoint x: 1088, endPoint y: 534, distance: 278.5
drag, startPoint x: 861, startPoint y: 370, endPoint x: 657, endPoint y: 502, distance: 243.0
drag, startPoint x: 863, startPoint y: 378, endPoint x: 598, endPoint y: 509, distance: 295.6
drag, startPoint x: 861, startPoint y: 378, endPoint x: 628, endPoint y: 494, distance: 260.3
drag, startPoint x: 878, startPoint y: 367, endPoint x: 712, endPoint y: 439, distance: 180.9
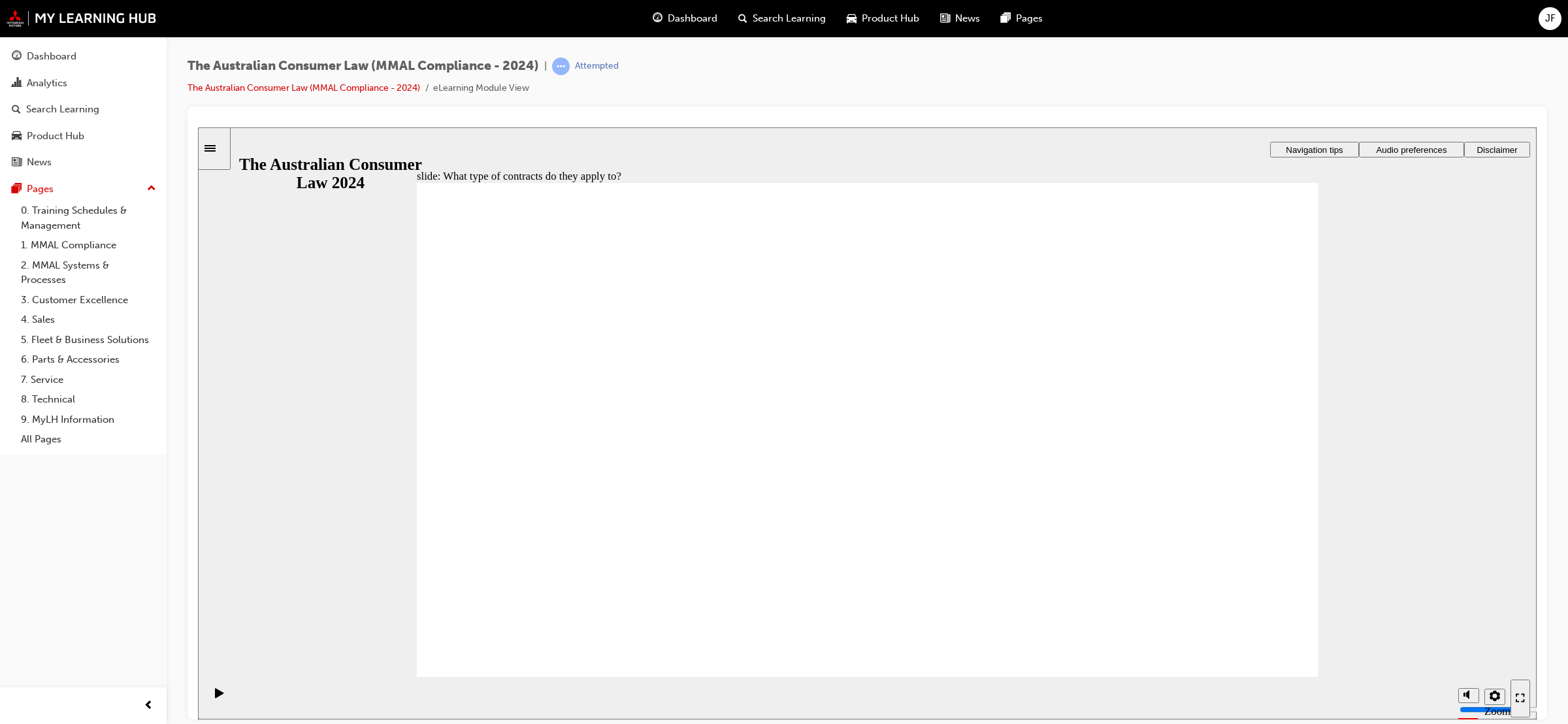
drag, startPoint x: 837, startPoint y: 364, endPoint x: 1083, endPoint y: 520, distance: 291.3
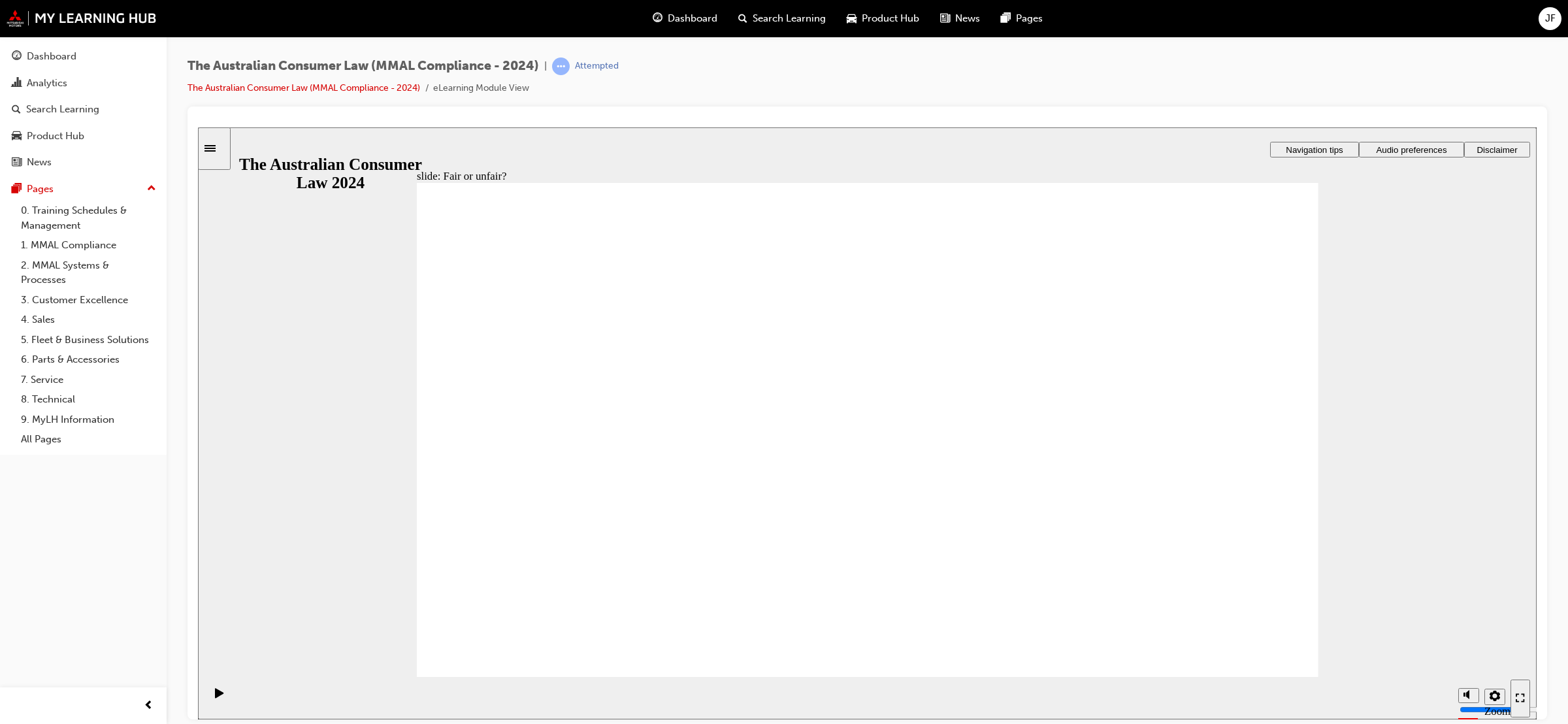
drag, startPoint x: 861, startPoint y: 385, endPoint x: 590, endPoint y: 537, distance: 310.7
